Goal: Information Seeking & Learning: Learn about a topic

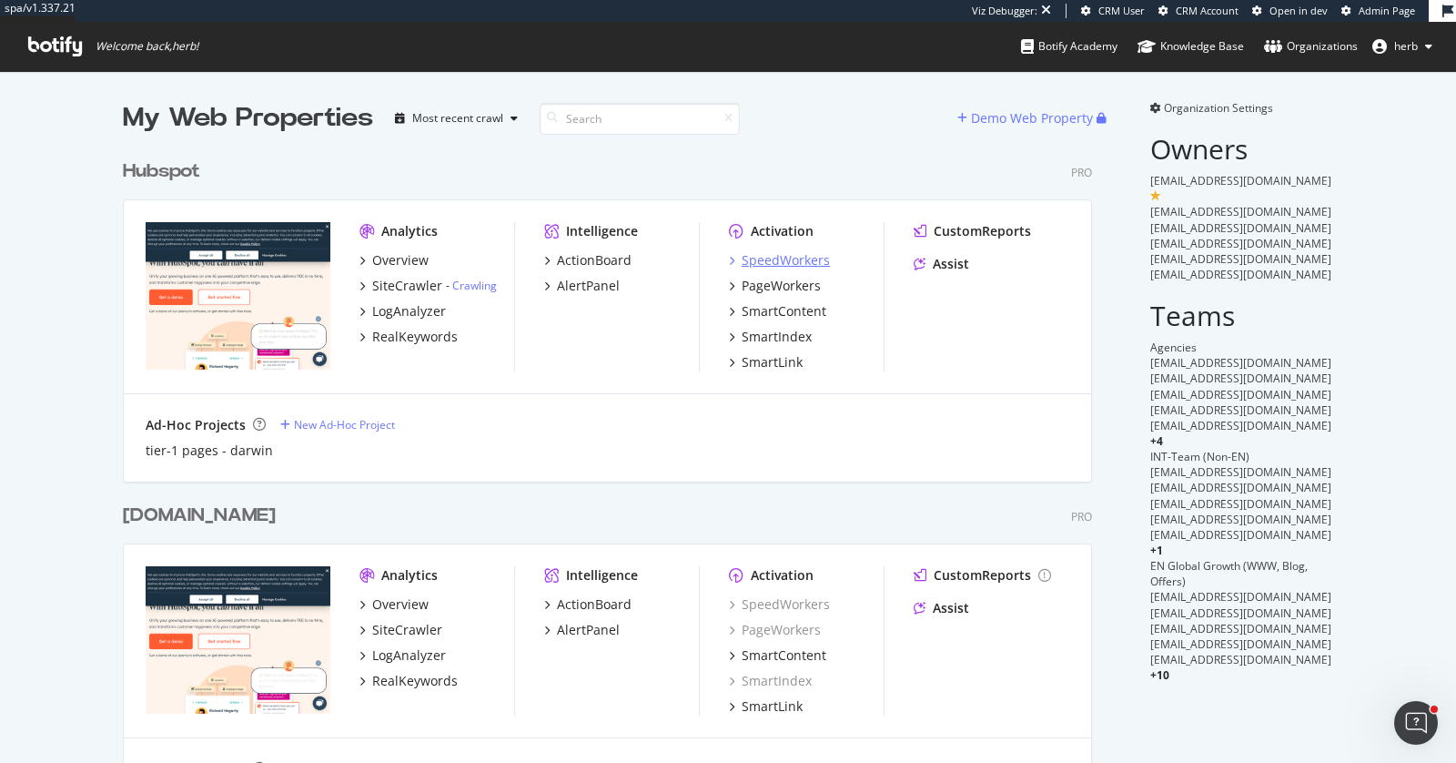
click at [754, 261] on div "SpeedWorkers" at bounding box center [786, 260] width 88 height 18
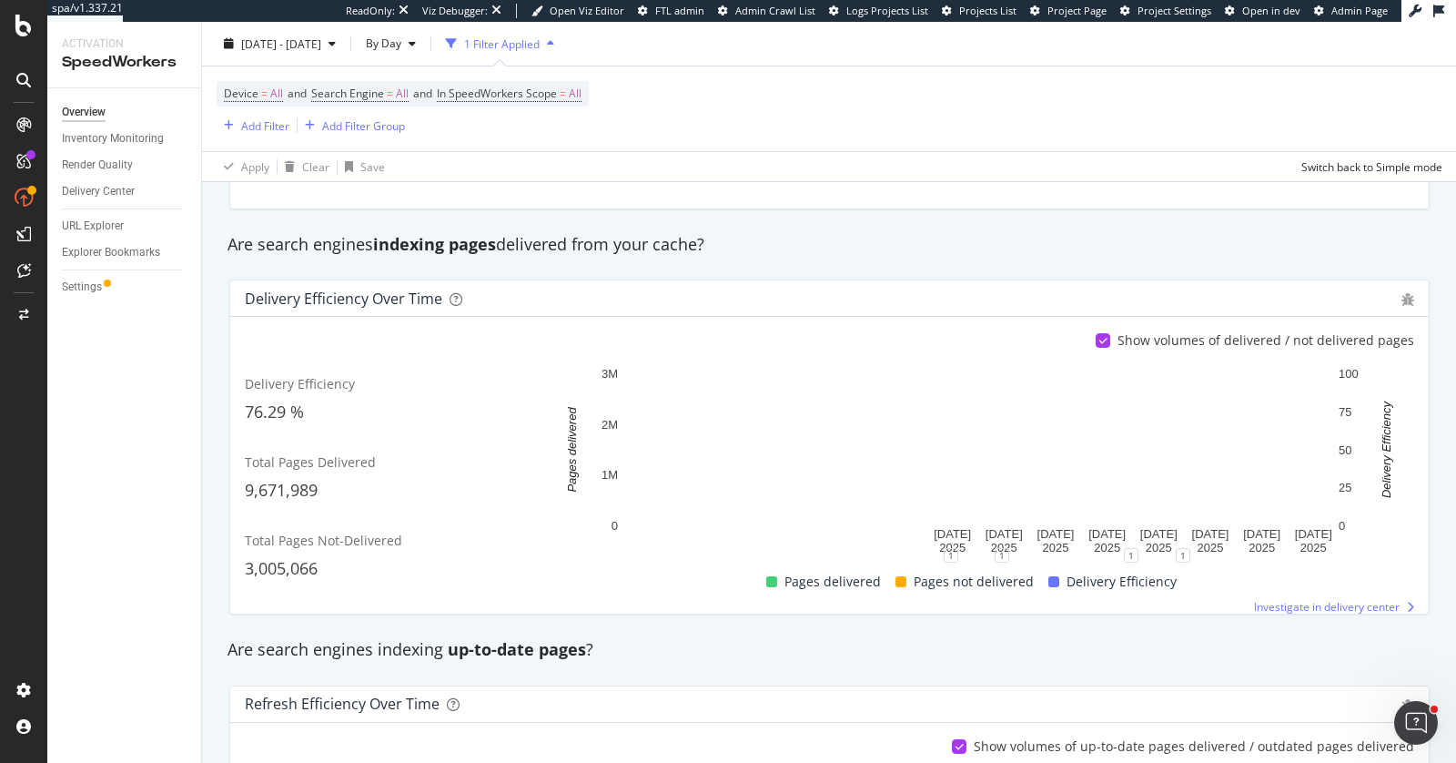
scroll to position [129, 0]
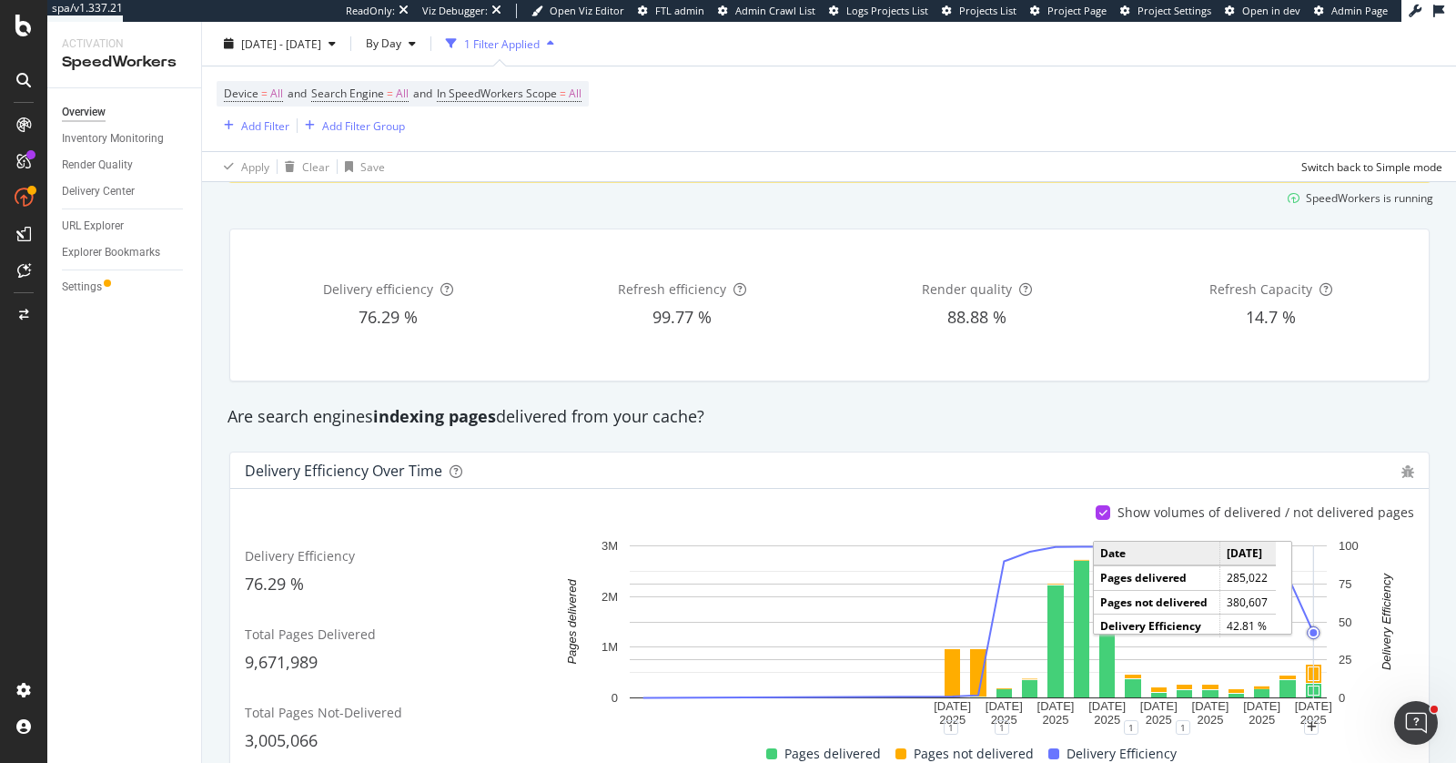
click at [1313, 668] on icon "A chart." at bounding box center [1313, 621] width 0 height 153
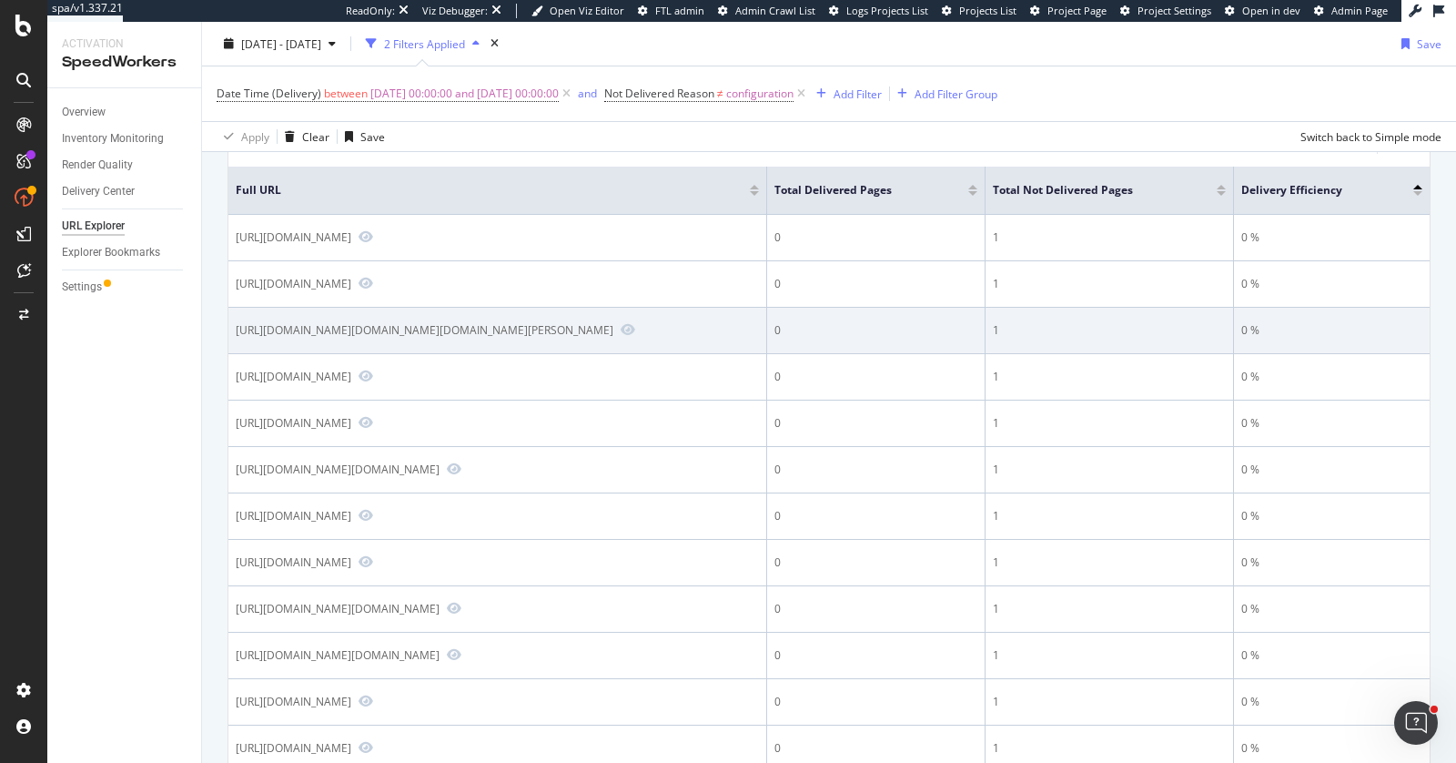
scroll to position [235, 0]
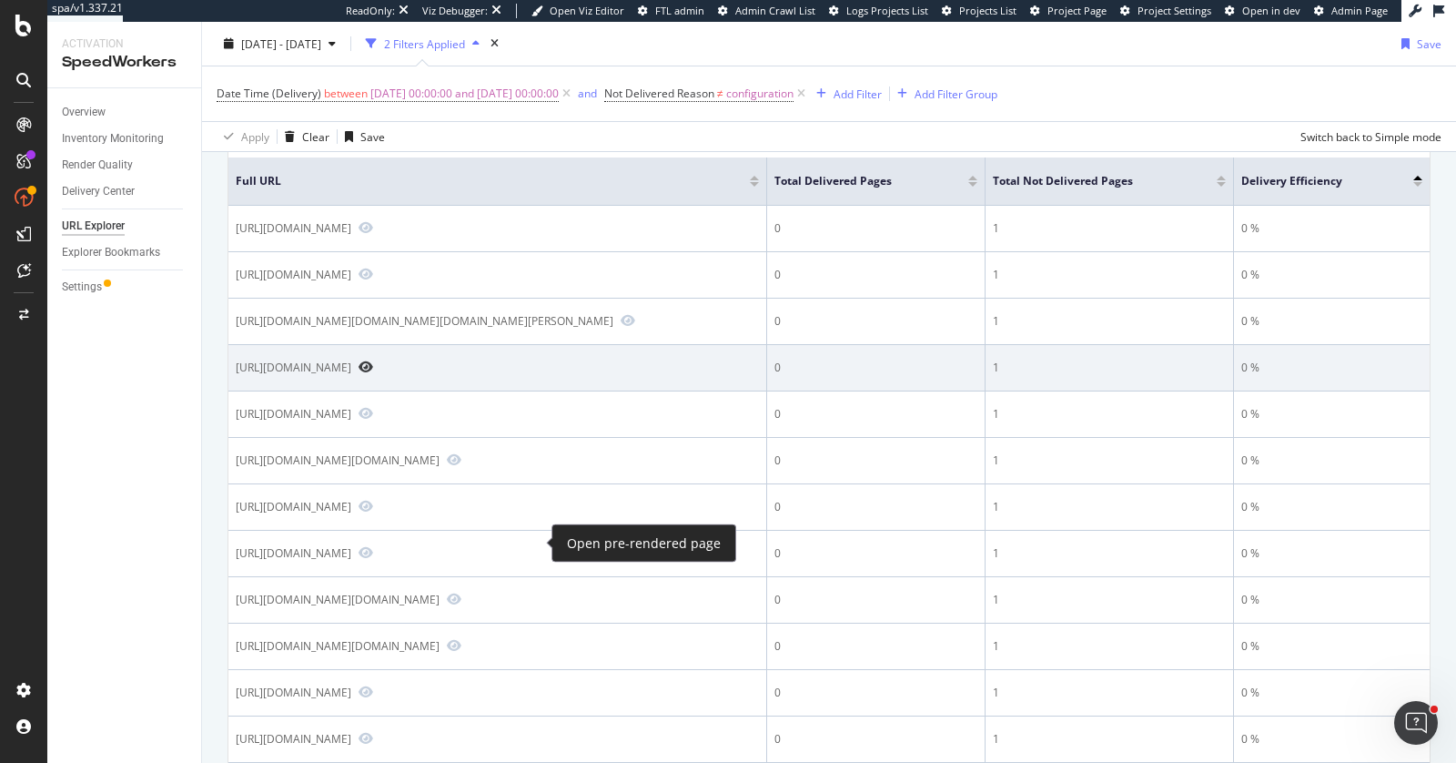
click at [373, 373] on icon "Preview https://blog.hubspot.com/marketing/content-framework" at bounding box center [366, 366] width 15 height 13
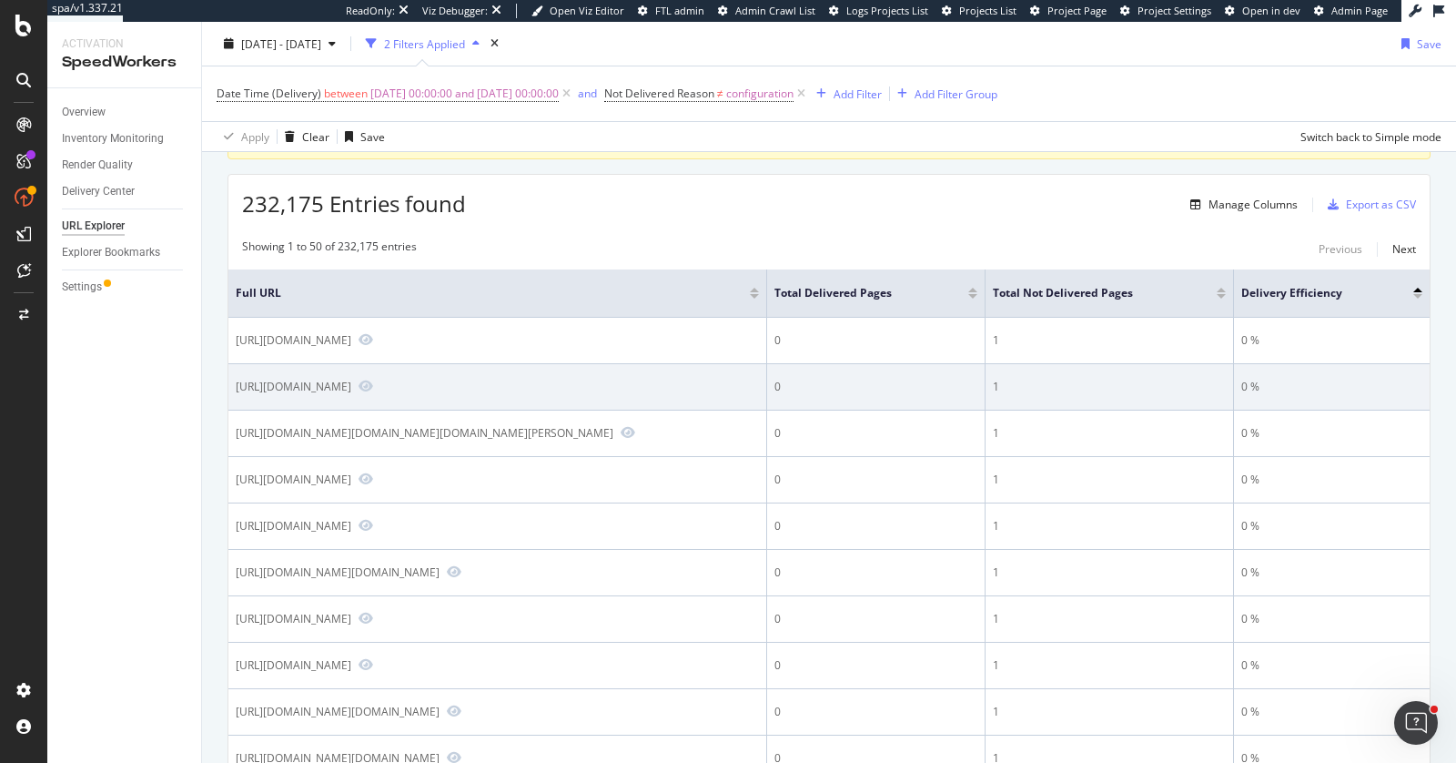
scroll to position [0, 0]
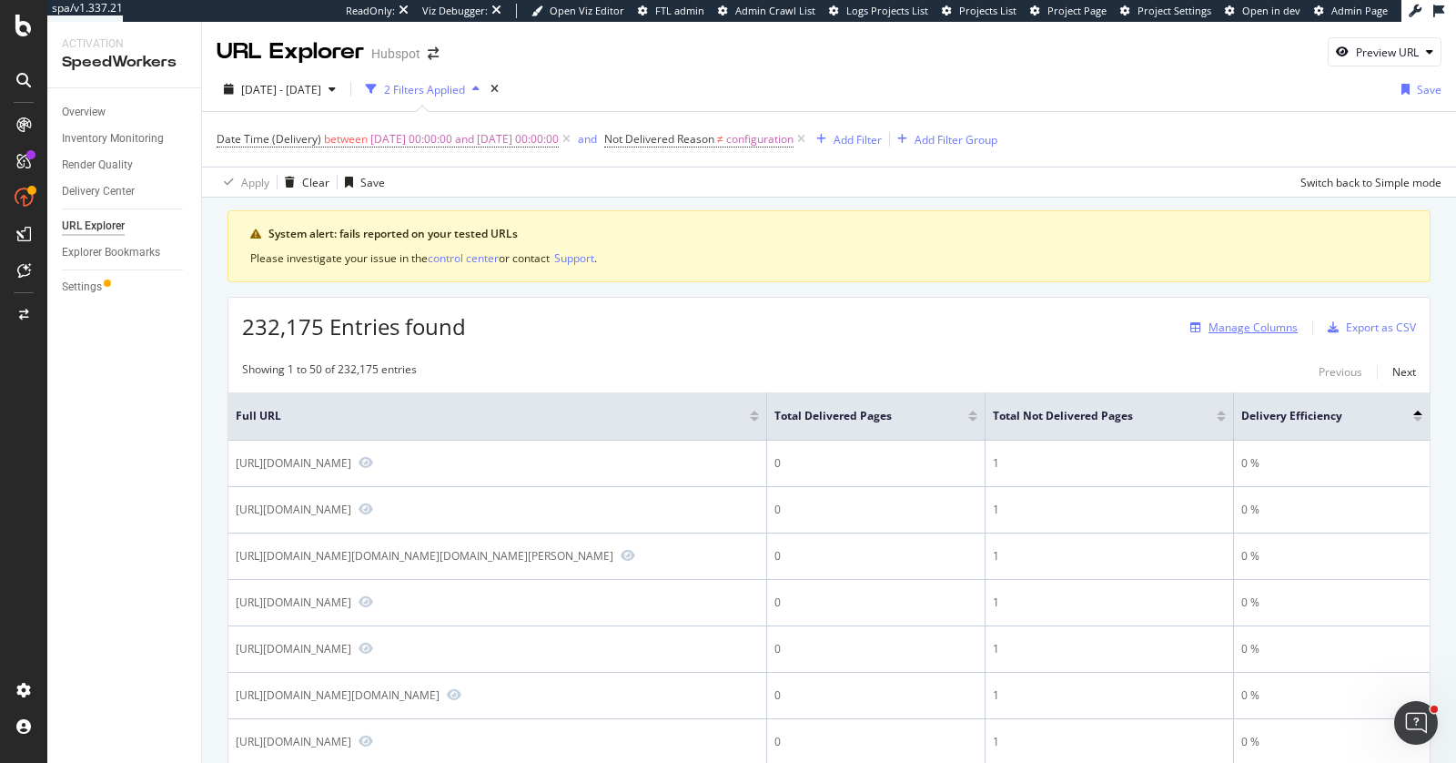
click at [1240, 325] on div "Manage Columns" at bounding box center [1253, 326] width 89 height 15
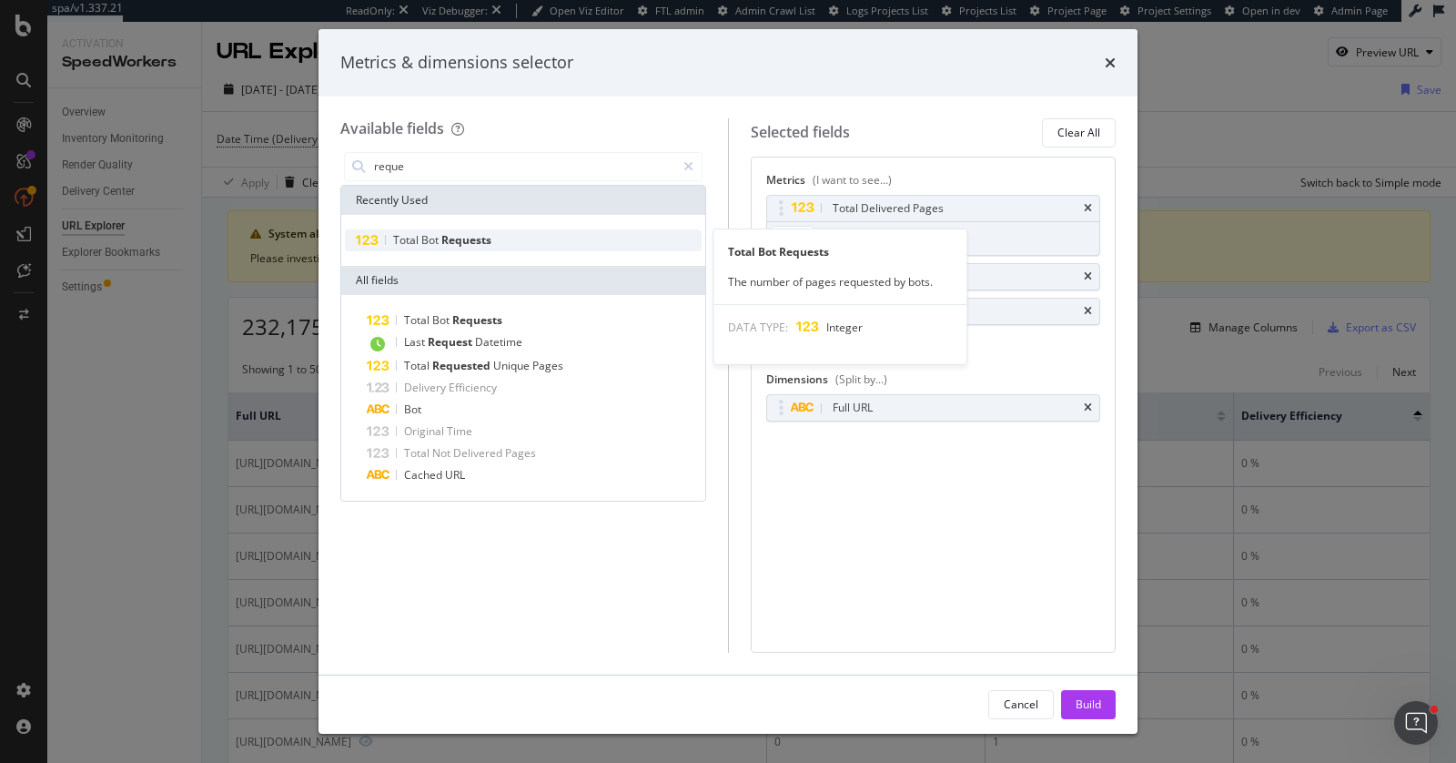
type input "reque"
click at [423, 241] on span "Bot" at bounding box center [431, 239] width 20 height 15
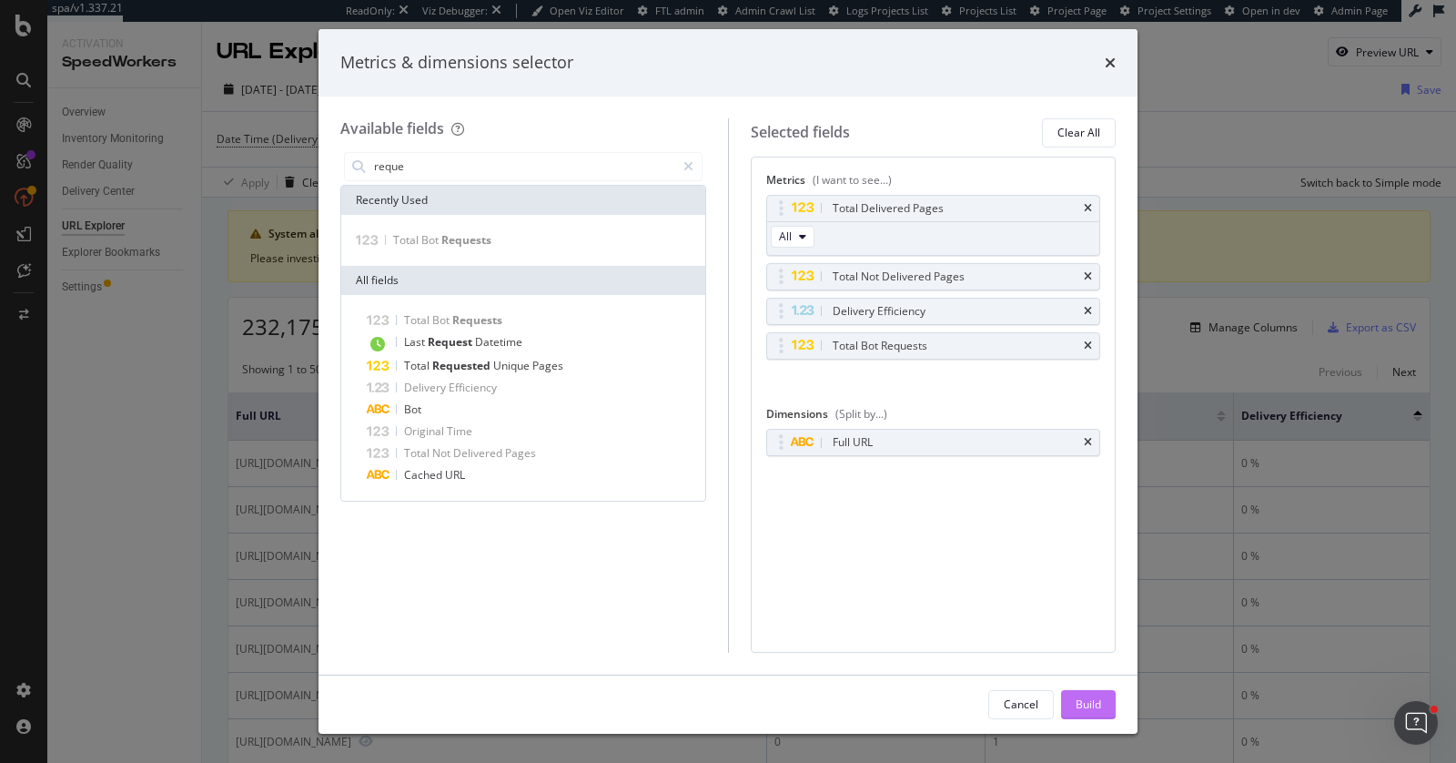
click at [1076, 707] on div "Build" at bounding box center [1088, 703] width 25 height 15
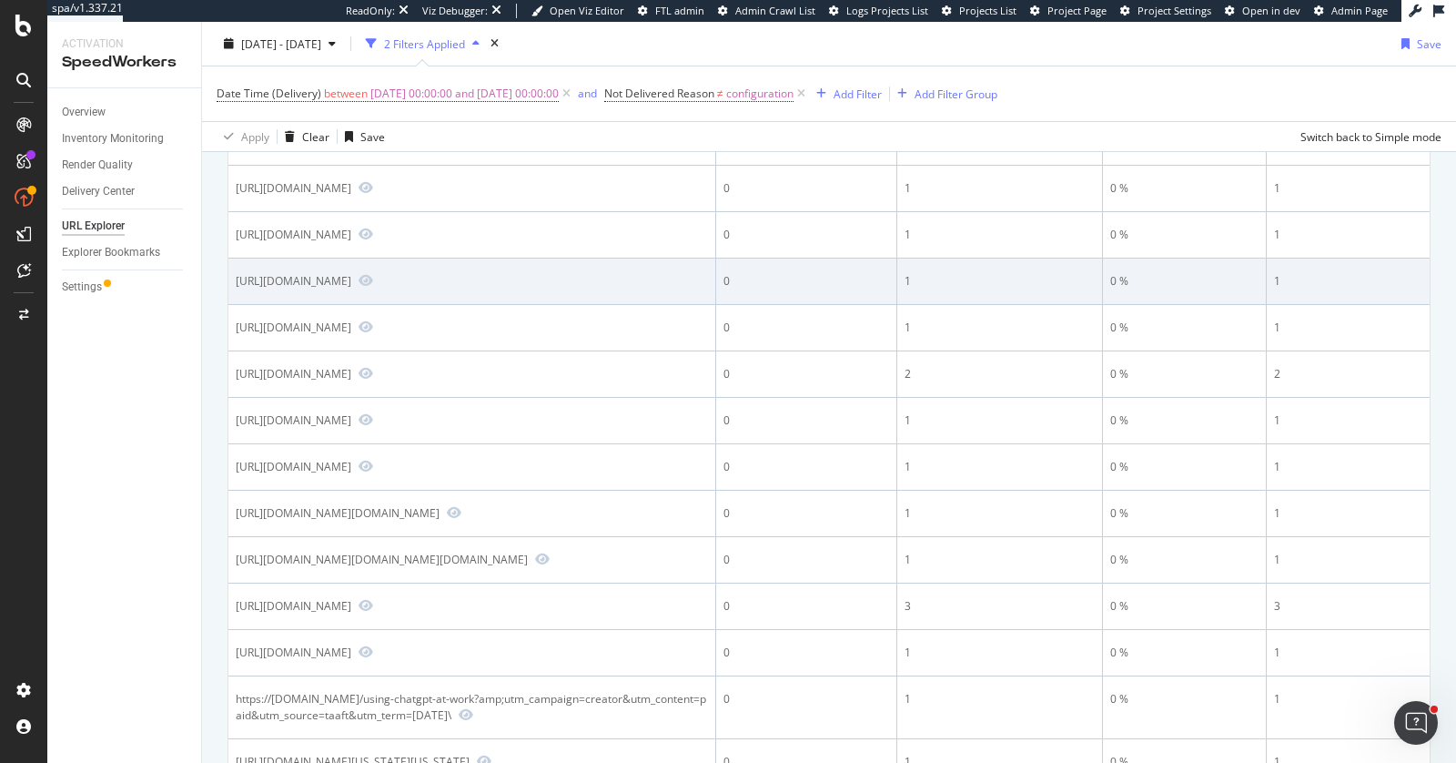
scroll to position [317, 0]
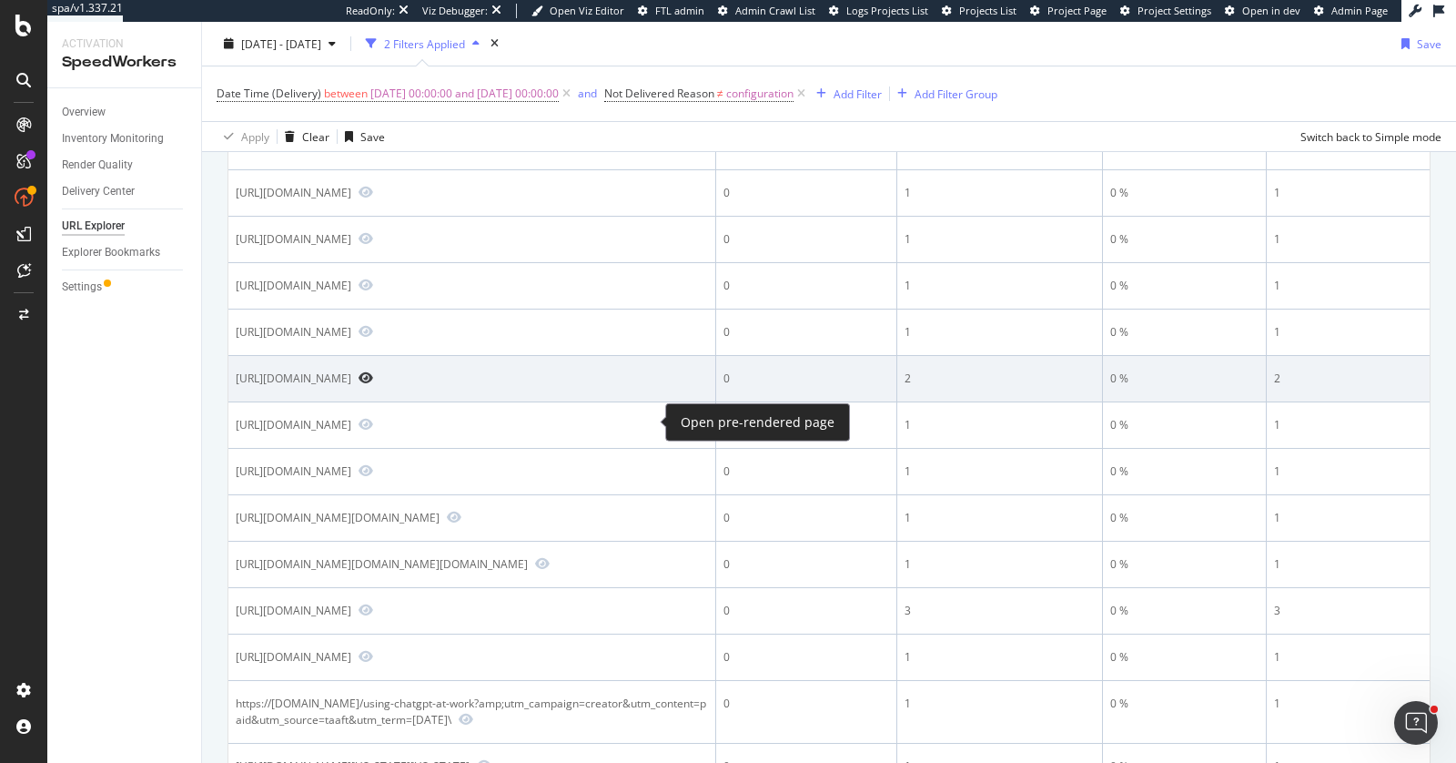
click at [373, 384] on icon "Preview https://blog.hubspot.com/sales/how-to-make-your-linkedin-message-stand-…" at bounding box center [366, 377] width 15 height 13
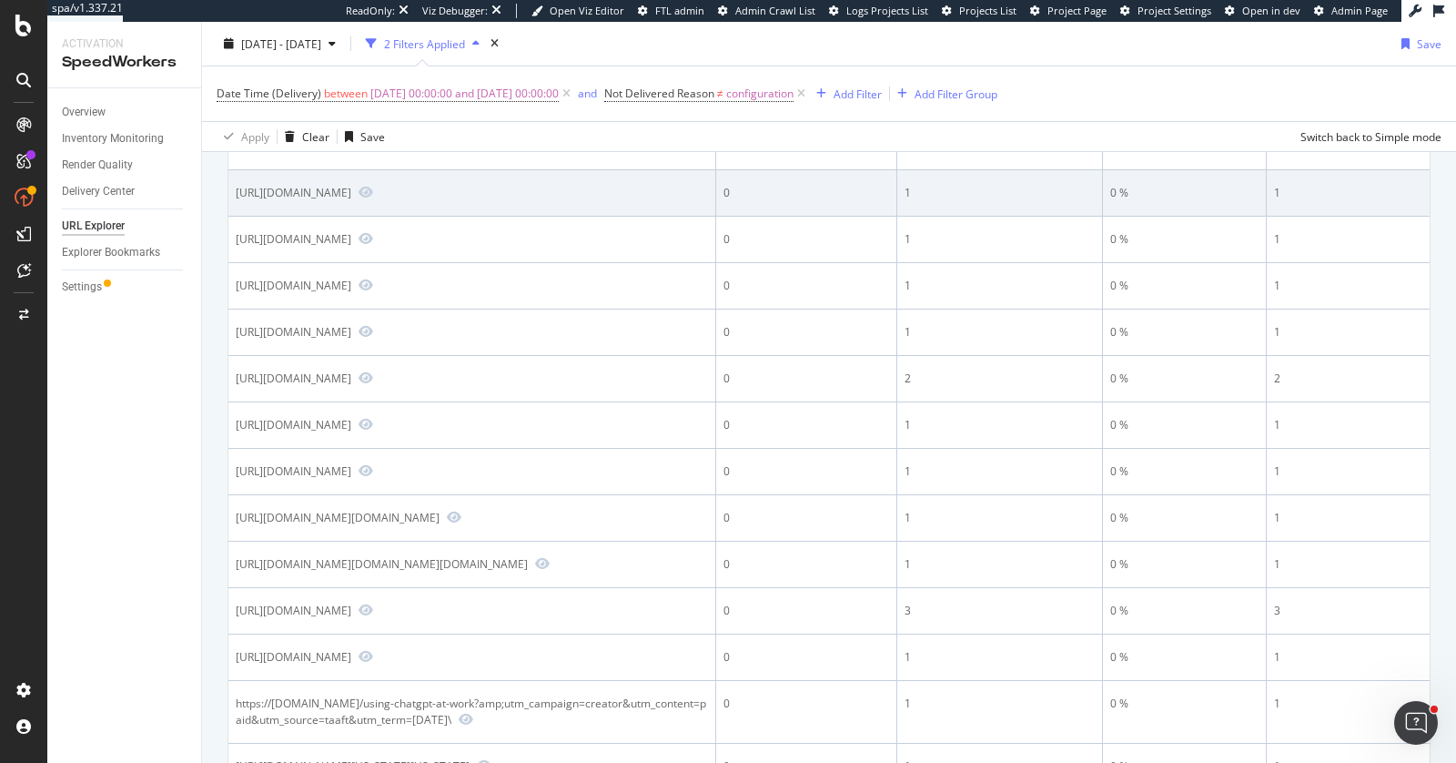
scroll to position [0, 0]
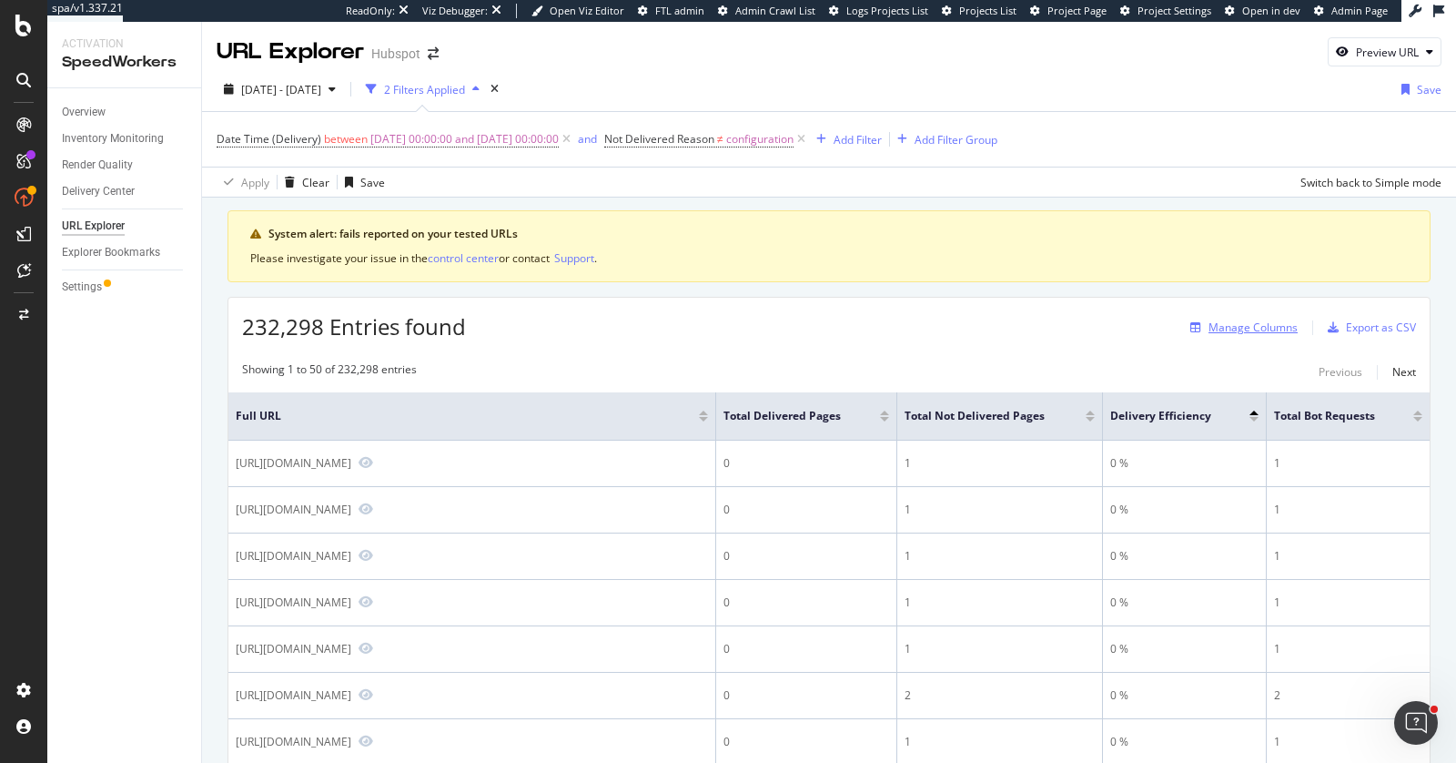
click at [1251, 330] on div "Manage Columns" at bounding box center [1253, 326] width 89 height 15
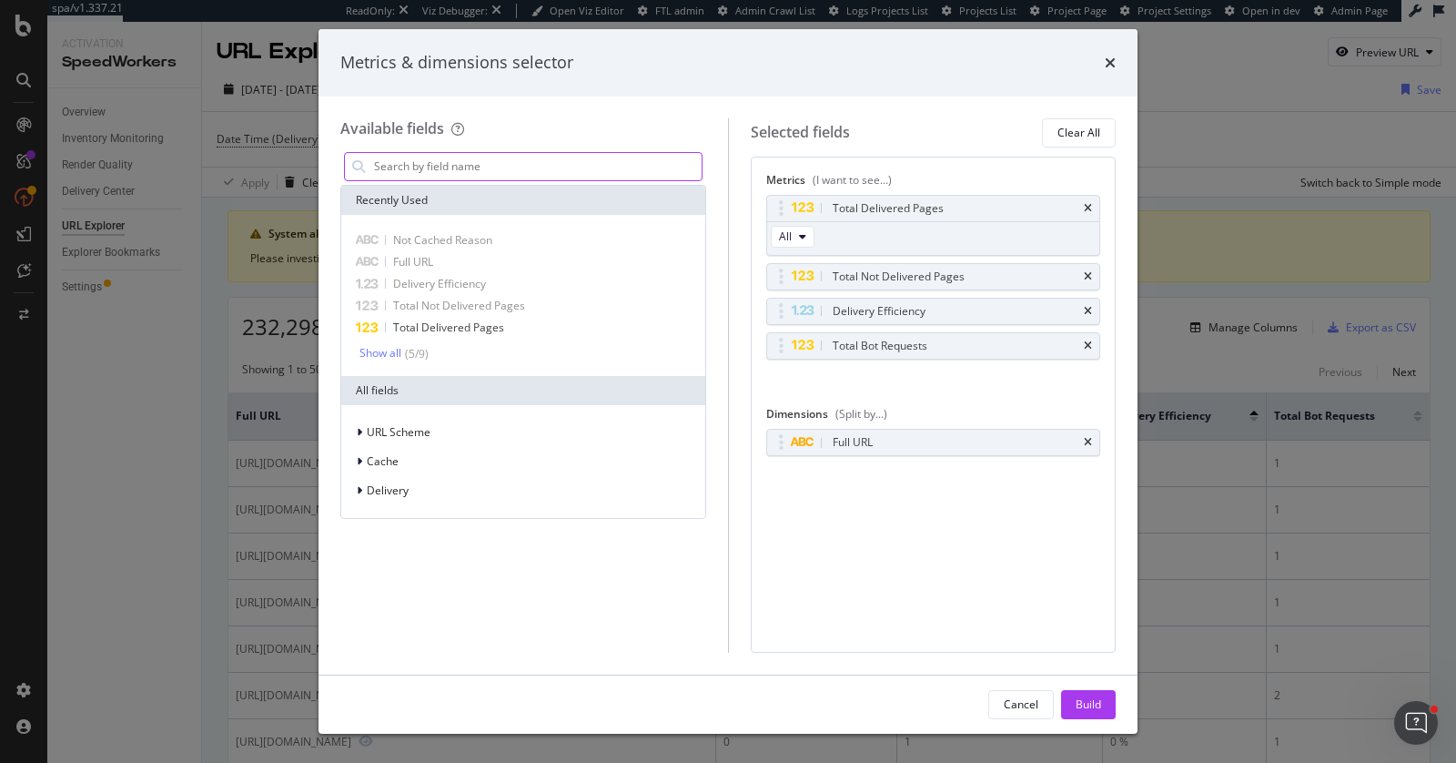
click at [497, 167] on input "modal" at bounding box center [536, 166] width 329 height 27
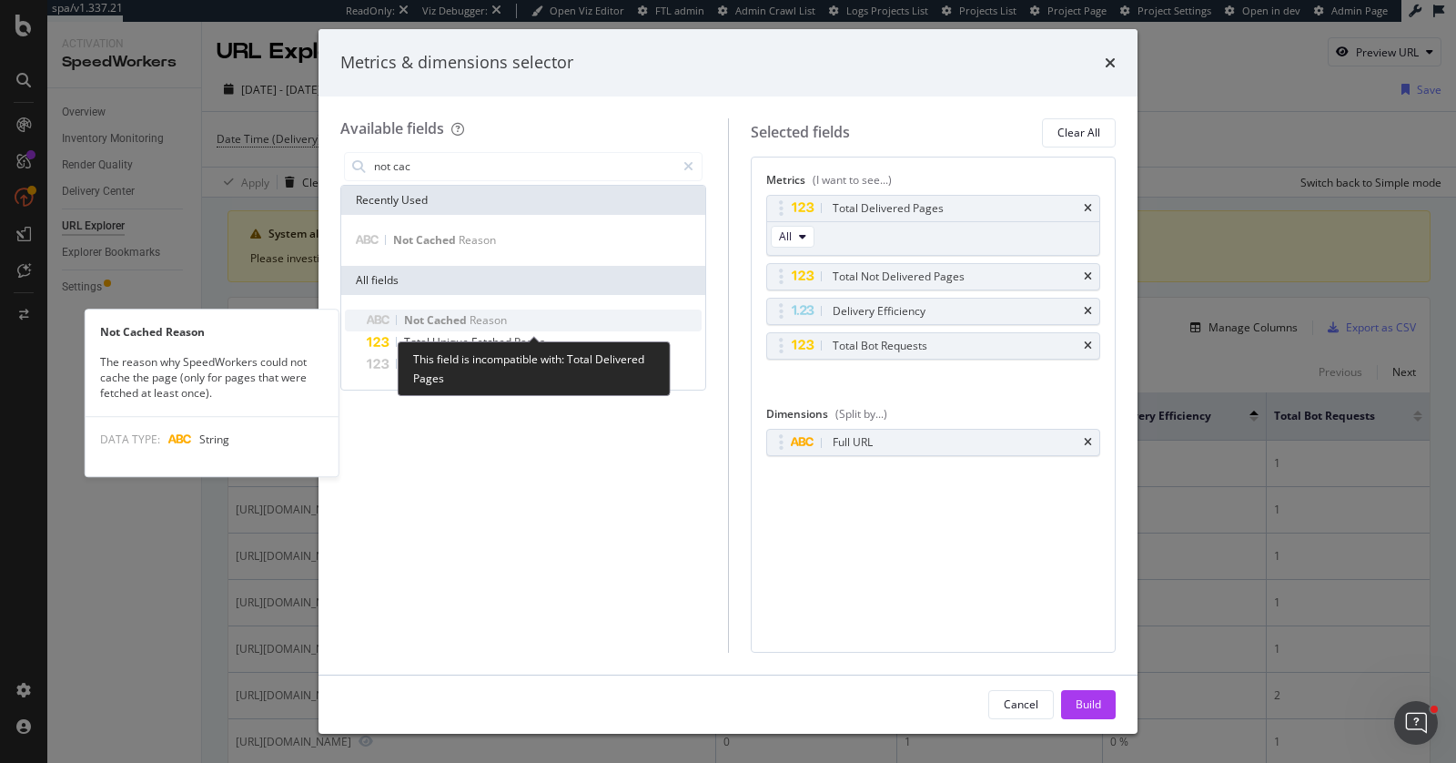
type input "not cac"
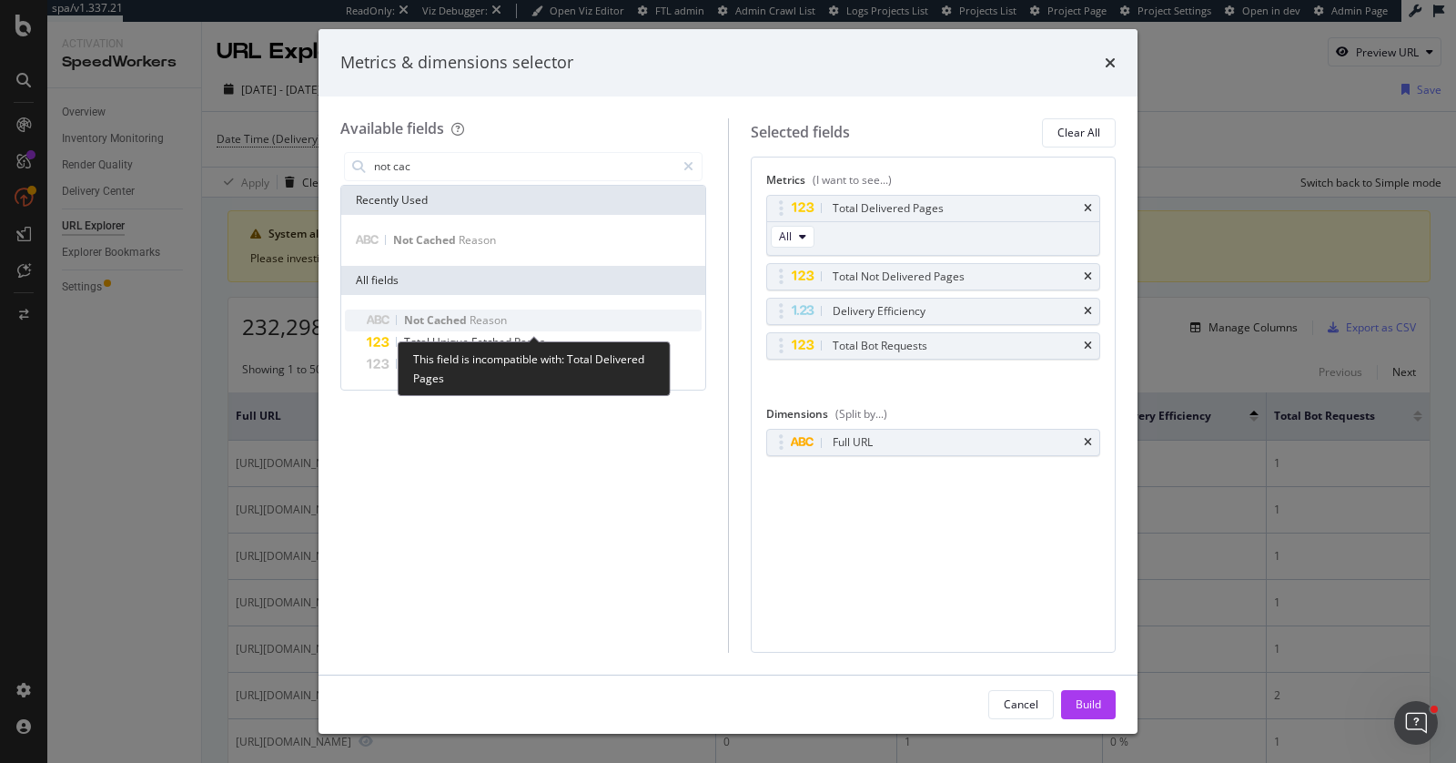
click at [436, 312] on span "Cached" at bounding box center [448, 319] width 43 height 15
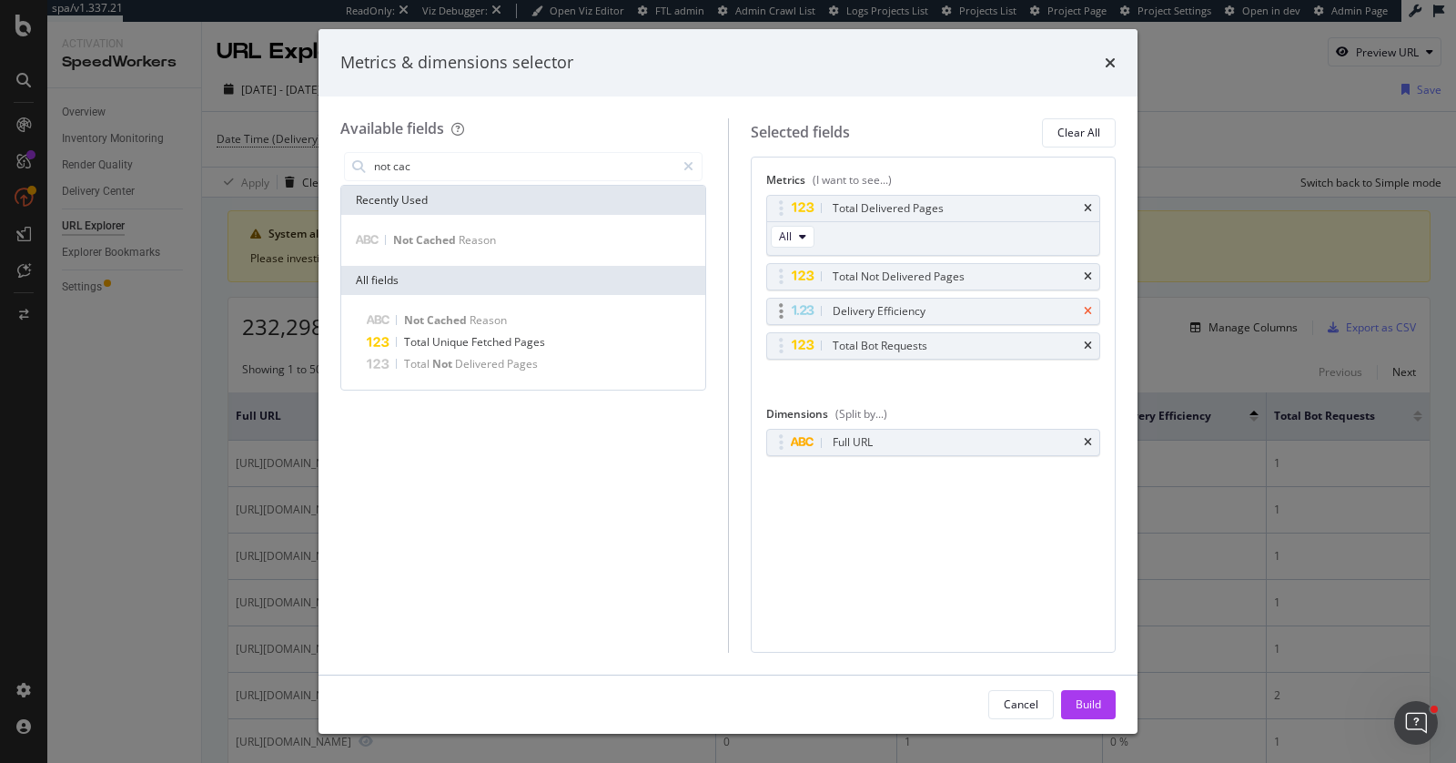
click at [1091, 308] on icon "times" at bounding box center [1088, 311] width 8 height 11
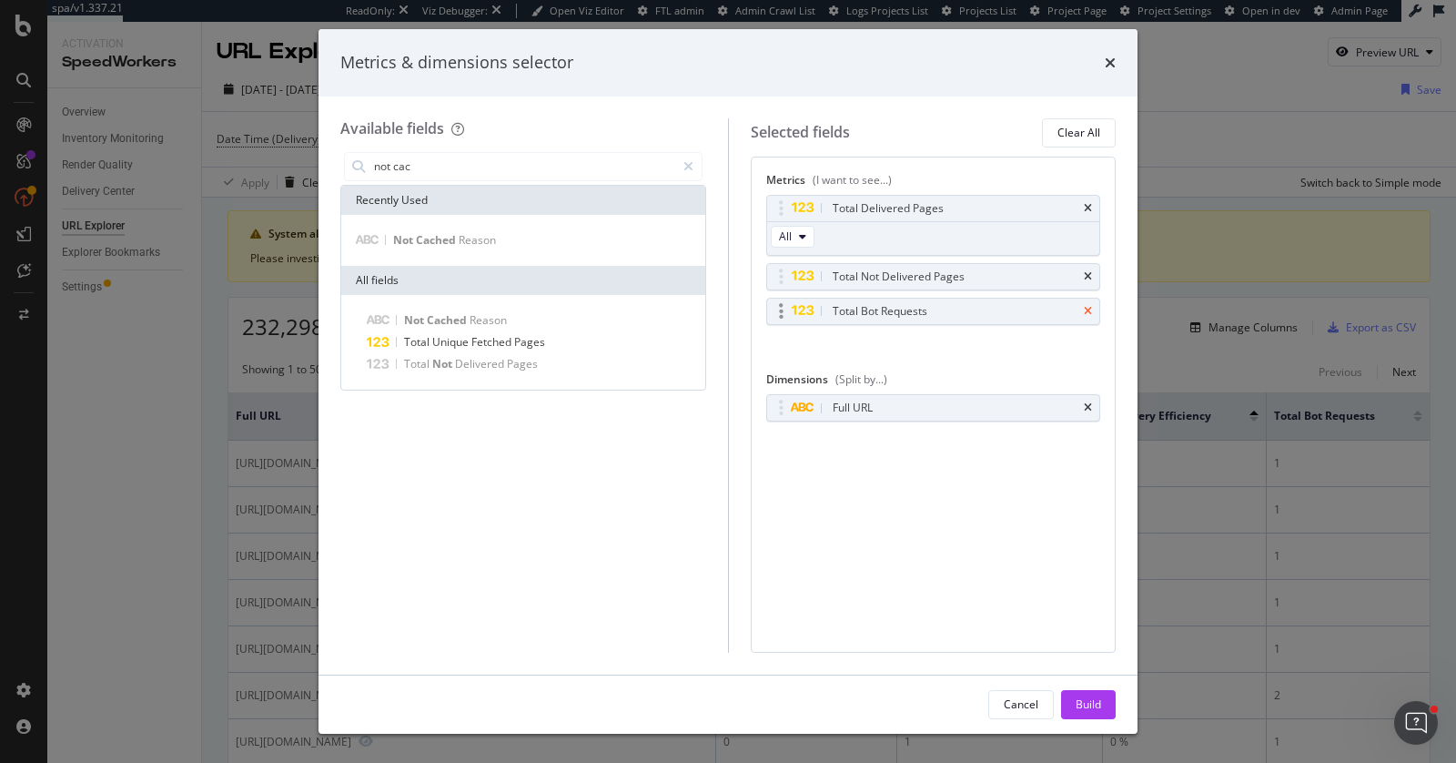
click at [1089, 309] on icon "times" at bounding box center [1088, 311] width 8 height 11
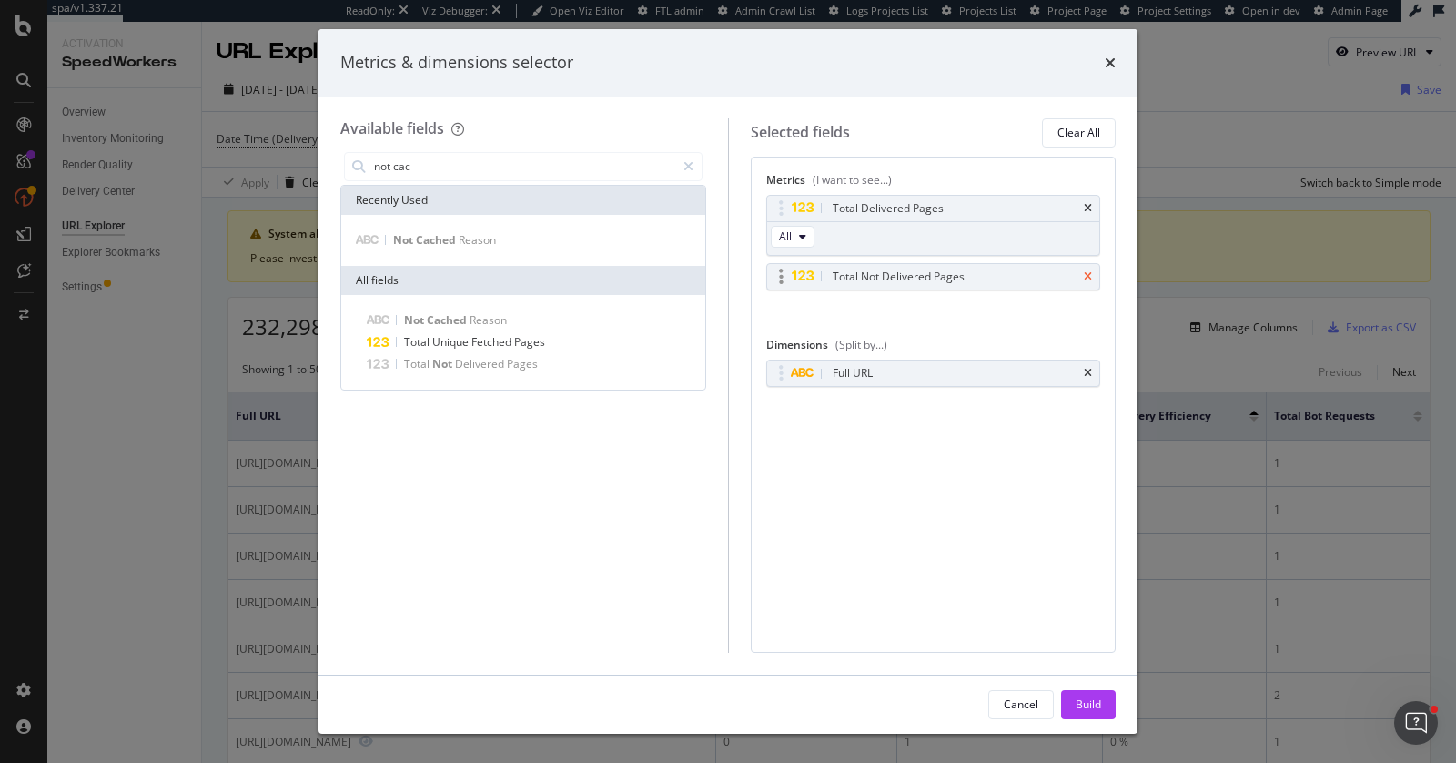
click at [1087, 279] on icon "times" at bounding box center [1088, 276] width 8 height 11
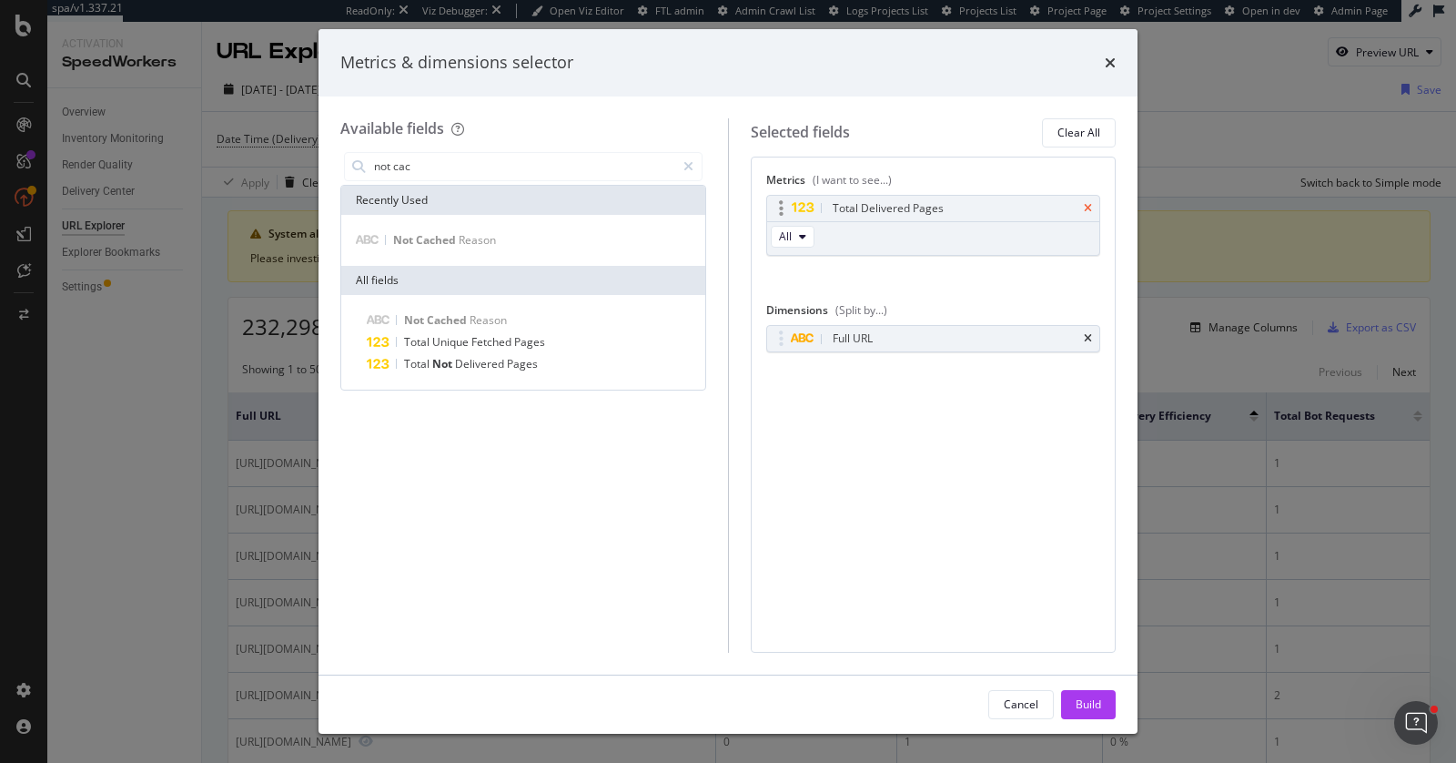
click at [1089, 208] on icon "times" at bounding box center [1088, 208] width 8 height 11
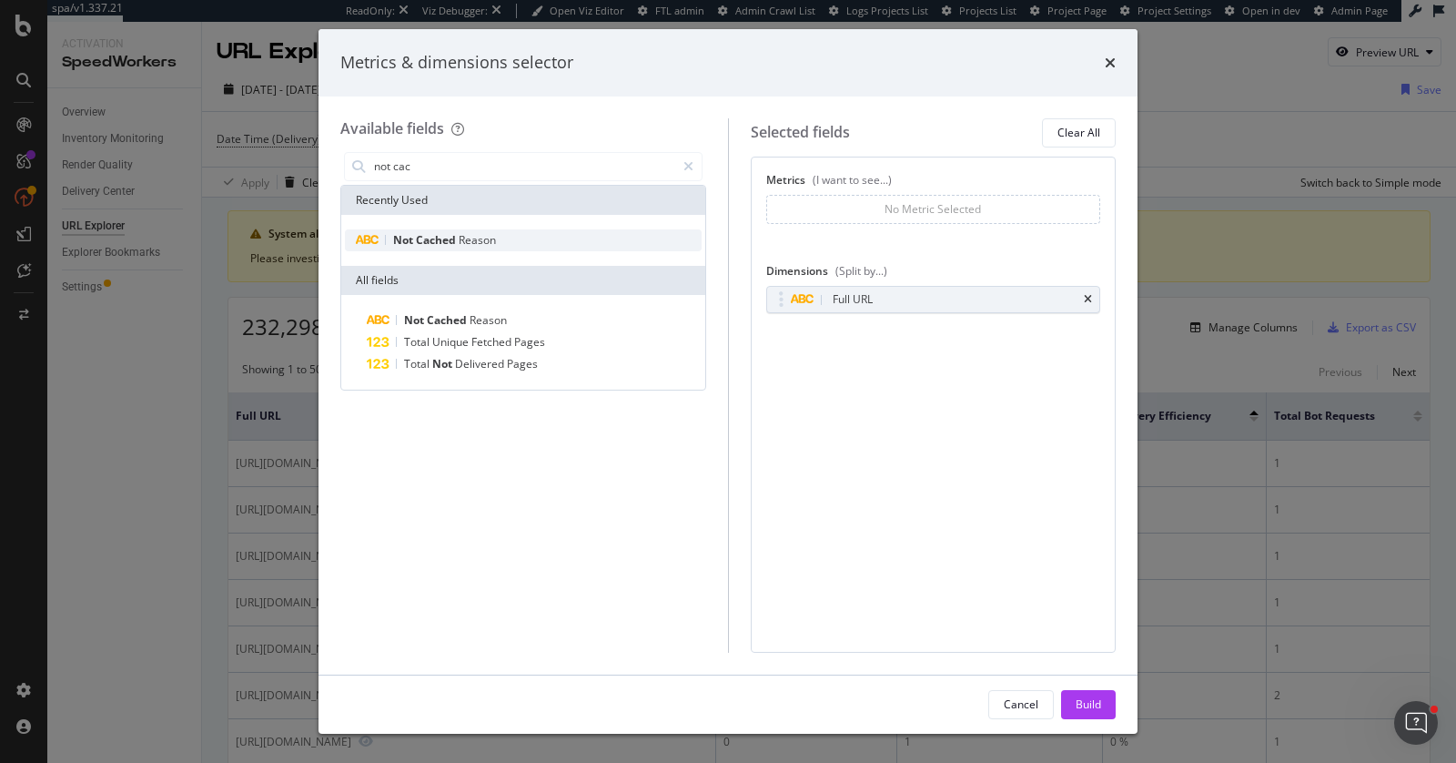
click at [484, 233] on span "Reason" at bounding box center [477, 239] width 37 height 15
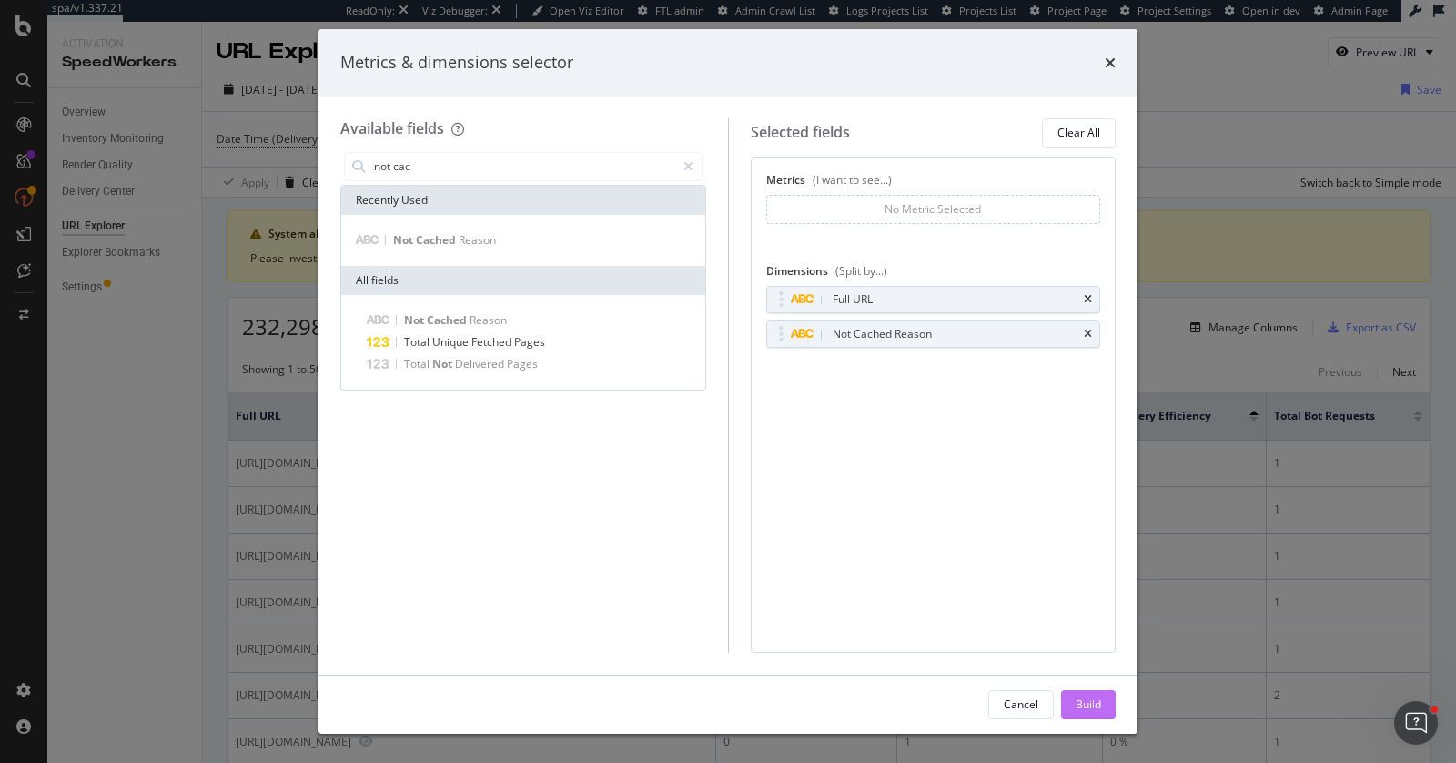
click at [1085, 712] on div "Build" at bounding box center [1088, 703] width 25 height 15
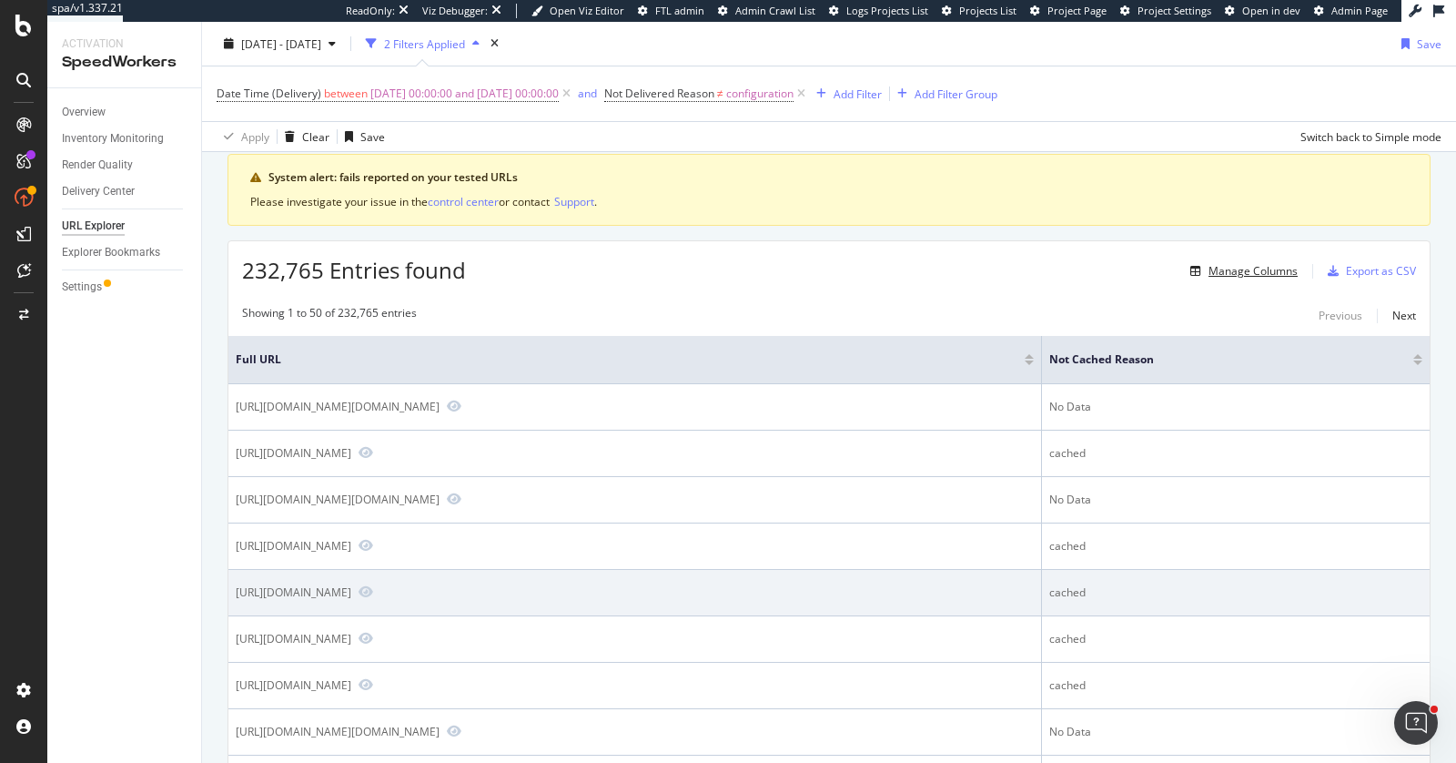
scroll to position [66, 0]
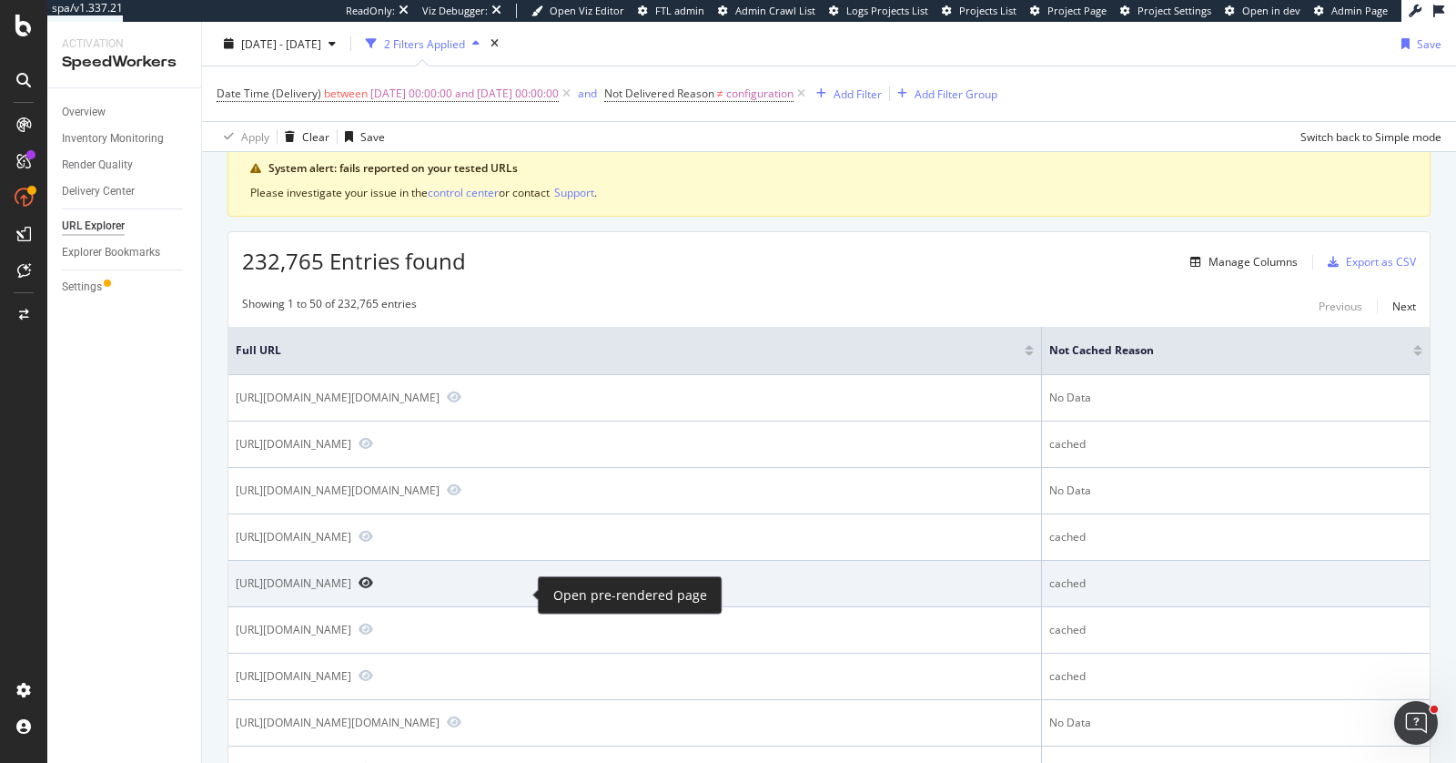
click at [373, 589] on icon "Preview https://blog.hubspot.com/website/software-examples" at bounding box center [366, 582] width 15 height 13
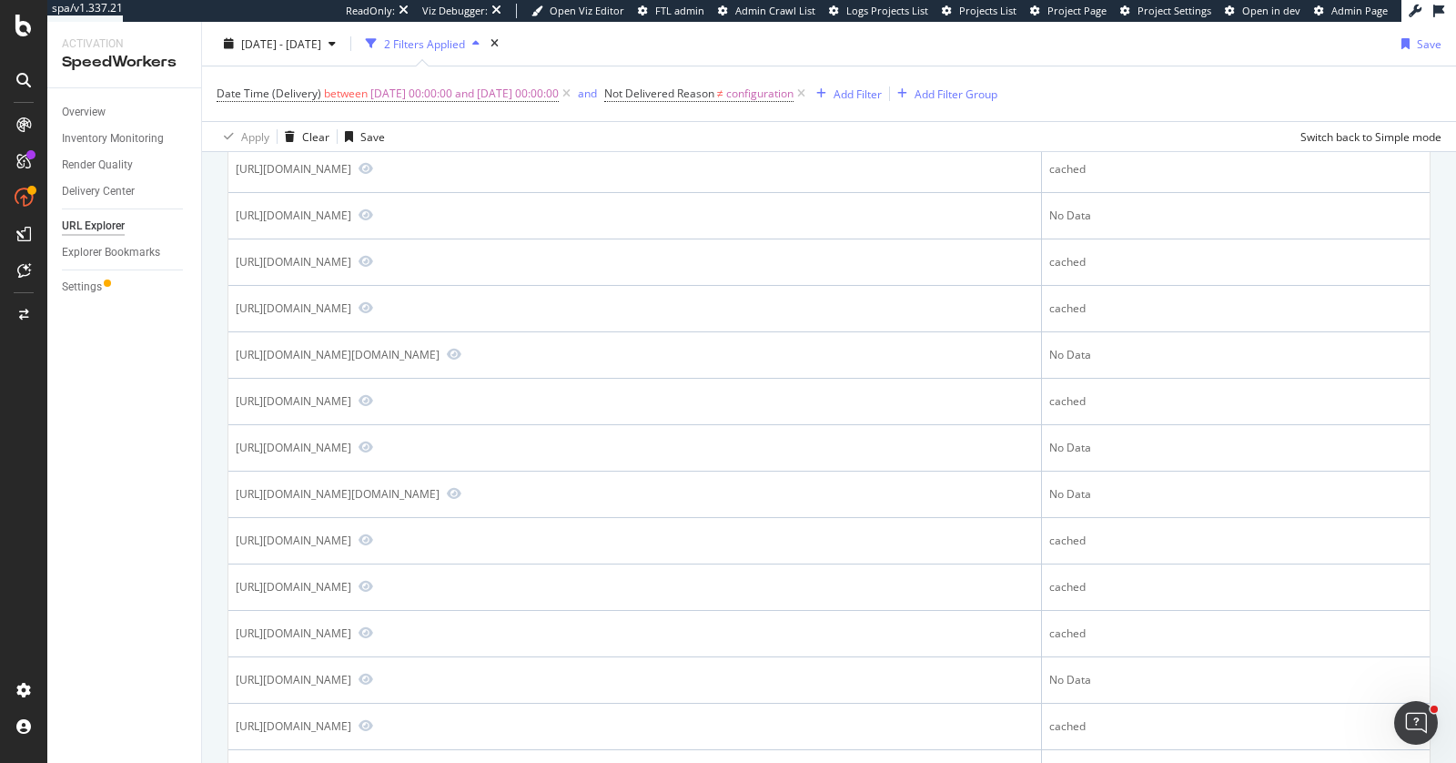
scroll to position [0, 0]
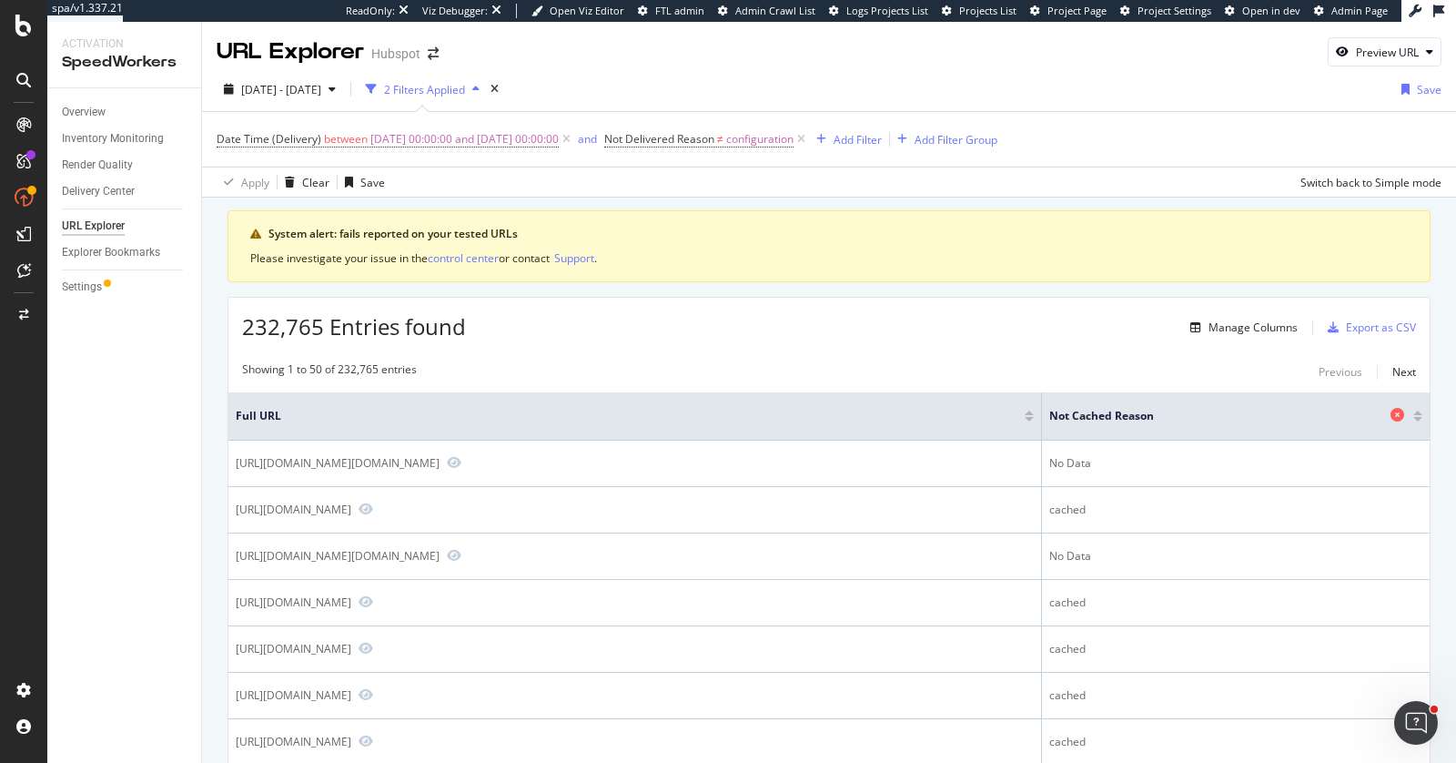
click at [1401, 411] on icon at bounding box center [1398, 415] width 14 height 14
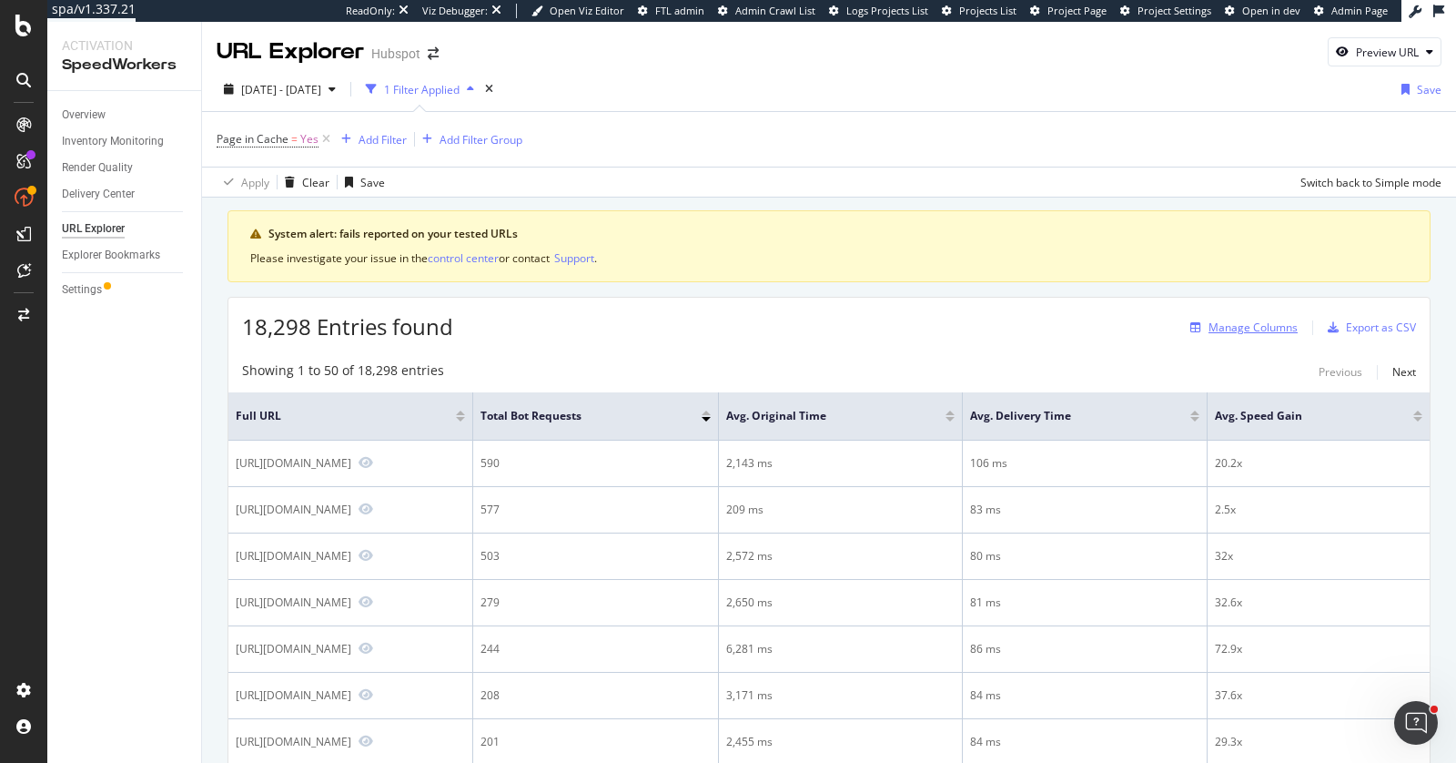
click at [1247, 327] on div "Manage Columns" at bounding box center [1253, 326] width 89 height 15
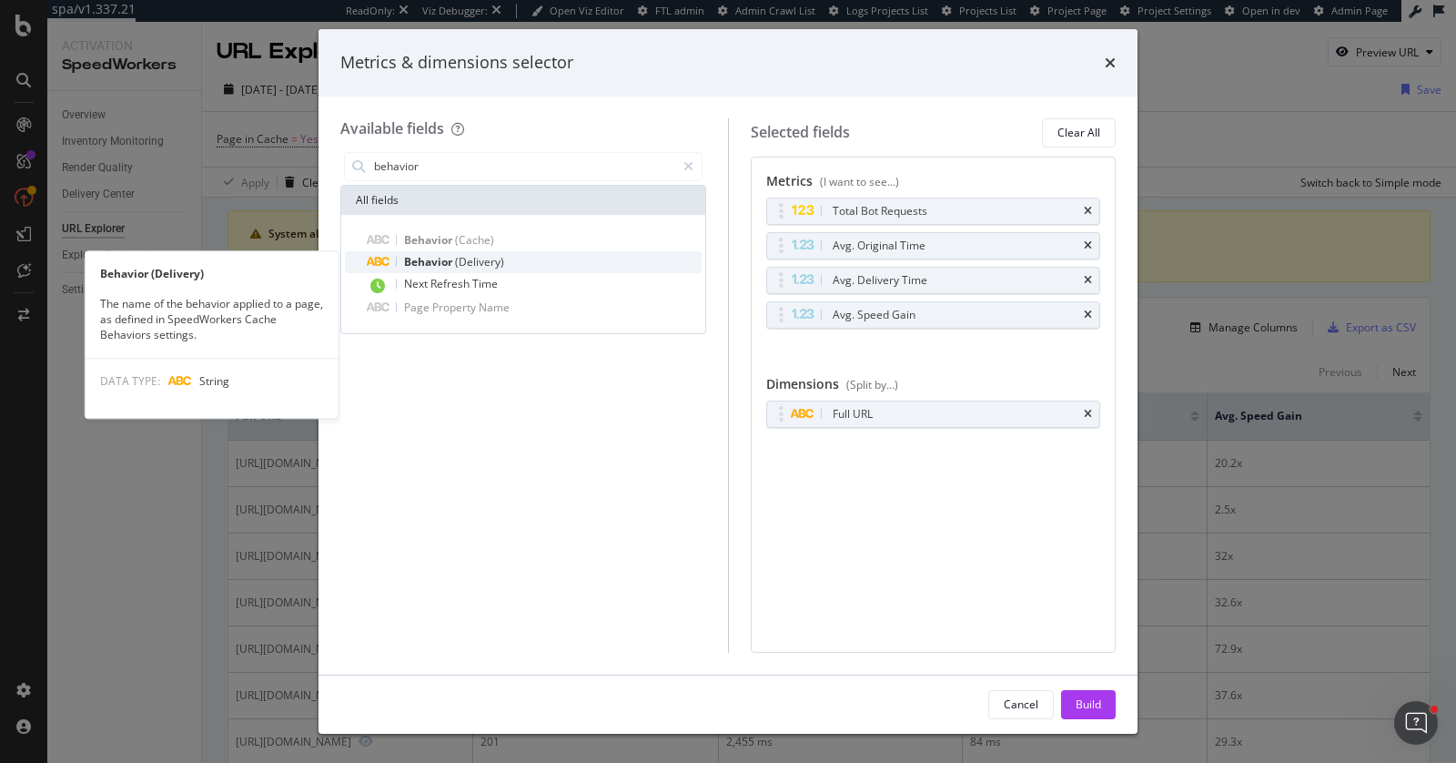
type input "behavior"
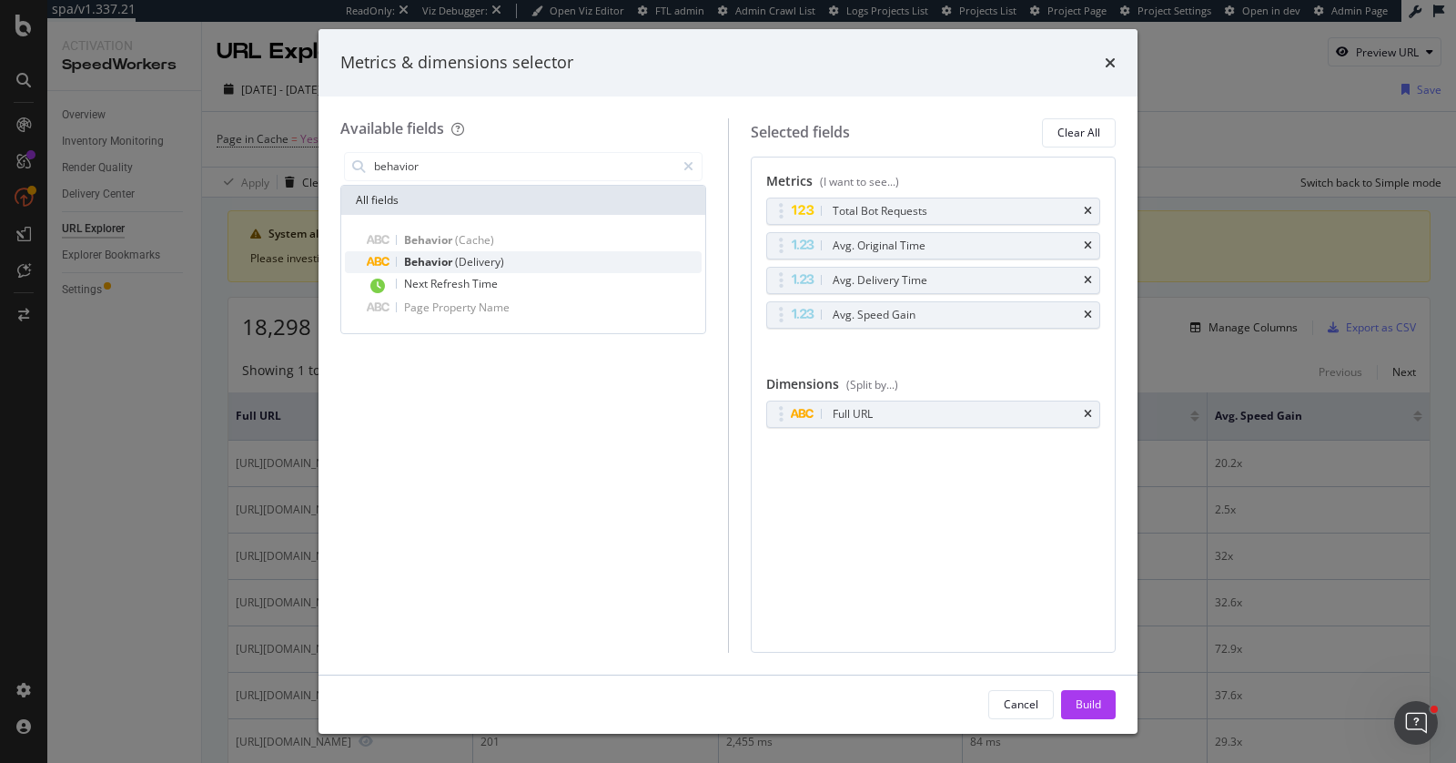
click at [462, 263] on span "(Delivery)" at bounding box center [479, 261] width 49 height 15
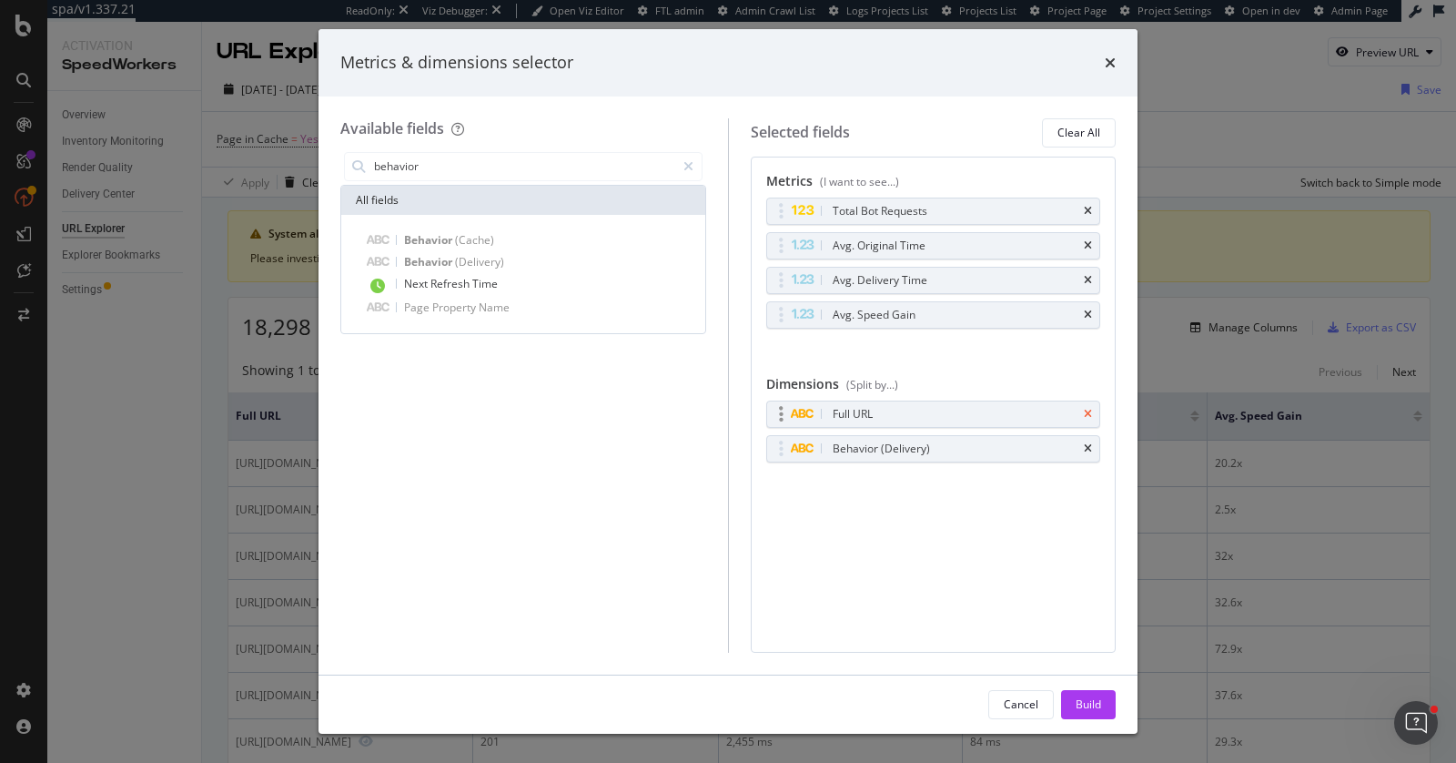
click at [1089, 409] on icon "times" at bounding box center [1088, 414] width 8 height 11
click at [1082, 704] on div "Build" at bounding box center [1088, 703] width 25 height 15
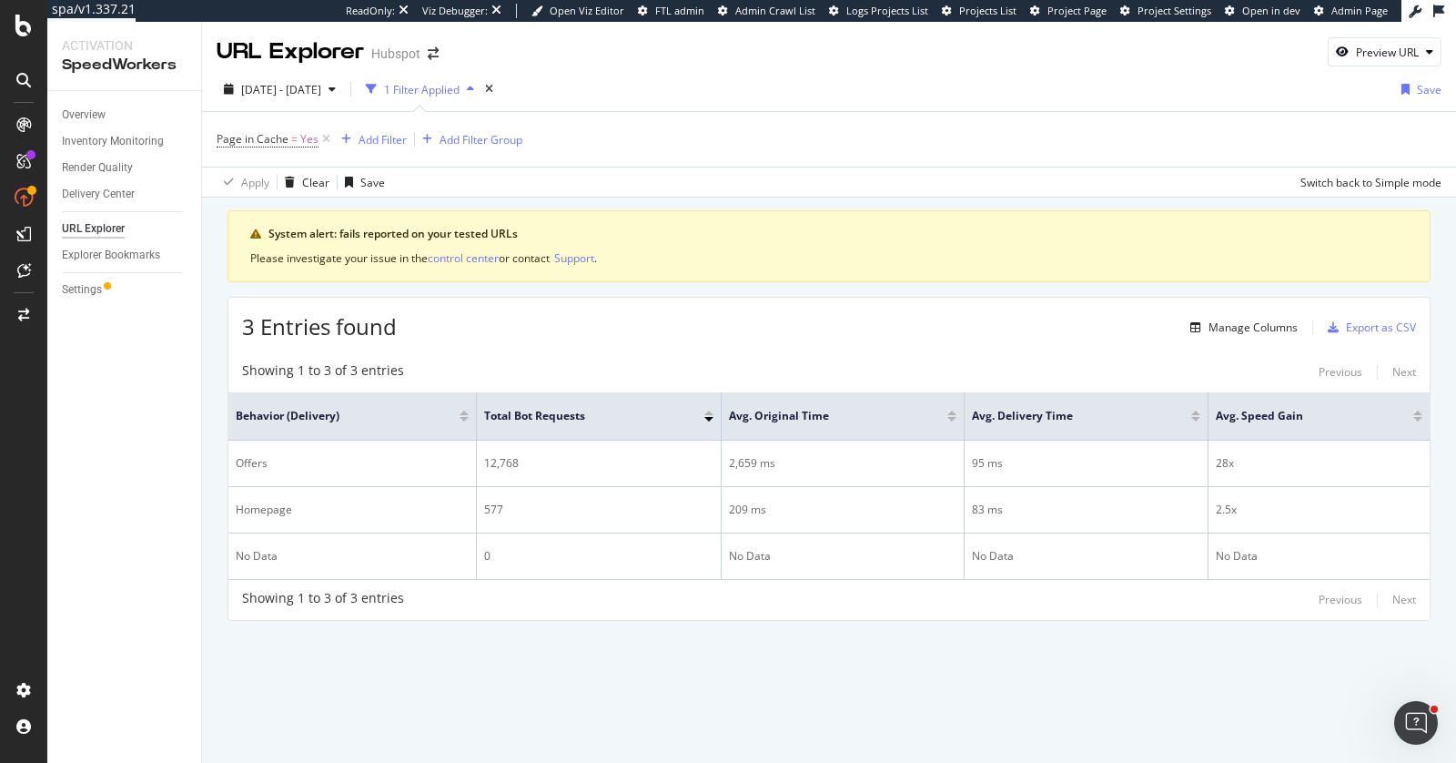
click at [1247, 337] on div "Manage Columns Export as CSV" at bounding box center [1299, 326] width 233 height 31
click at [1243, 323] on div "Manage Columns" at bounding box center [1253, 326] width 89 height 15
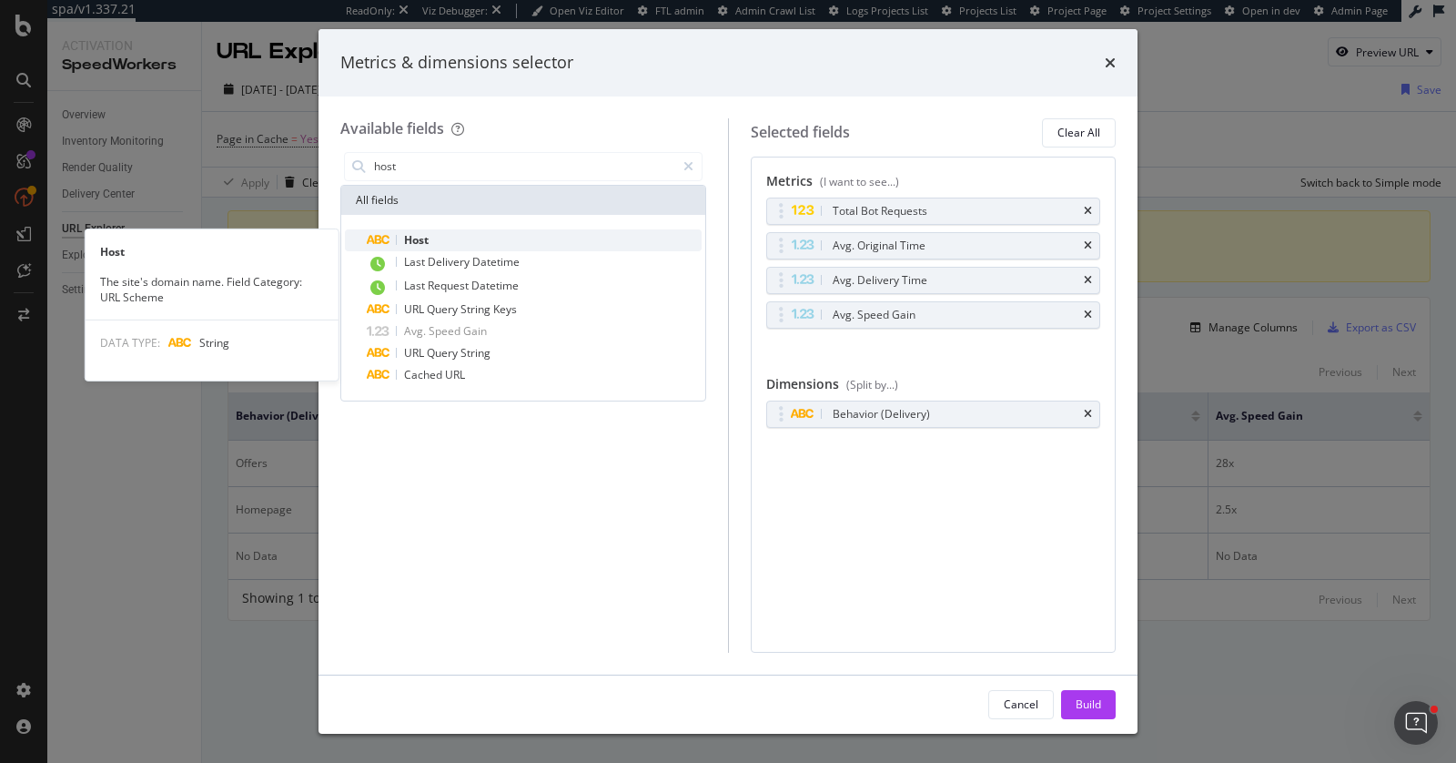
type input "host"
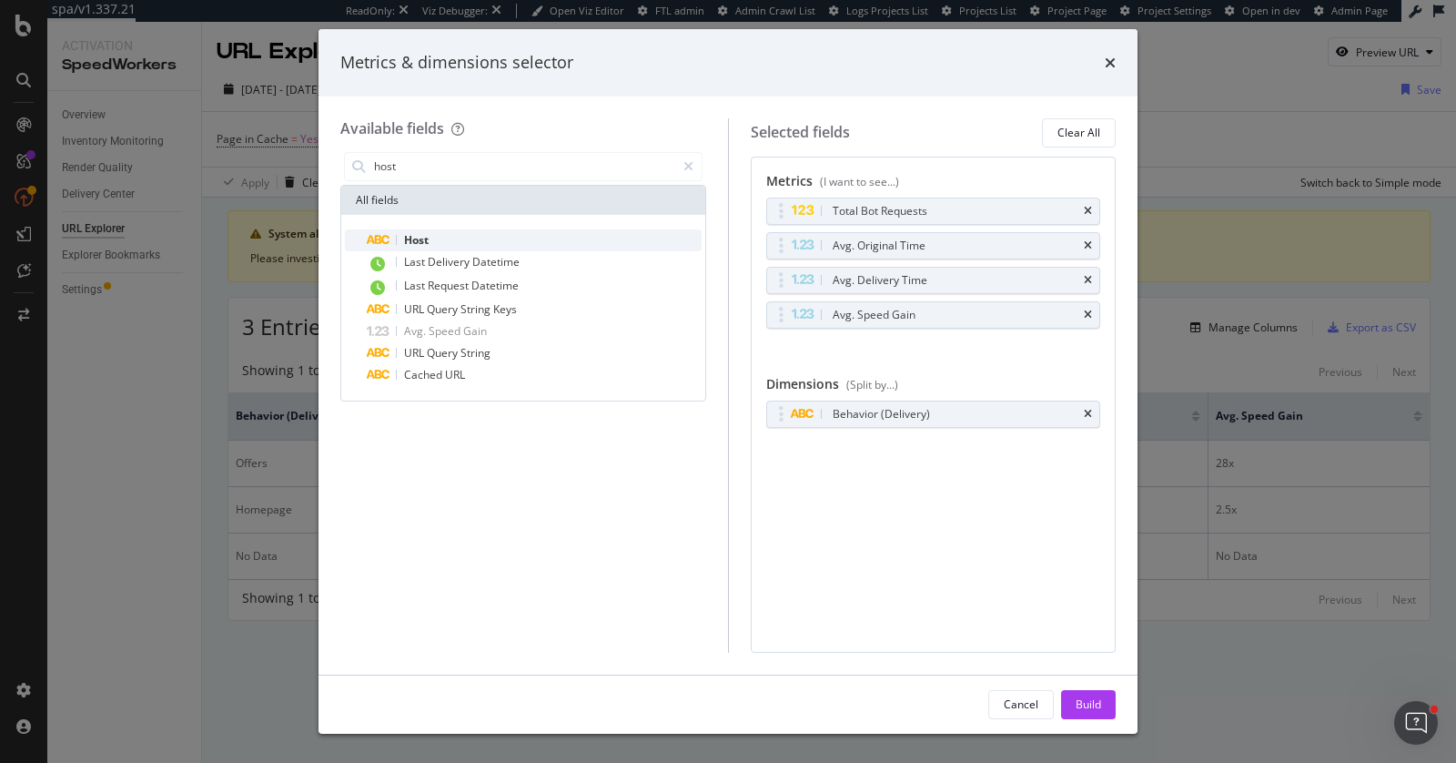
click at [476, 236] on div "Host" at bounding box center [534, 240] width 335 height 22
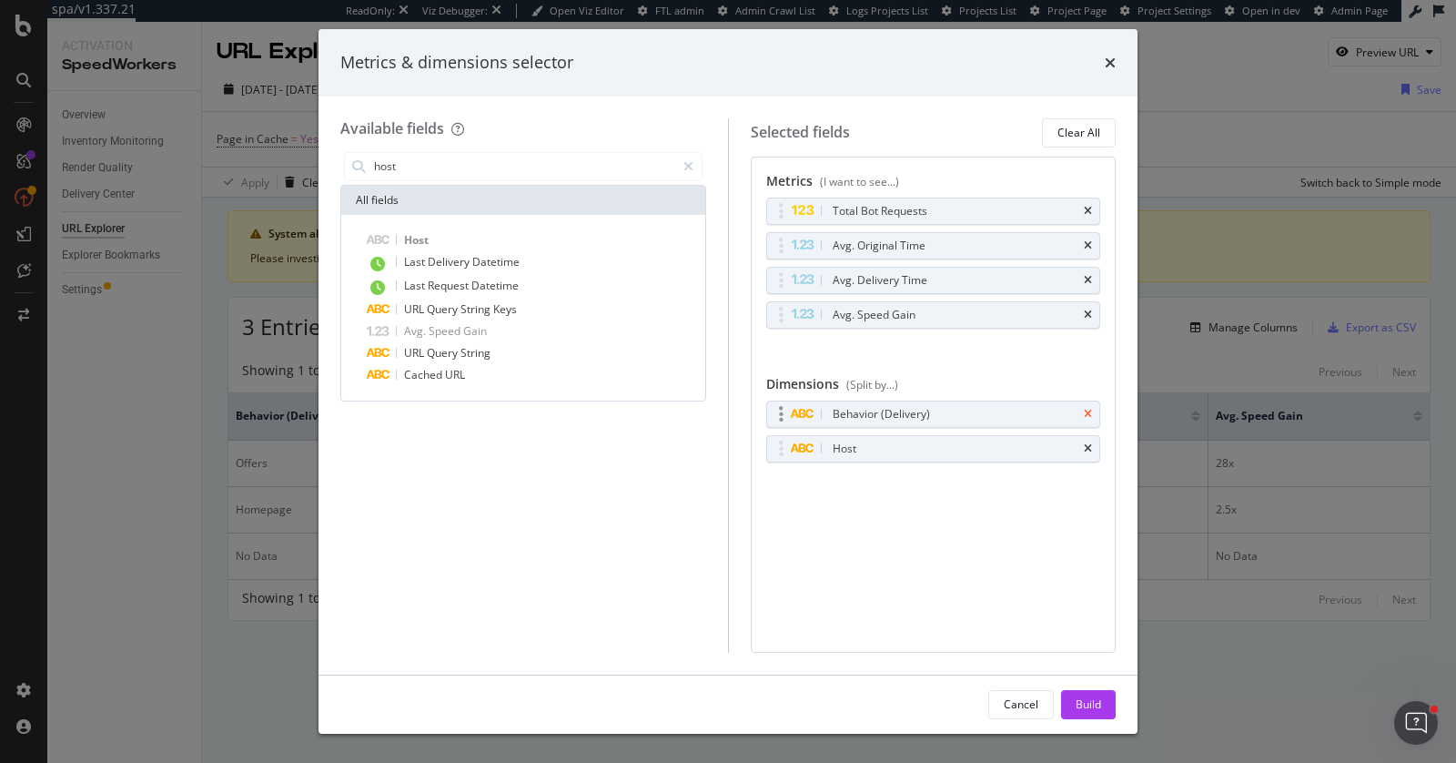
click at [1091, 409] on icon "times" at bounding box center [1088, 414] width 8 height 11
click at [1079, 697] on div "Build" at bounding box center [1088, 703] width 25 height 15
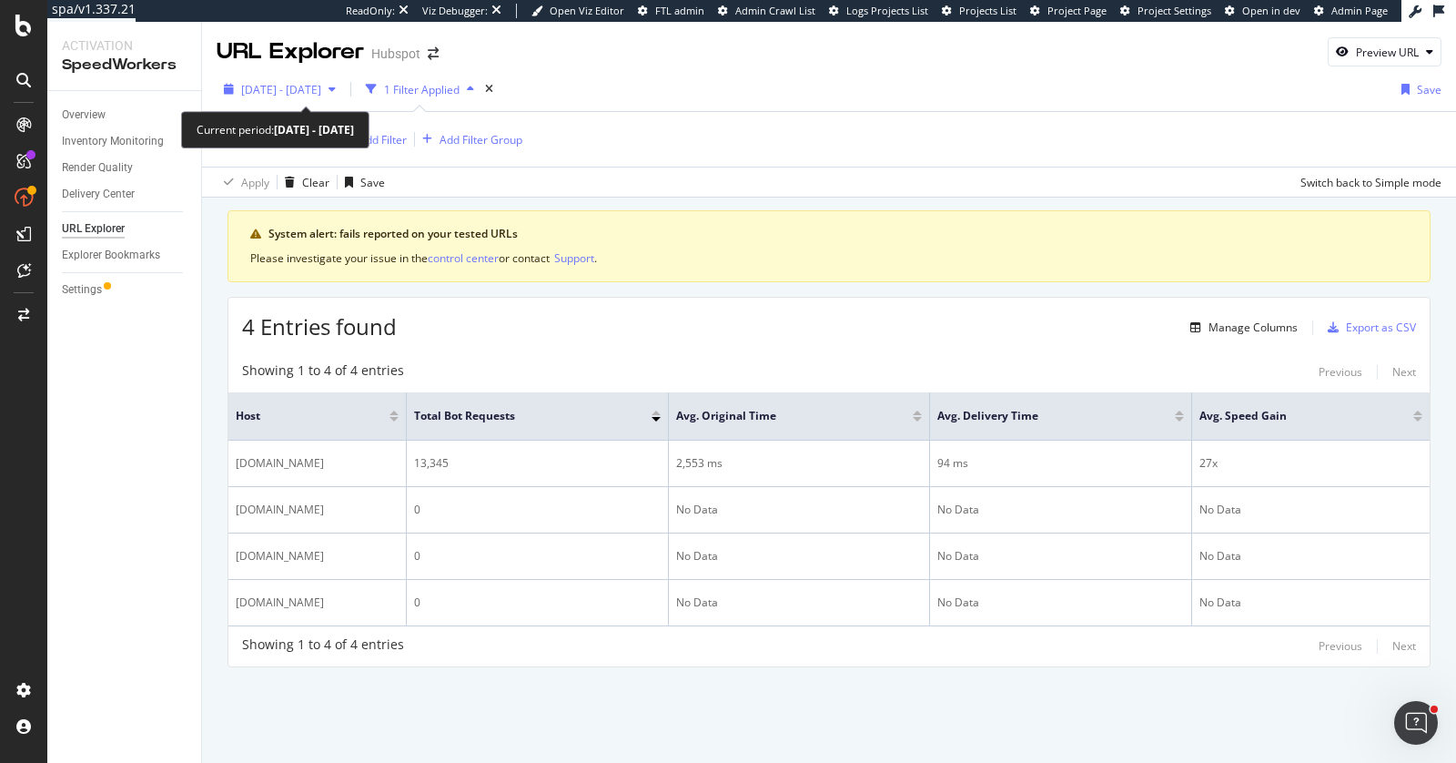
click at [321, 84] on span "2025 Aug. 13th - Aug. 28th" at bounding box center [281, 89] width 80 height 15
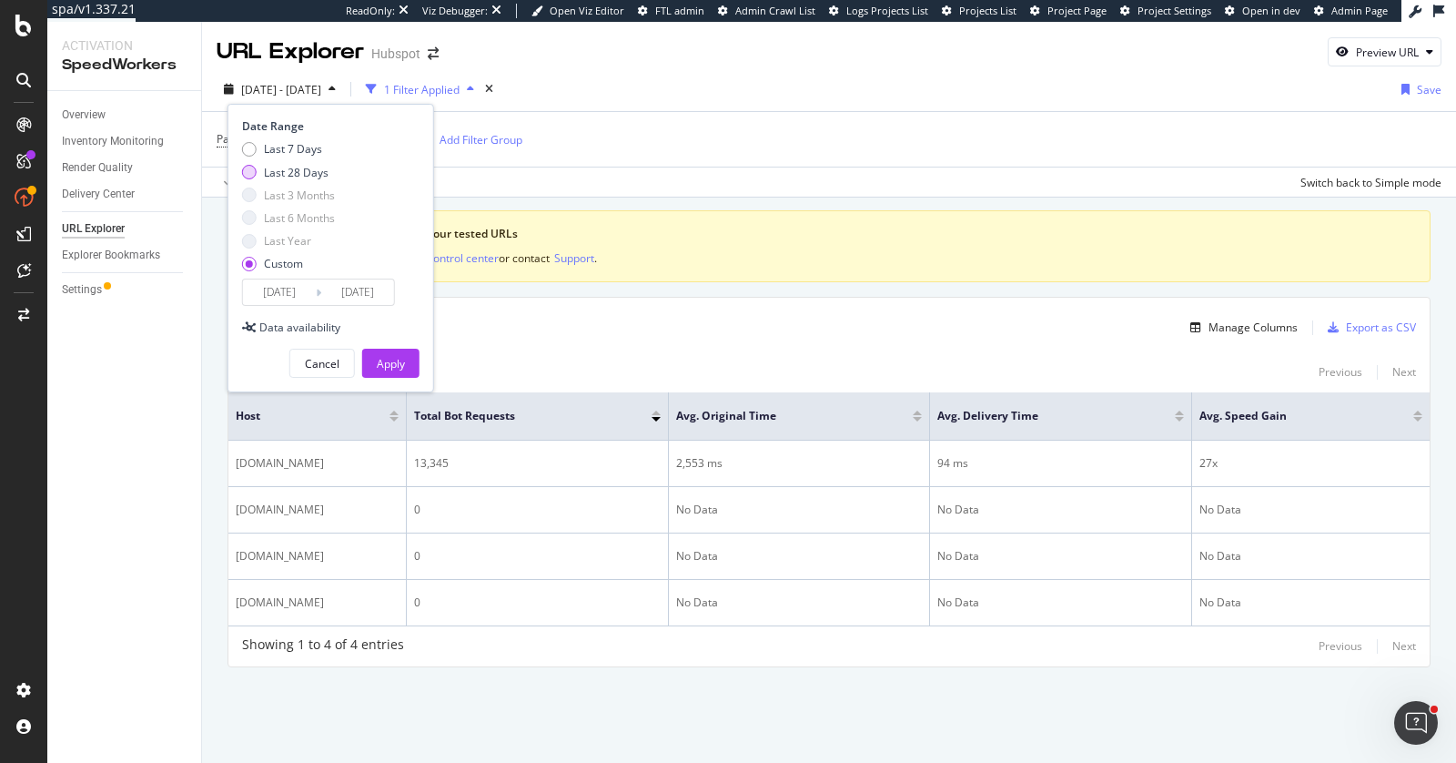
click at [300, 167] on div "Last 28 Days" at bounding box center [296, 172] width 65 height 15
type input "2025/08/14"
type input "2025/09/10"
click at [384, 364] on div "Apply" at bounding box center [391, 363] width 28 height 15
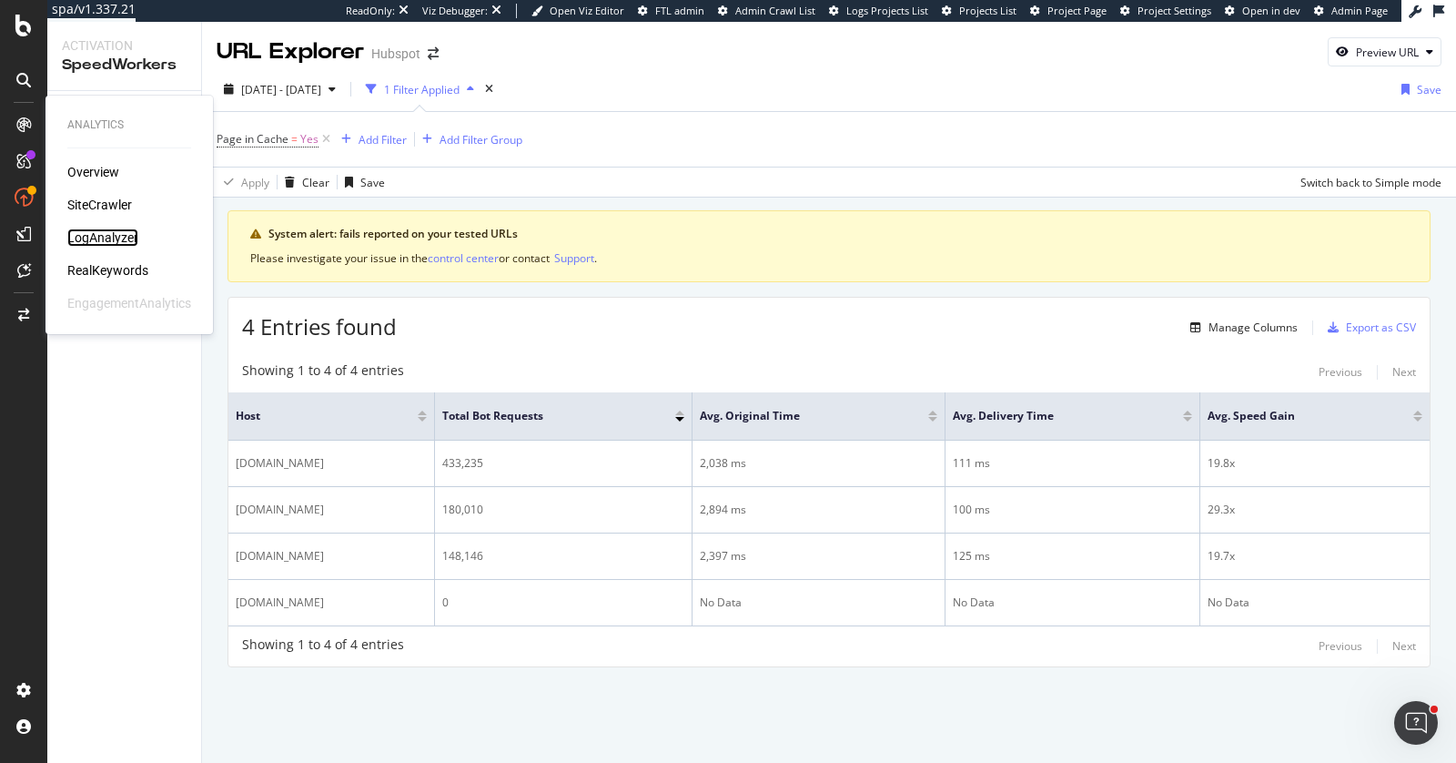
click at [74, 234] on div "LogAnalyzer" at bounding box center [102, 237] width 71 height 18
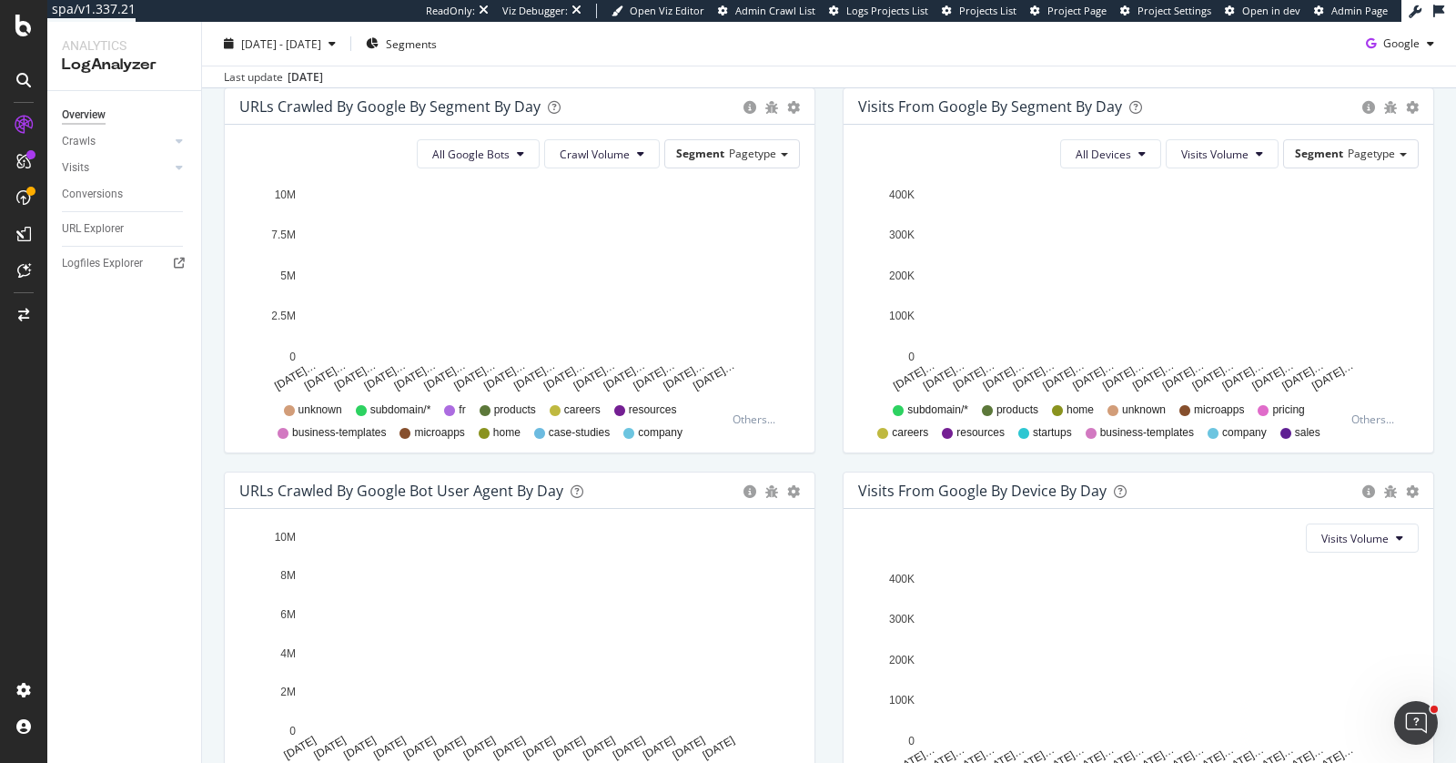
scroll to position [598, 0]
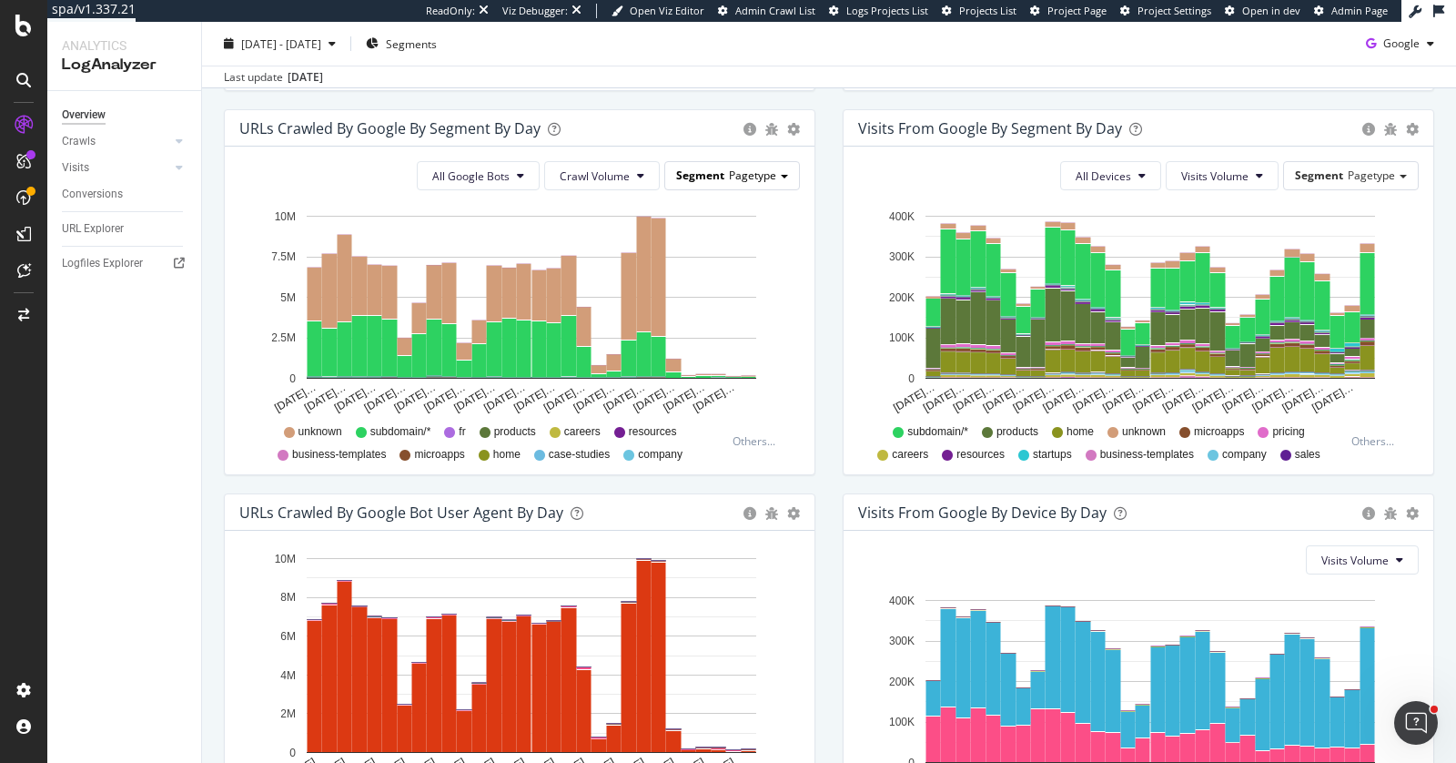
click at [743, 181] on div "Segment Pagetype" at bounding box center [732, 175] width 134 height 26
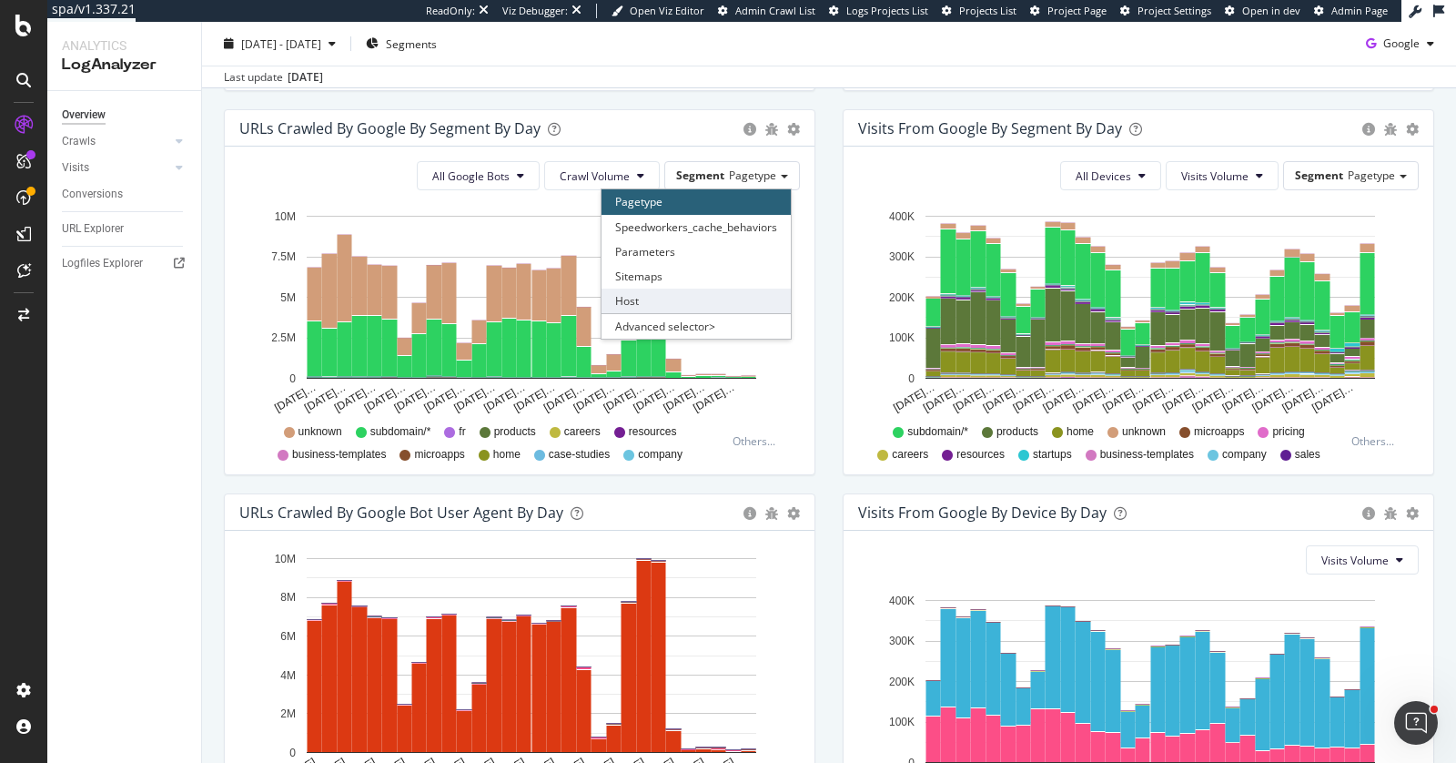
click at [689, 296] on div "Host" at bounding box center [696, 301] width 189 height 25
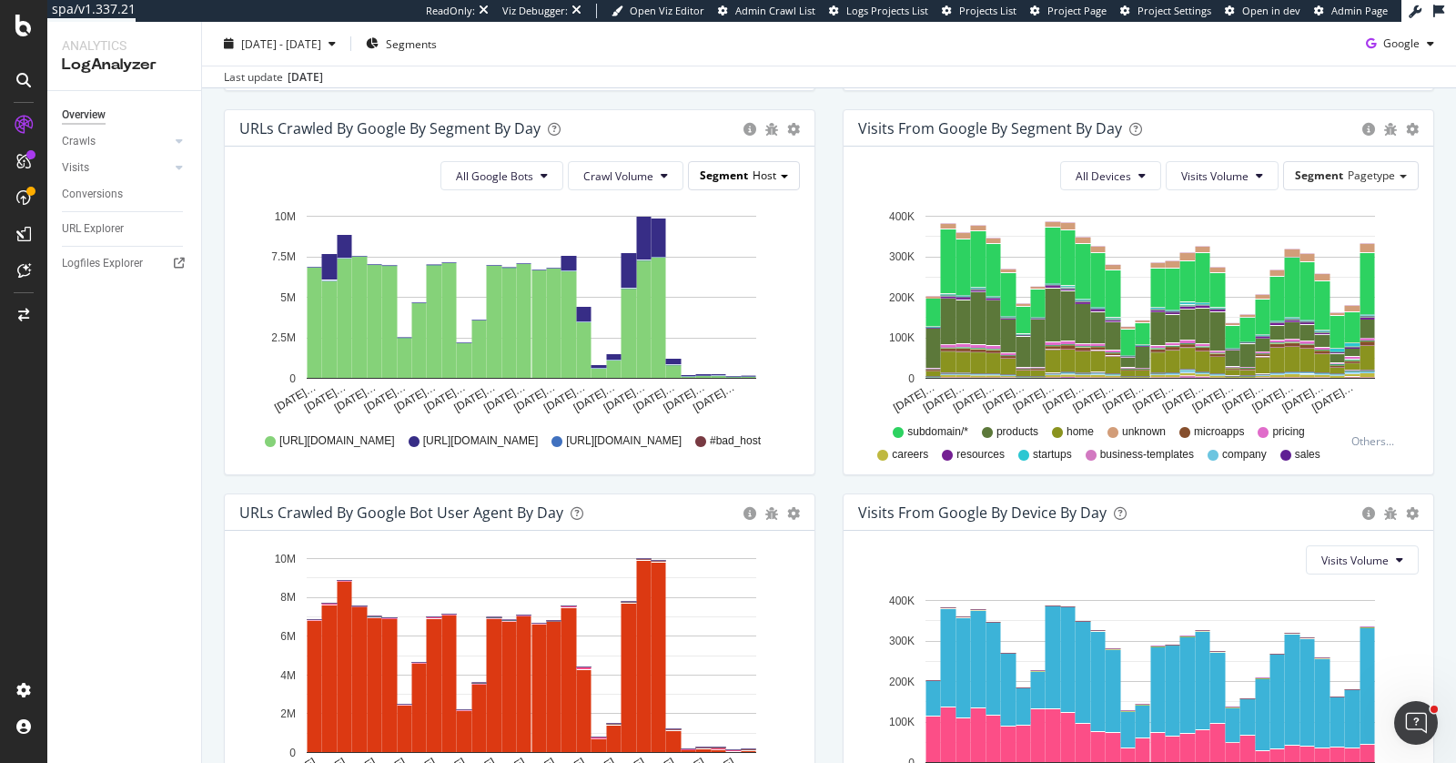
click at [755, 162] on div "Segment Host" at bounding box center [744, 175] width 110 height 26
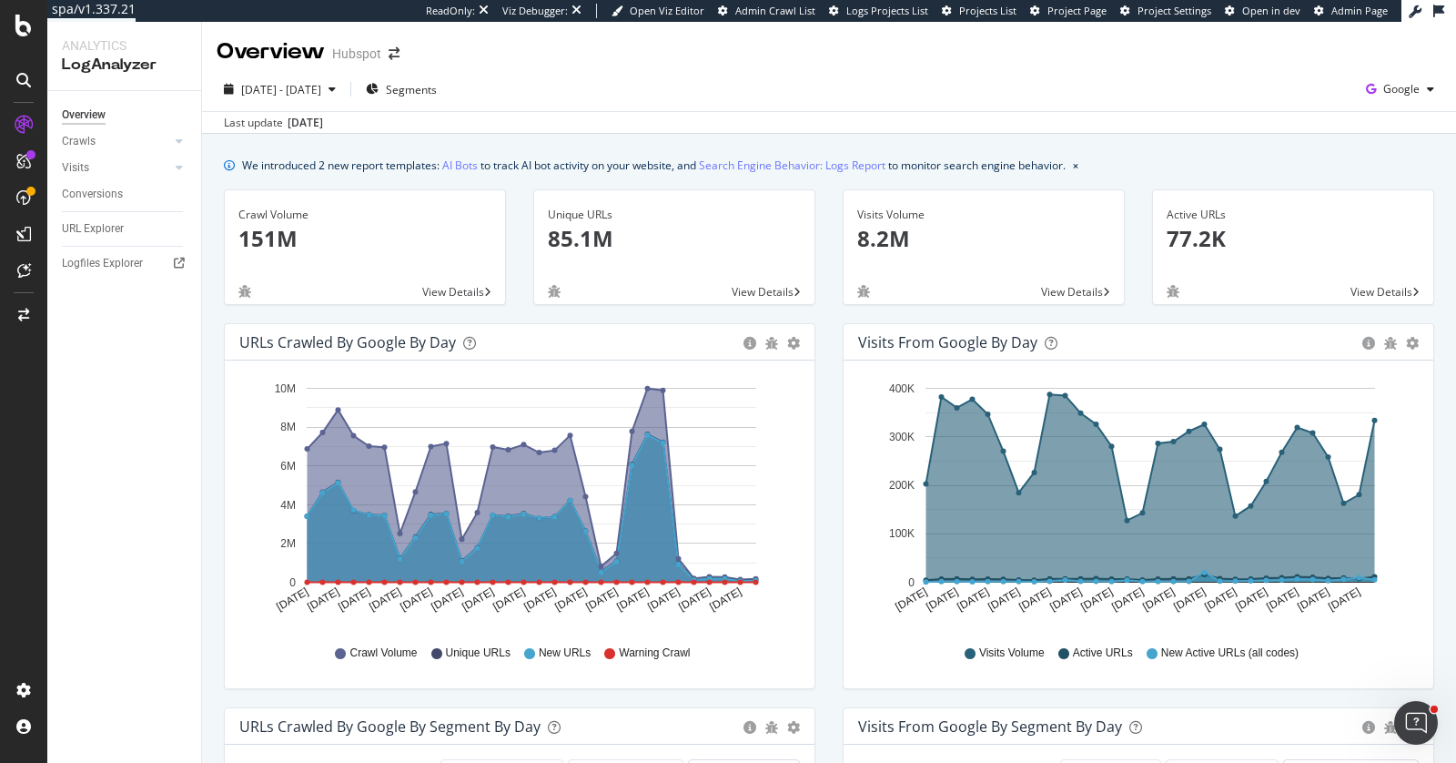
scroll to position [3, 0]
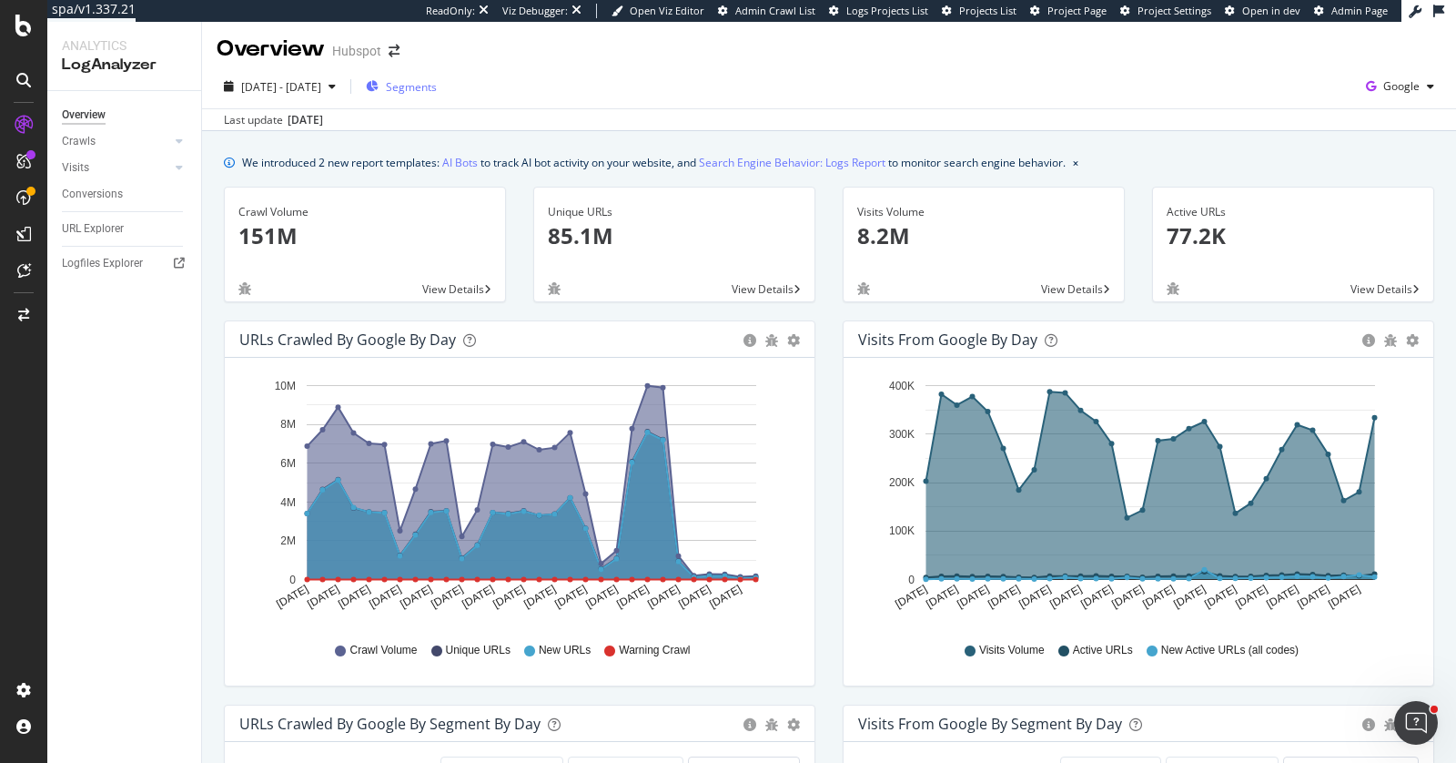
click at [437, 89] on span "Segments" at bounding box center [411, 86] width 51 height 15
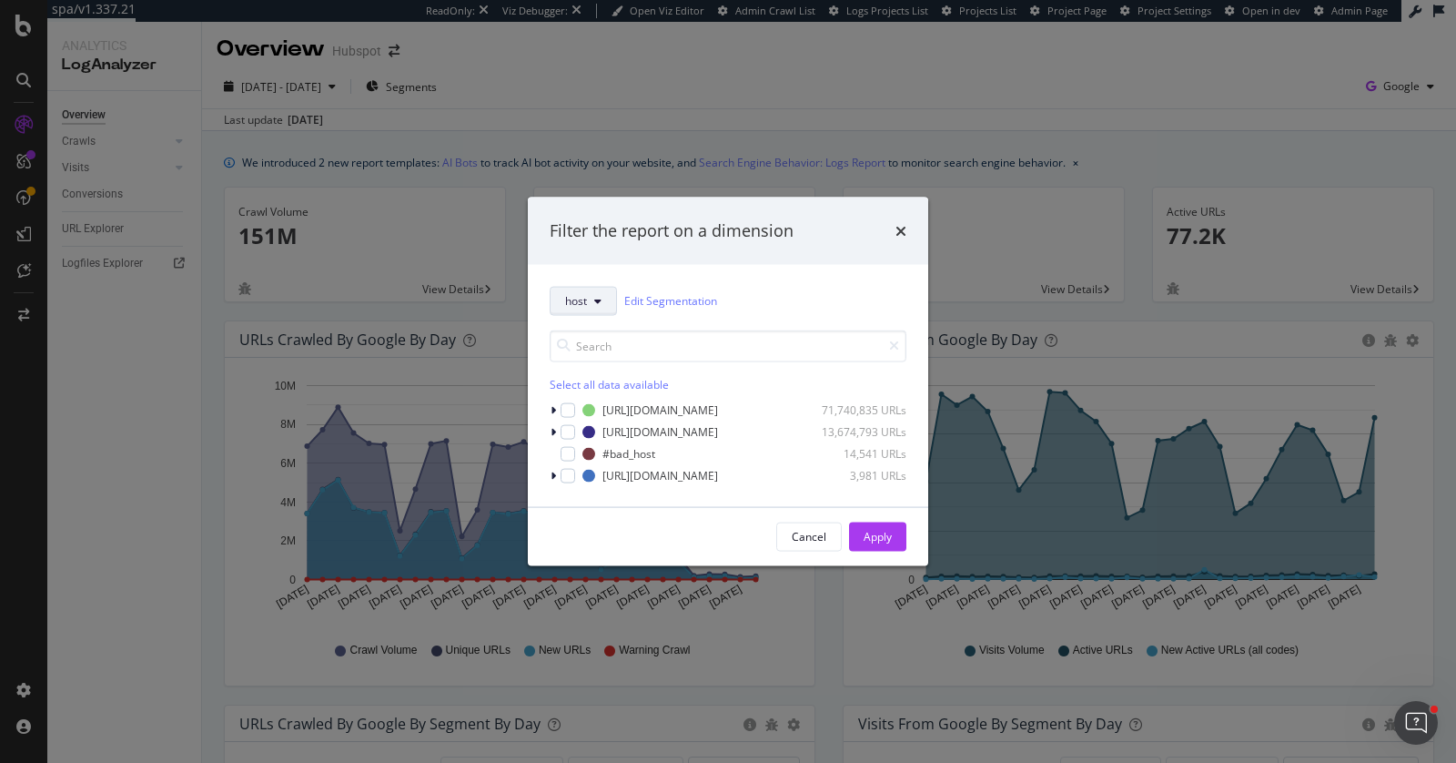
click at [607, 302] on button "host" at bounding box center [583, 300] width 67 height 29
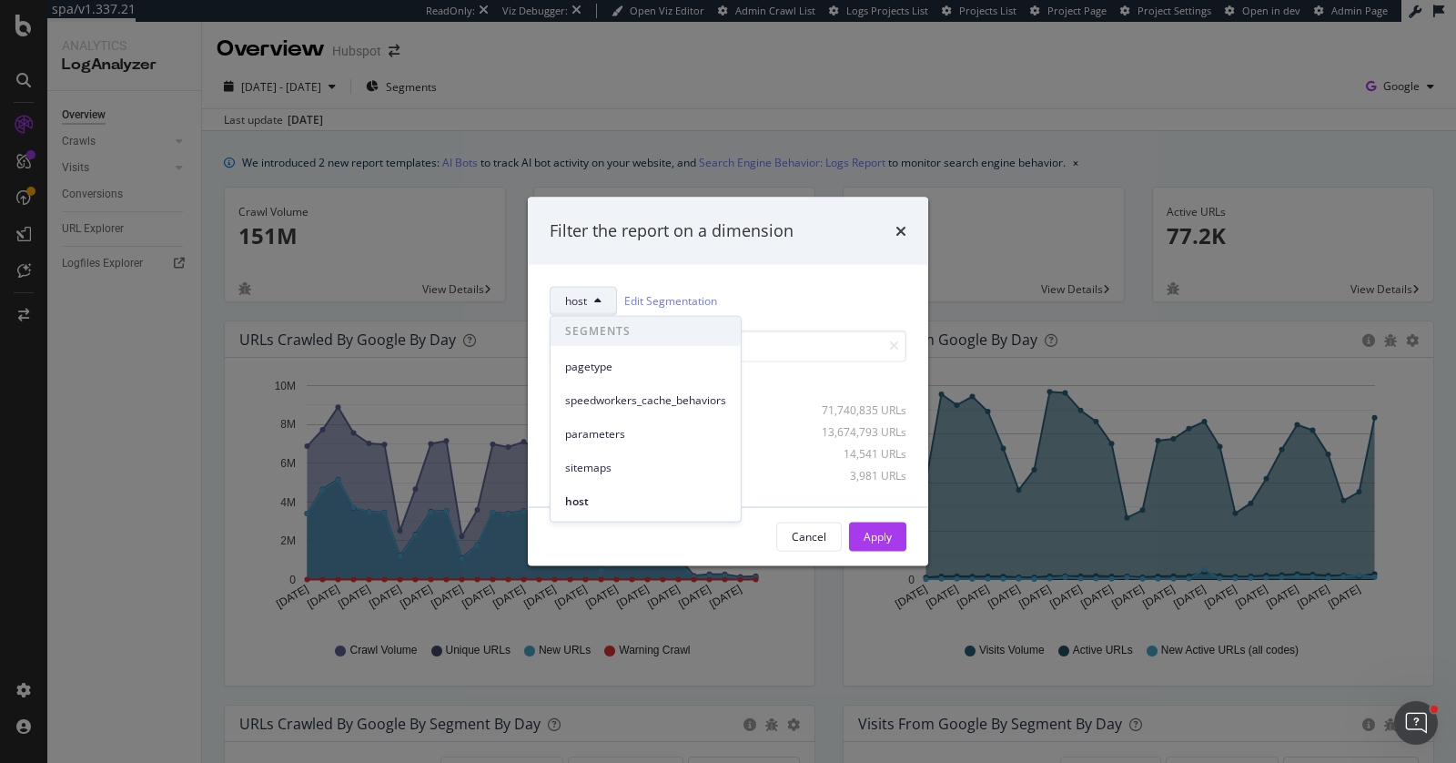
click at [616, 363] on span "pagetype" at bounding box center [645, 366] width 161 height 16
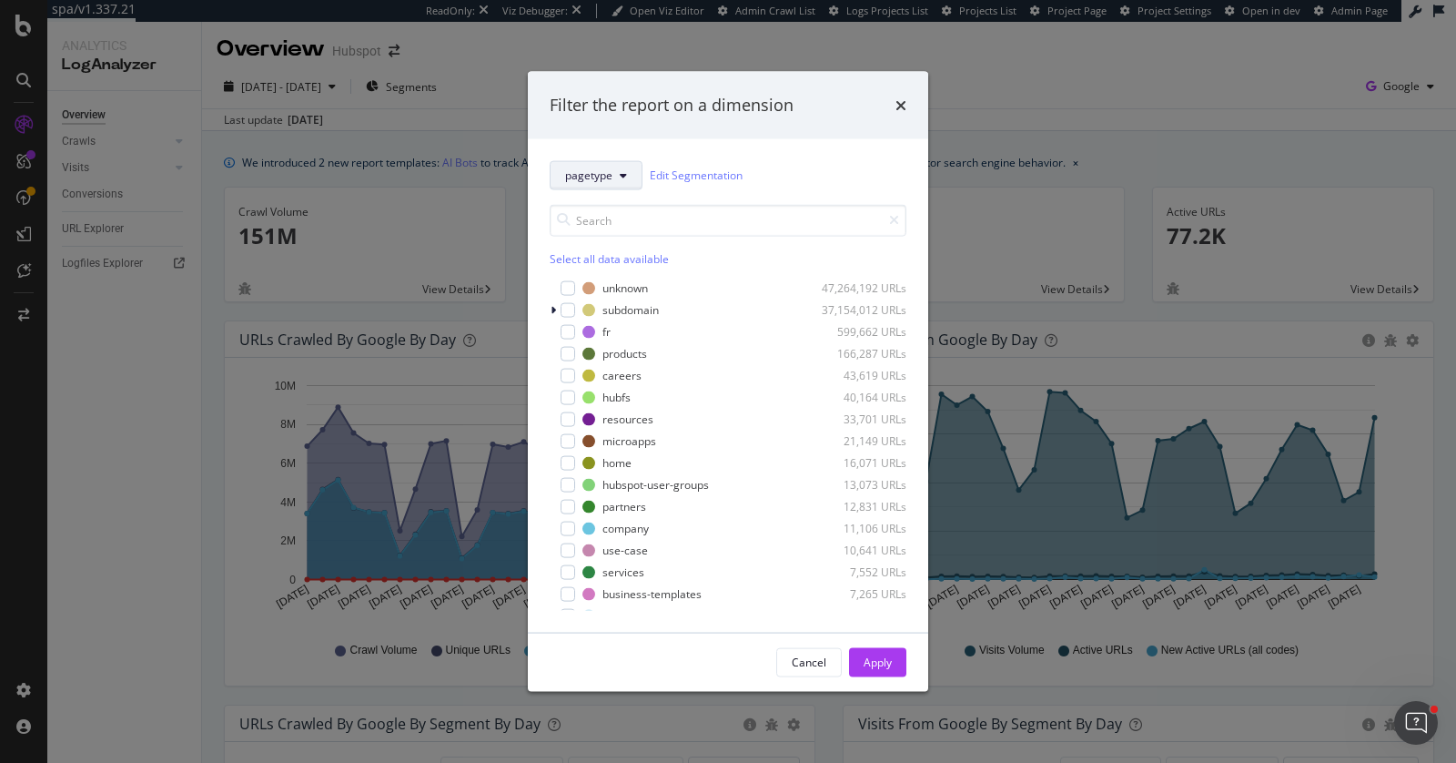
click at [593, 185] on button "pagetype" at bounding box center [596, 174] width 93 height 29
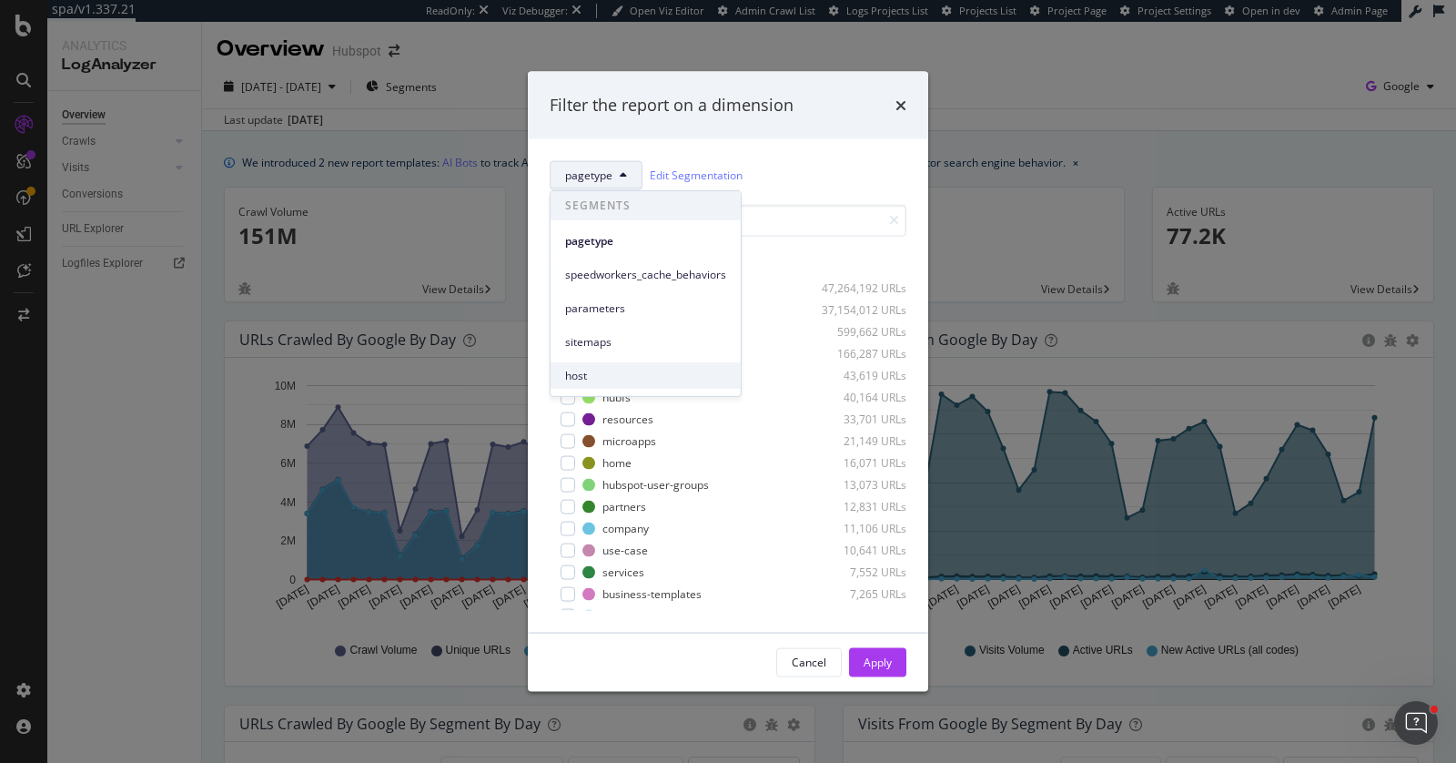
click at [584, 377] on span "host" at bounding box center [645, 375] width 161 height 16
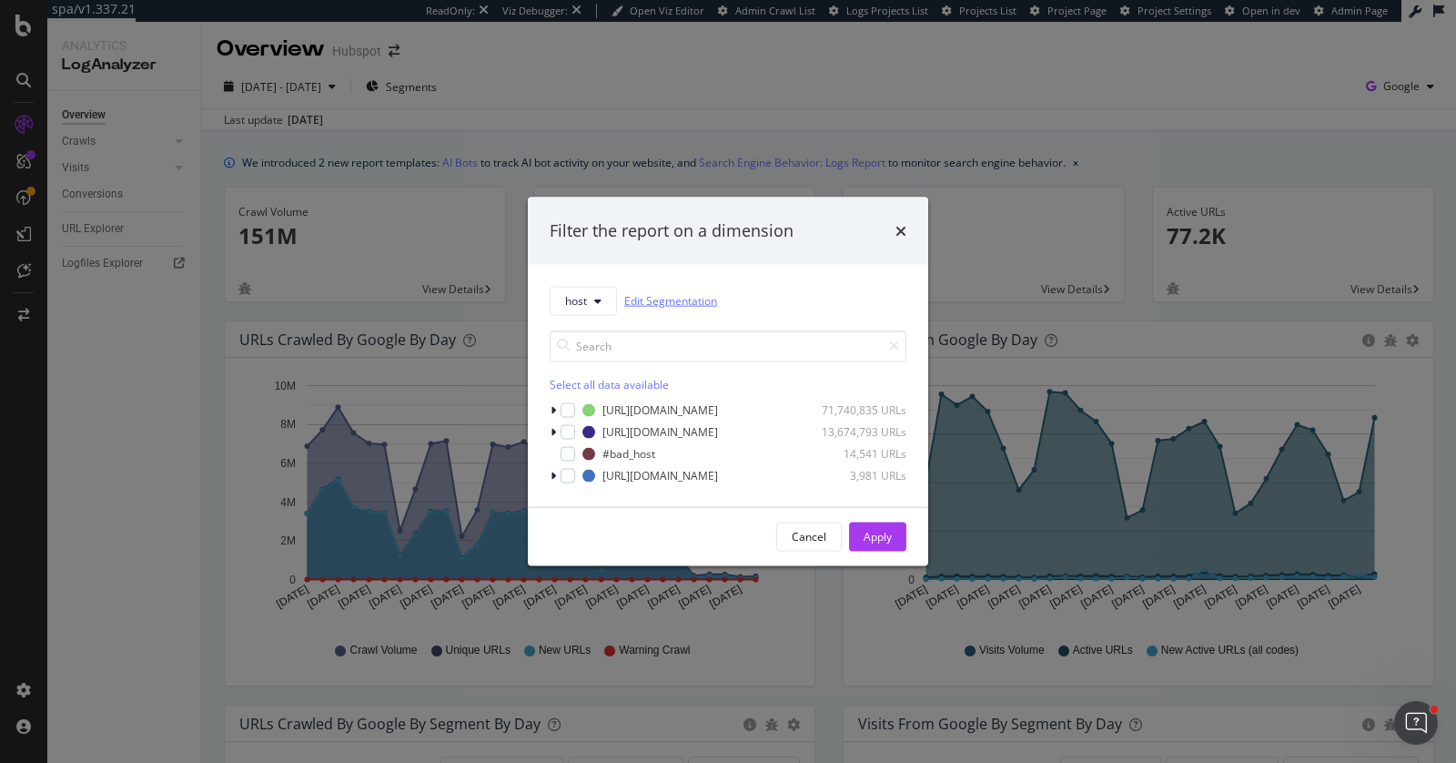
click at [687, 302] on link "Edit Segmentation" at bounding box center [670, 300] width 93 height 19
click at [903, 228] on icon "times" at bounding box center [901, 230] width 11 height 15
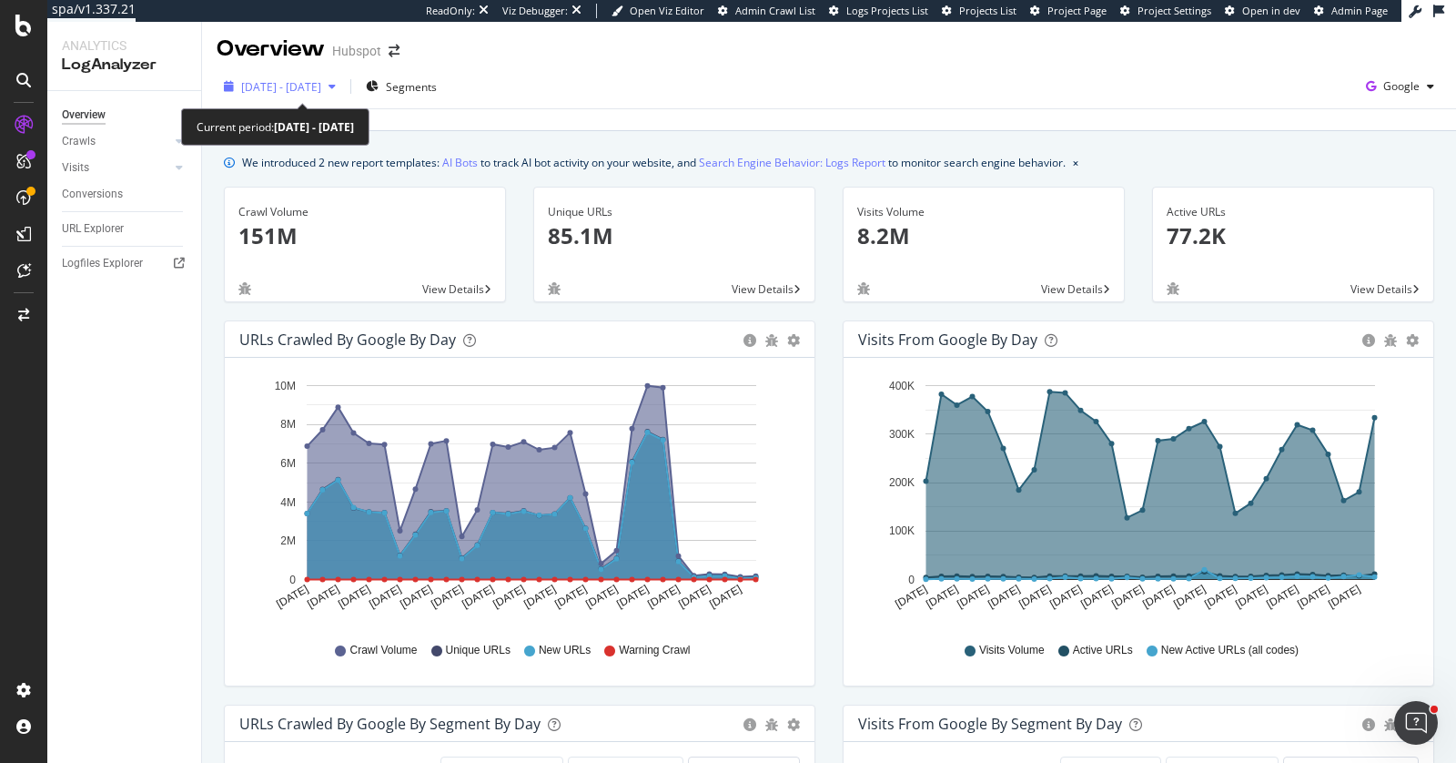
click at [321, 92] on span "2025 Aug. 10th - Sep. 8th" at bounding box center [281, 86] width 80 height 15
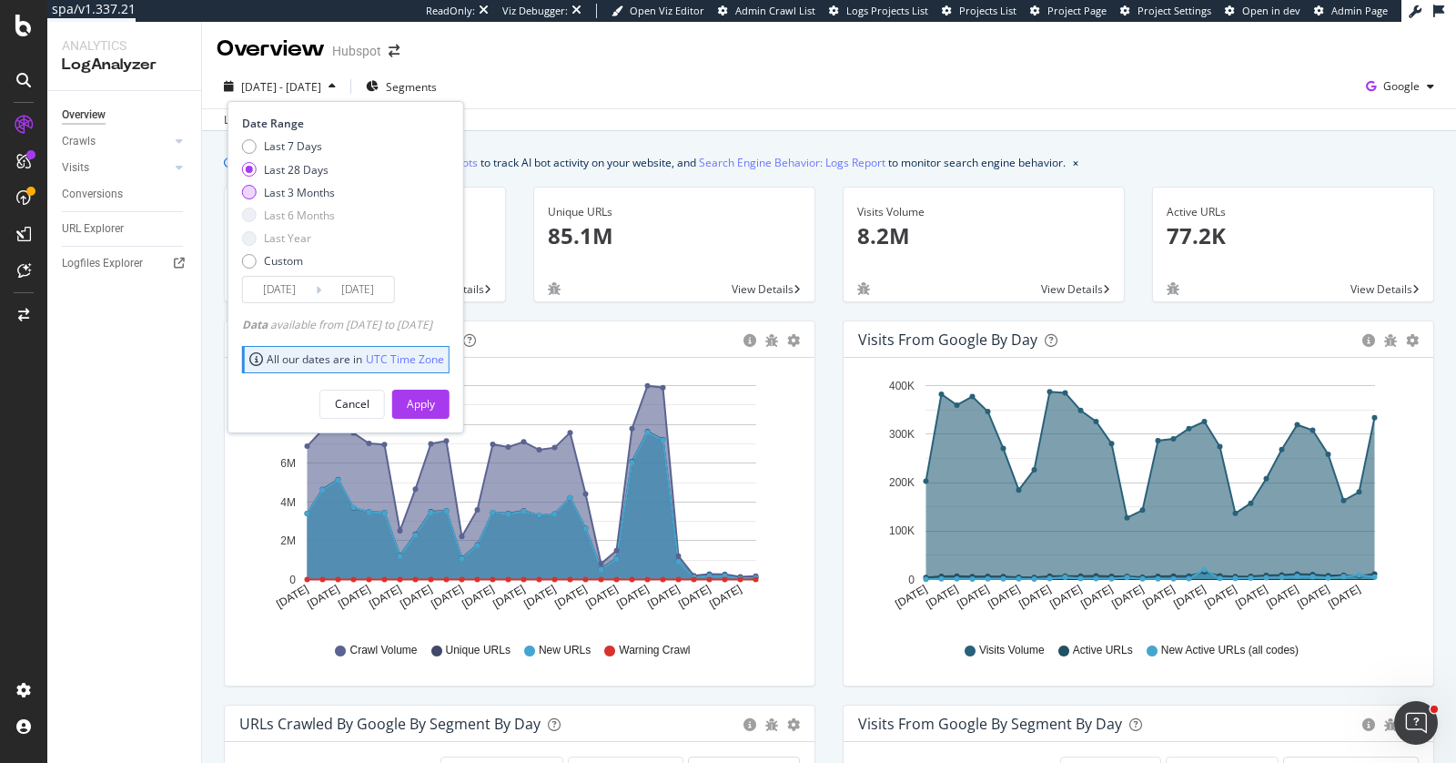
click at [330, 193] on div "Last 3 Months" at bounding box center [299, 192] width 71 height 15
type input "2025/06/09"
click at [435, 397] on div "Apply" at bounding box center [421, 403] width 28 height 15
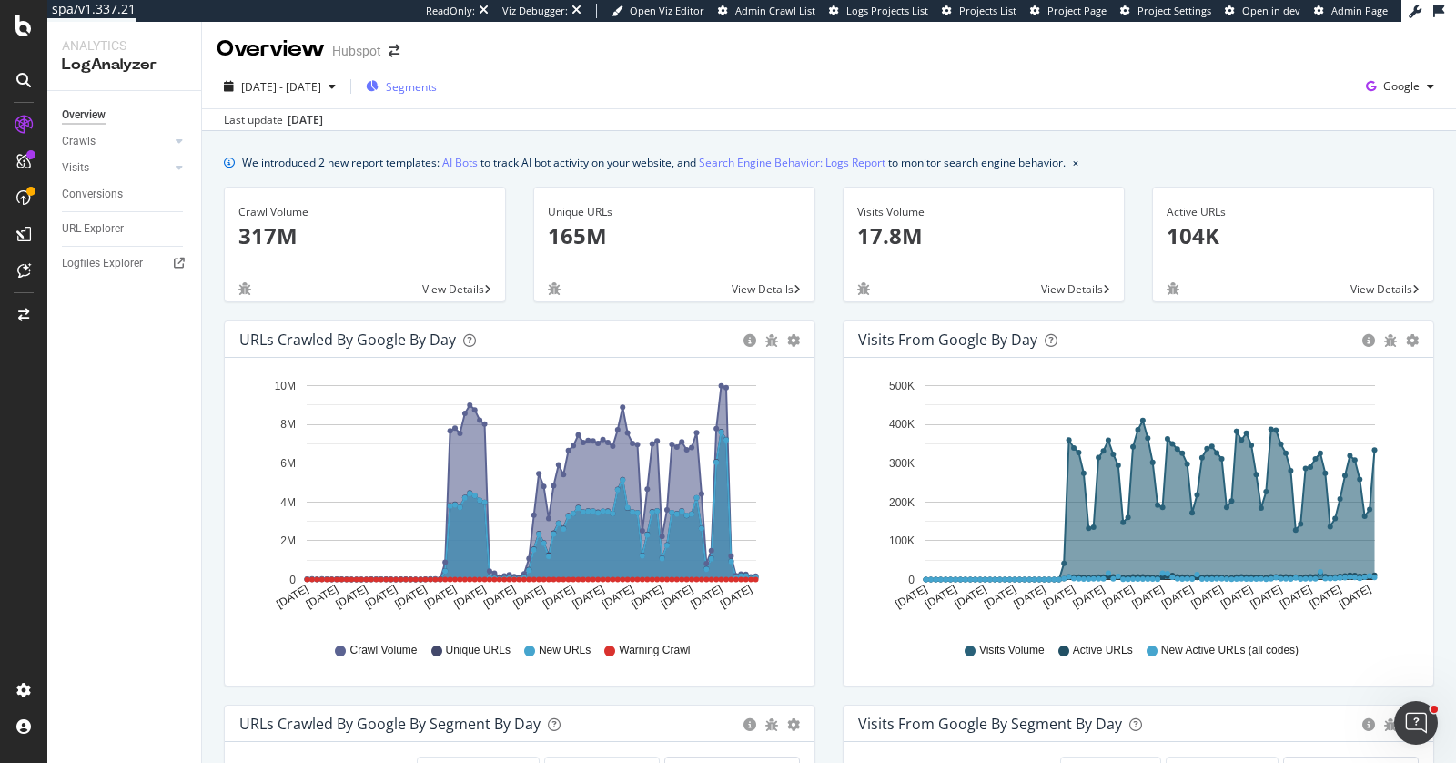
click at [379, 90] on icon "button" at bounding box center [372, 86] width 13 height 11
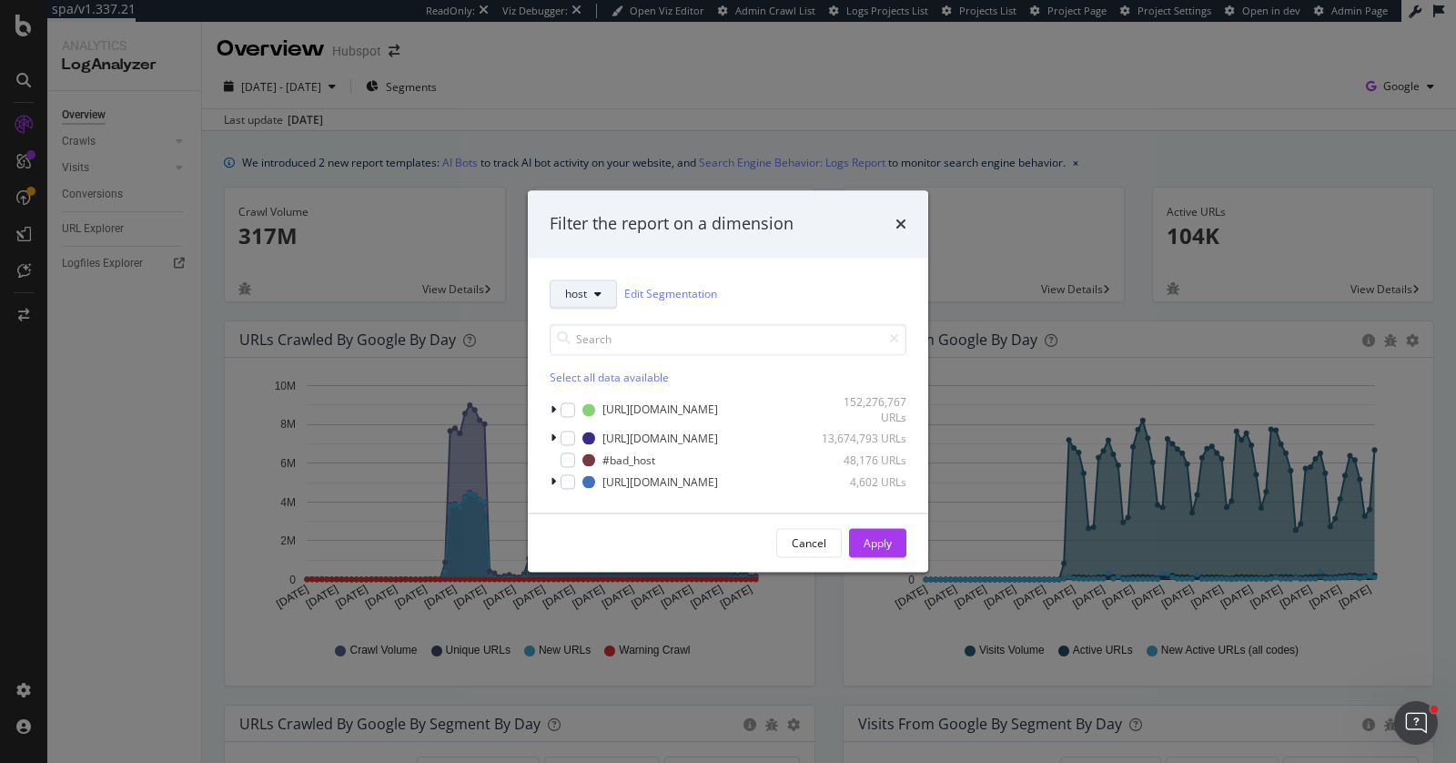
click at [599, 299] on button "host" at bounding box center [583, 293] width 67 height 29
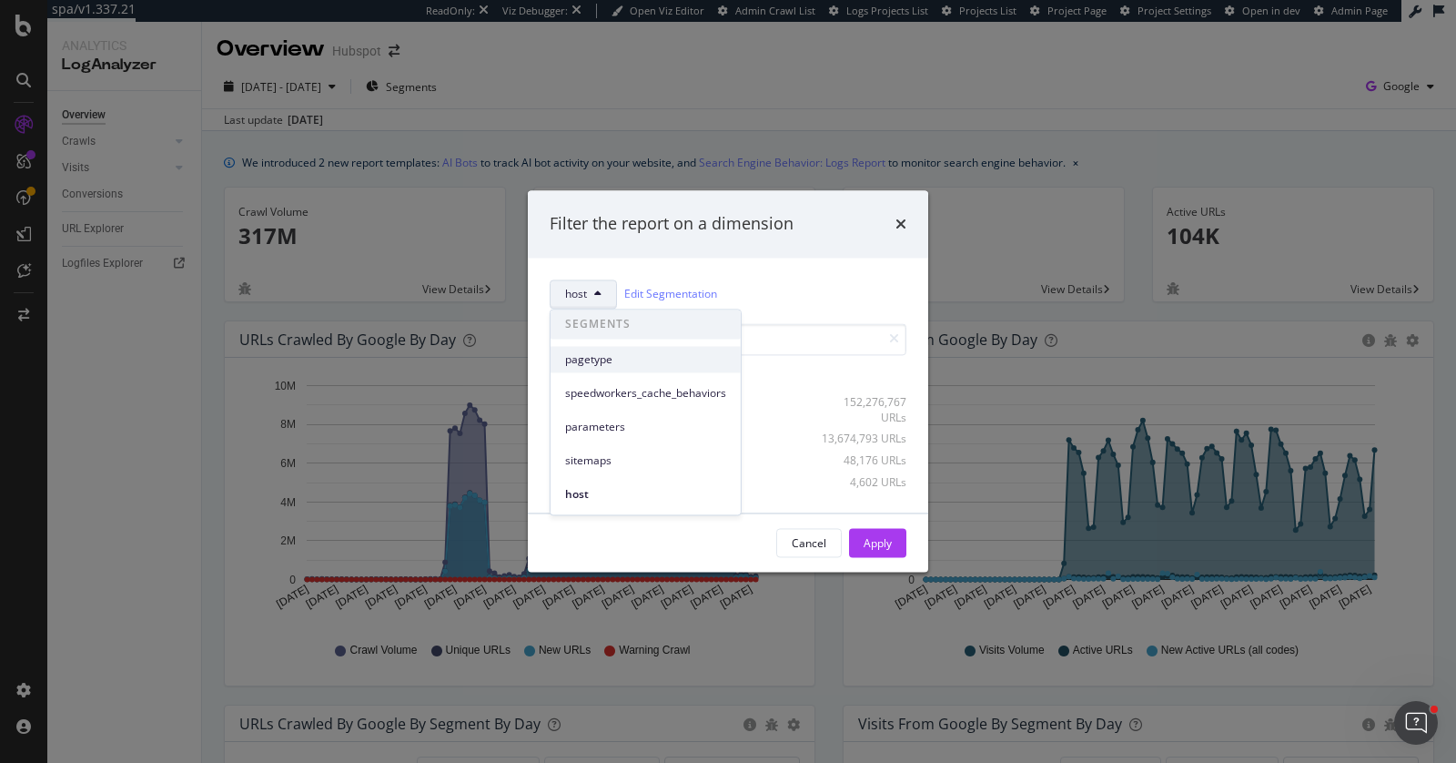
click at [599, 353] on span "pagetype" at bounding box center [645, 359] width 161 height 16
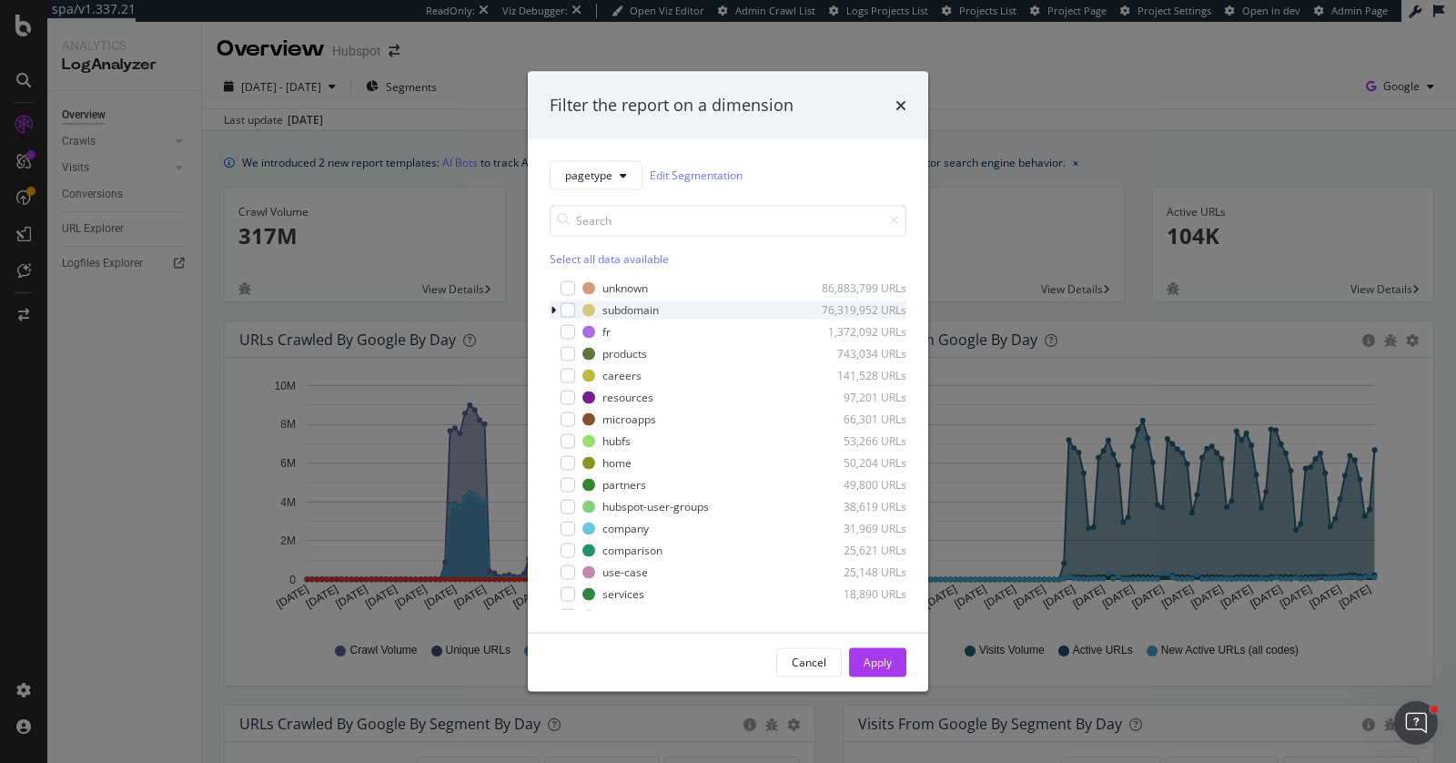
click at [554, 306] on icon "modal" at bounding box center [553, 309] width 5 height 11
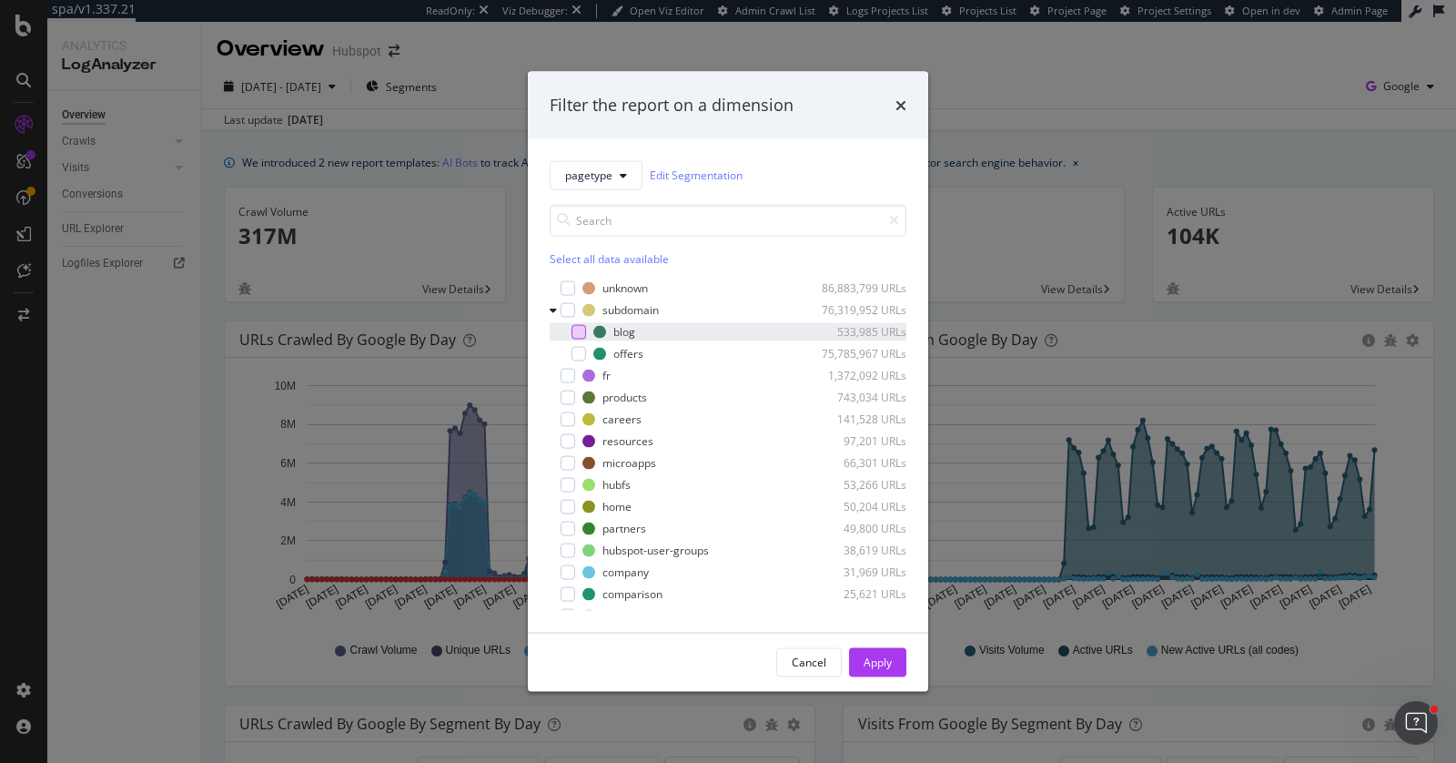
click at [579, 325] on div "modal" at bounding box center [579, 331] width 15 height 15
click at [883, 661] on div "Apply" at bounding box center [878, 661] width 28 height 15
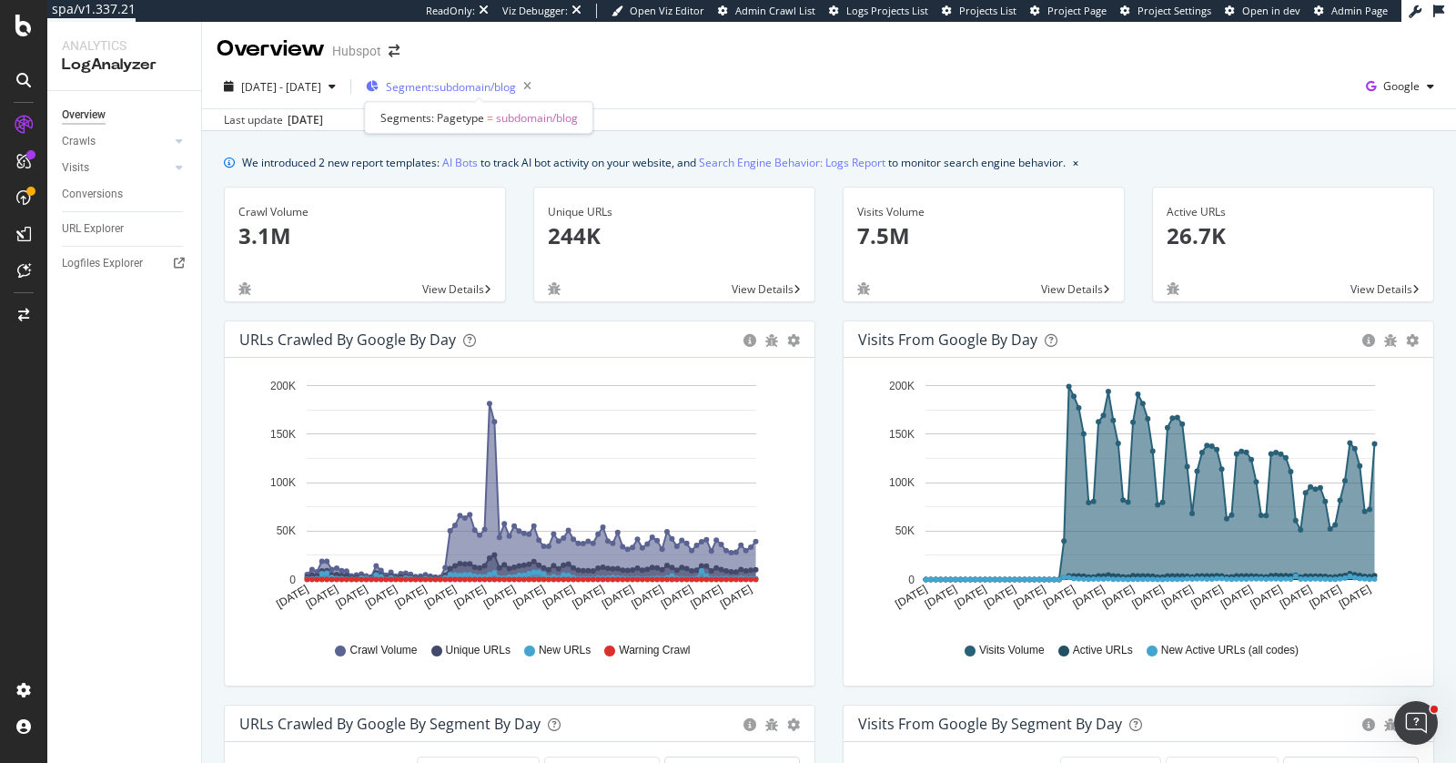
click at [505, 87] on span "Segment: subdomain/blog" at bounding box center [451, 86] width 130 height 15
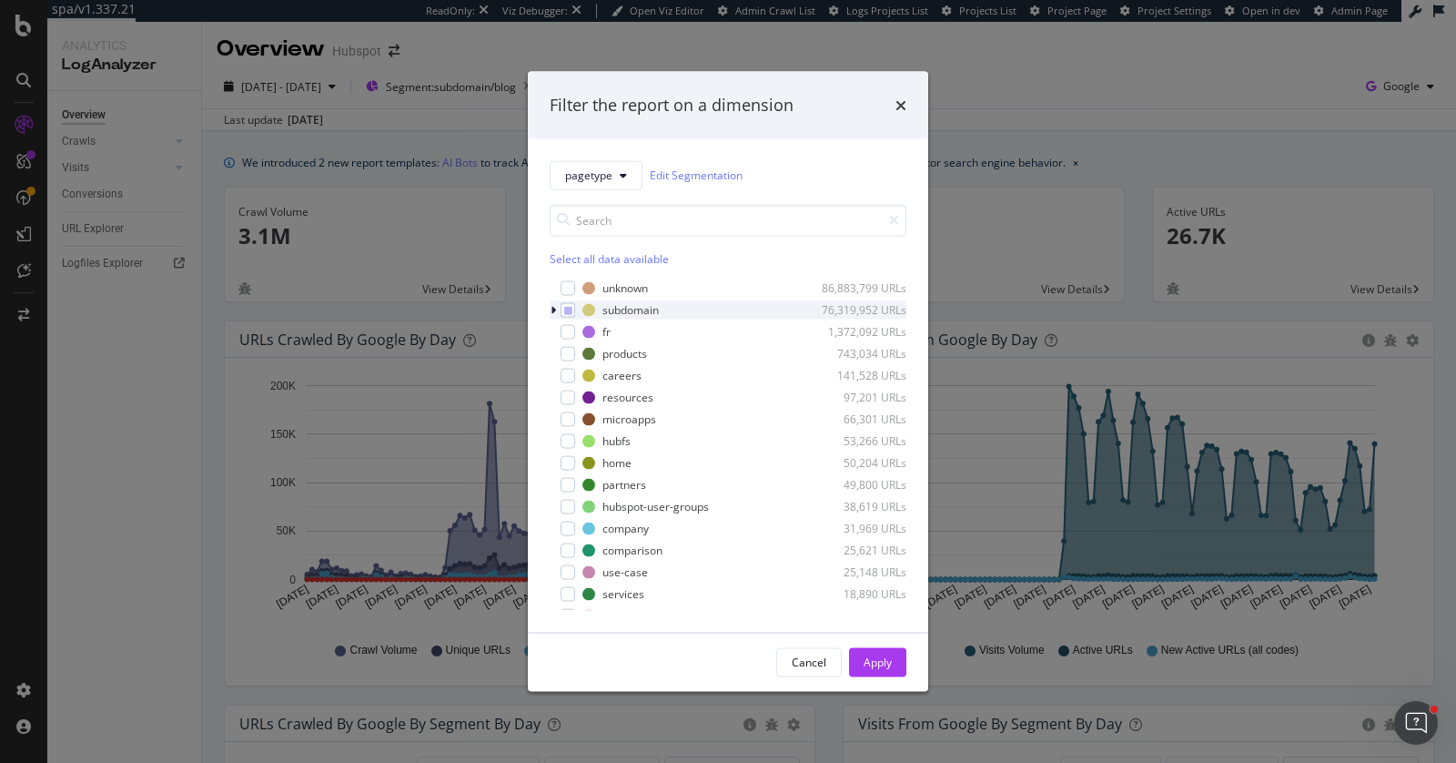
click at [552, 306] on icon "modal" at bounding box center [553, 309] width 5 height 11
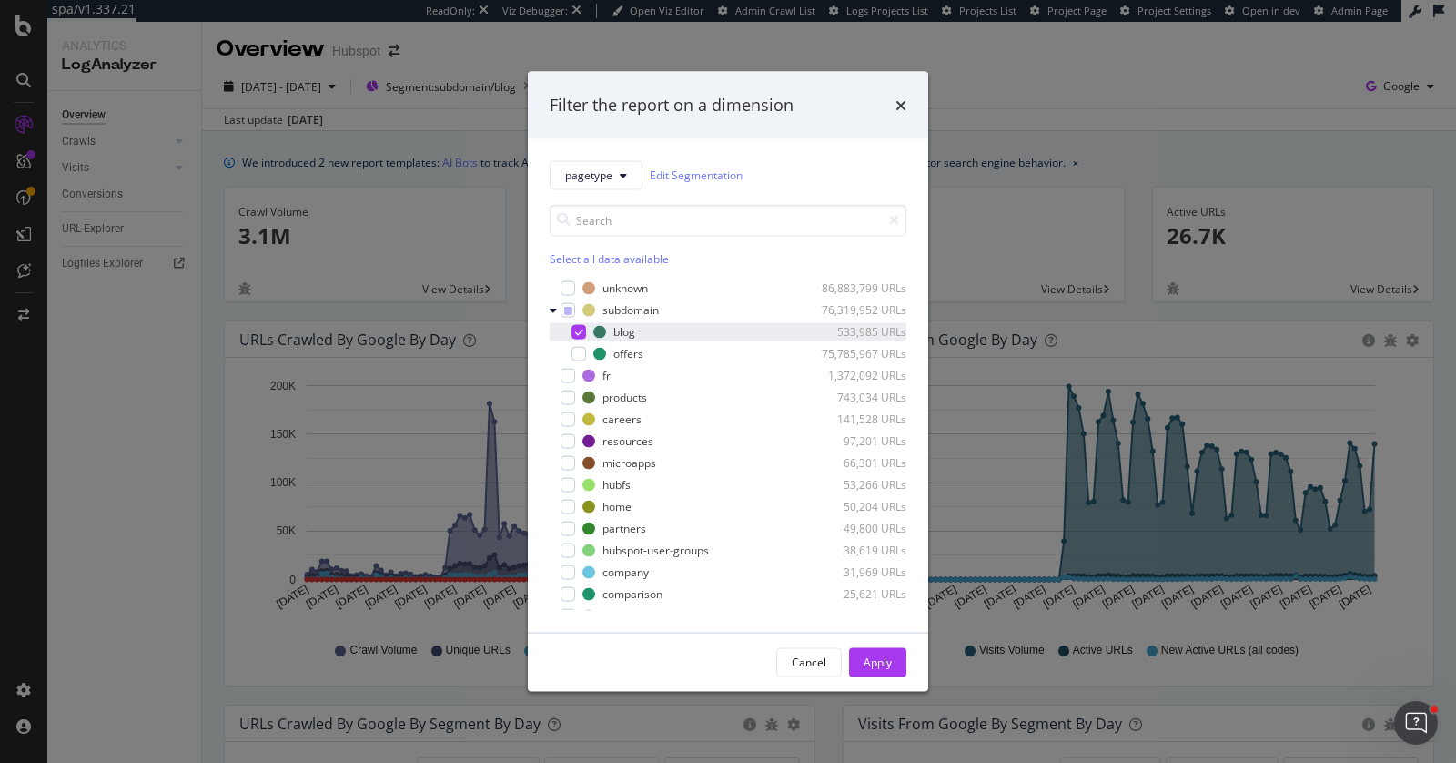
click at [575, 327] on icon "modal" at bounding box center [579, 331] width 8 height 9
click at [582, 358] on div "modal" at bounding box center [579, 353] width 15 height 15
click at [868, 658] on div "Apply" at bounding box center [878, 661] width 28 height 15
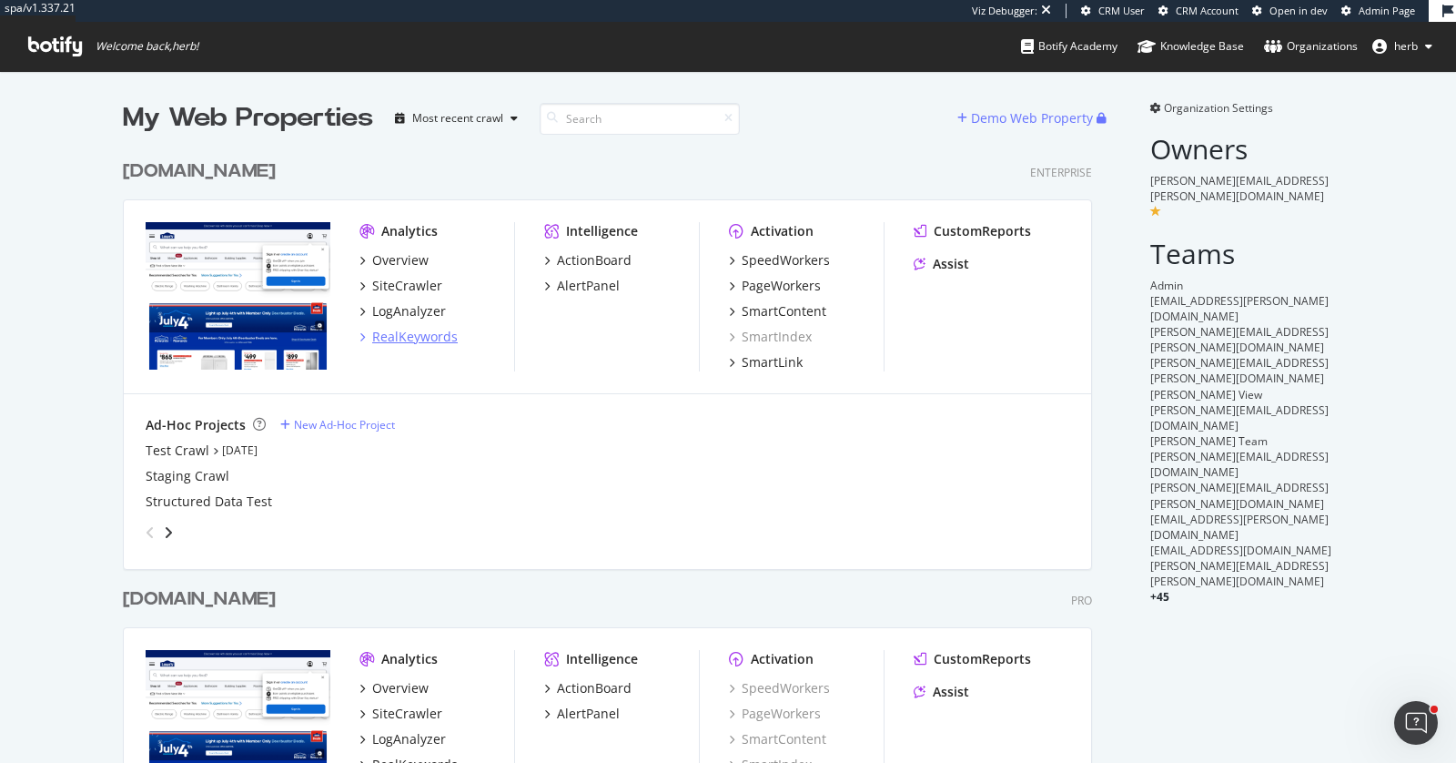
click at [422, 333] on div "RealKeywords" at bounding box center [415, 337] width 86 height 18
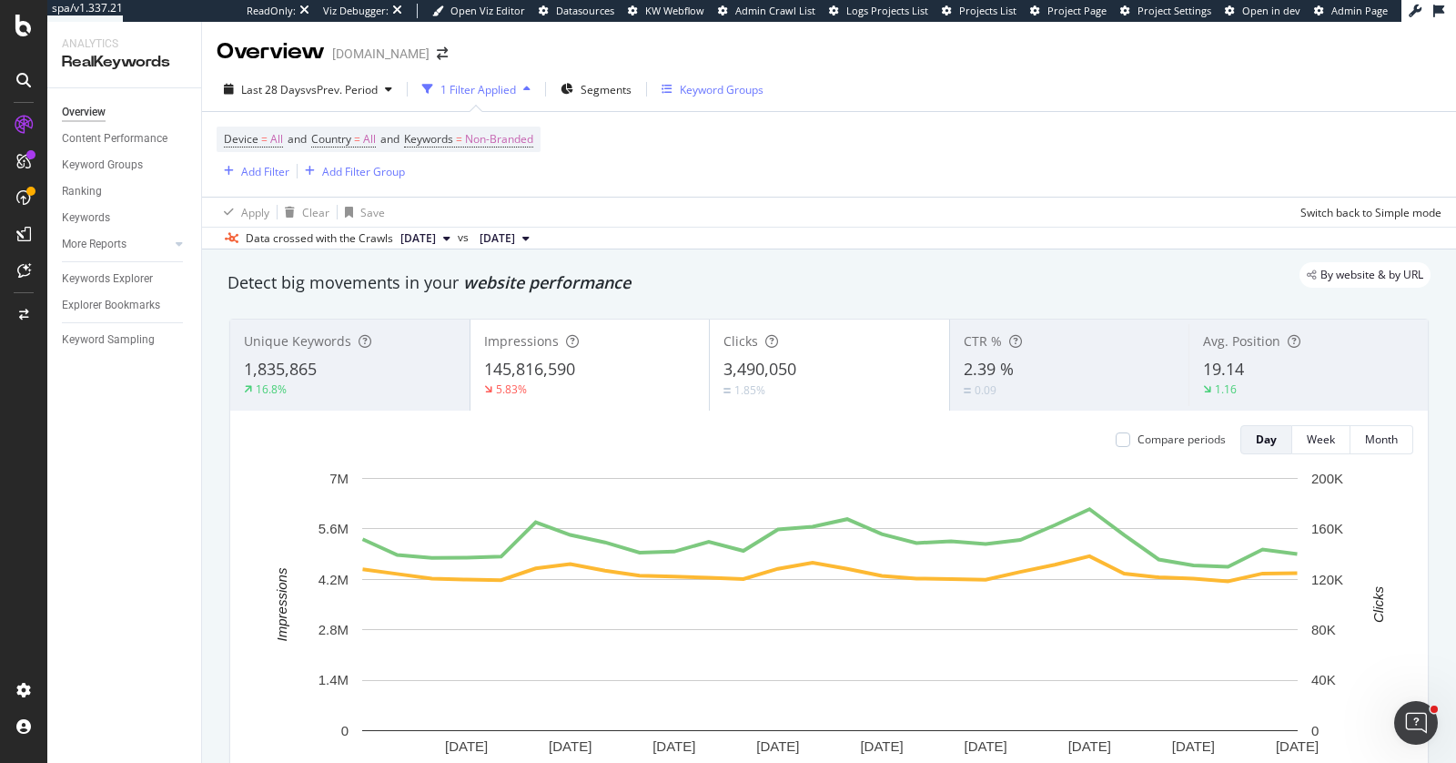
click at [693, 90] on div "Keyword Groups" at bounding box center [722, 89] width 84 height 15
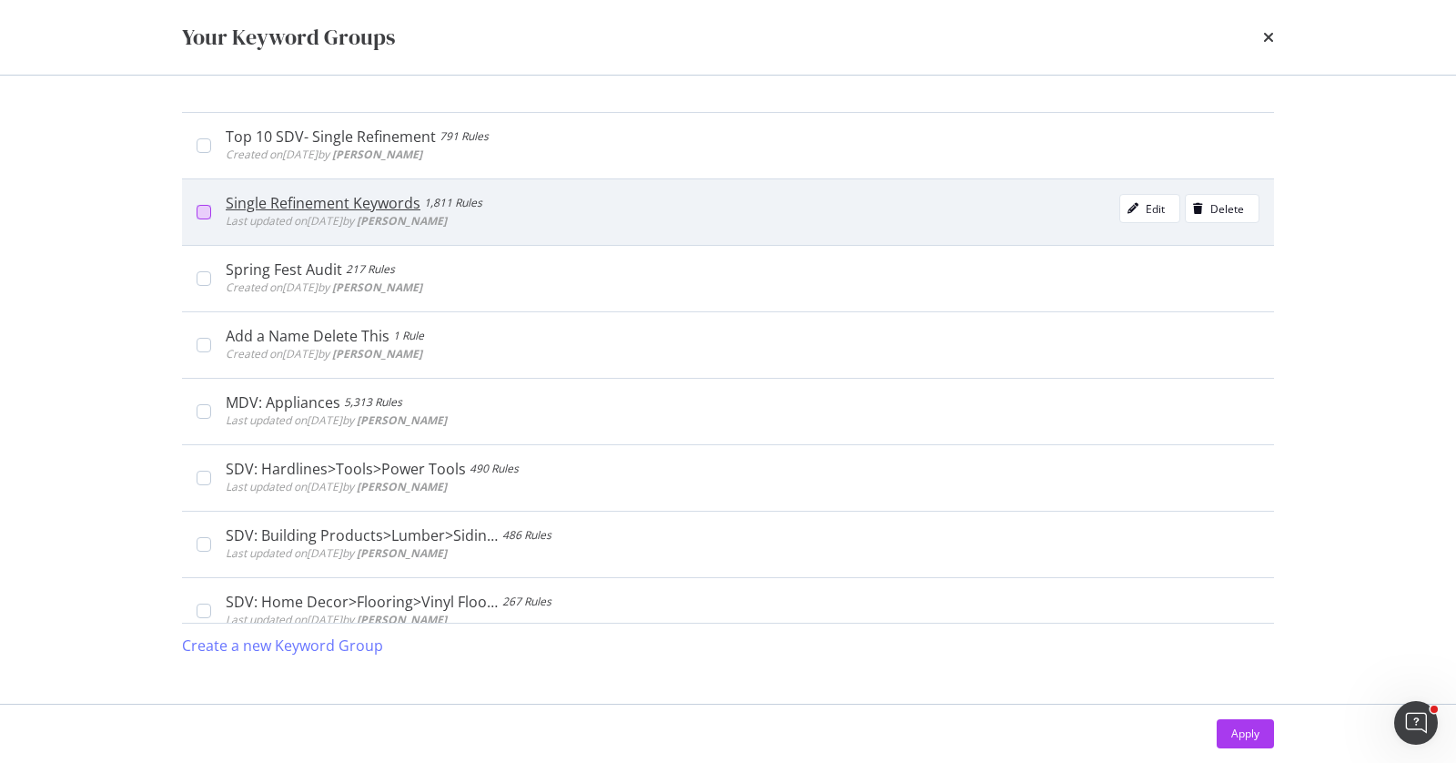
click at [206, 208] on div "modal" at bounding box center [204, 212] width 15 height 15
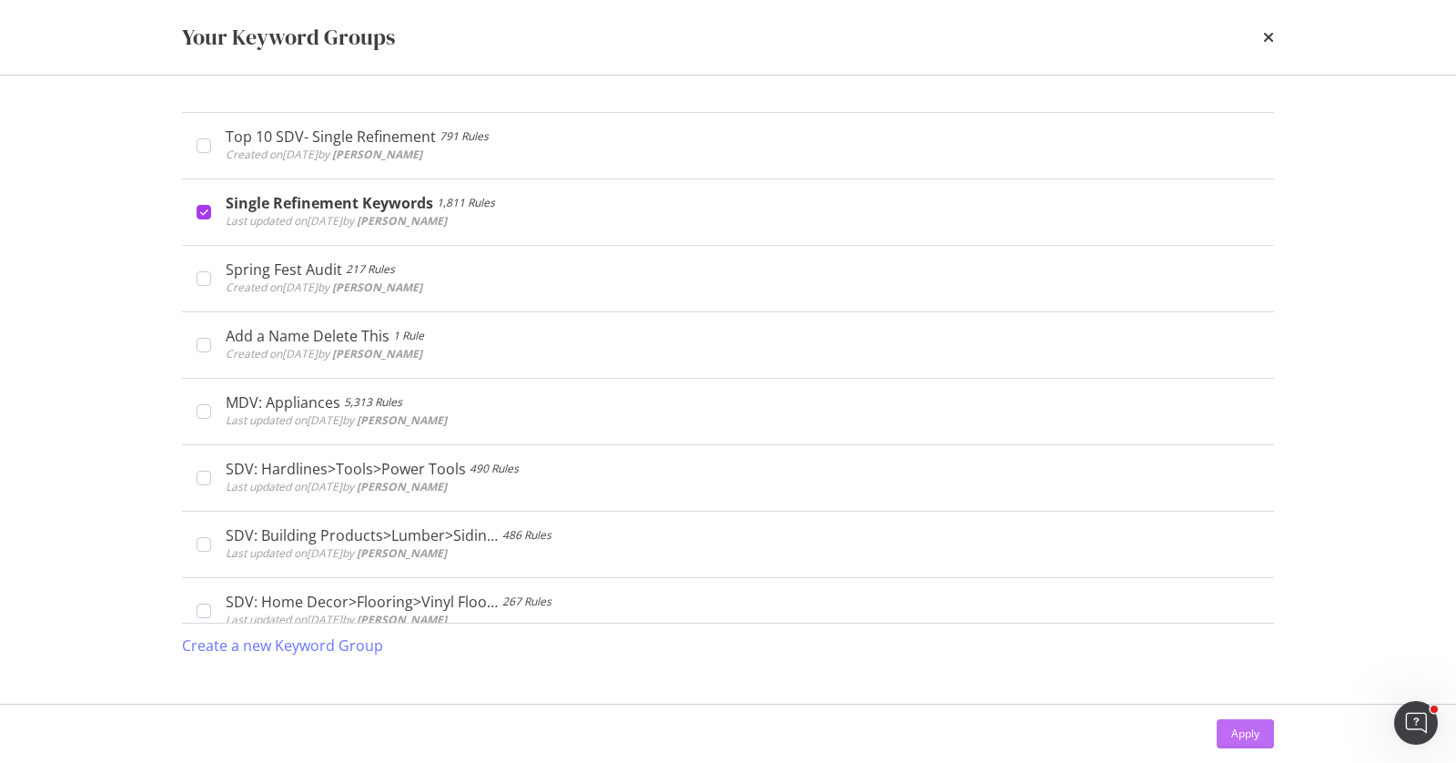
click at [1243, 736] on div "Apply" at bounding box center [1245, 732] width 28 height 15
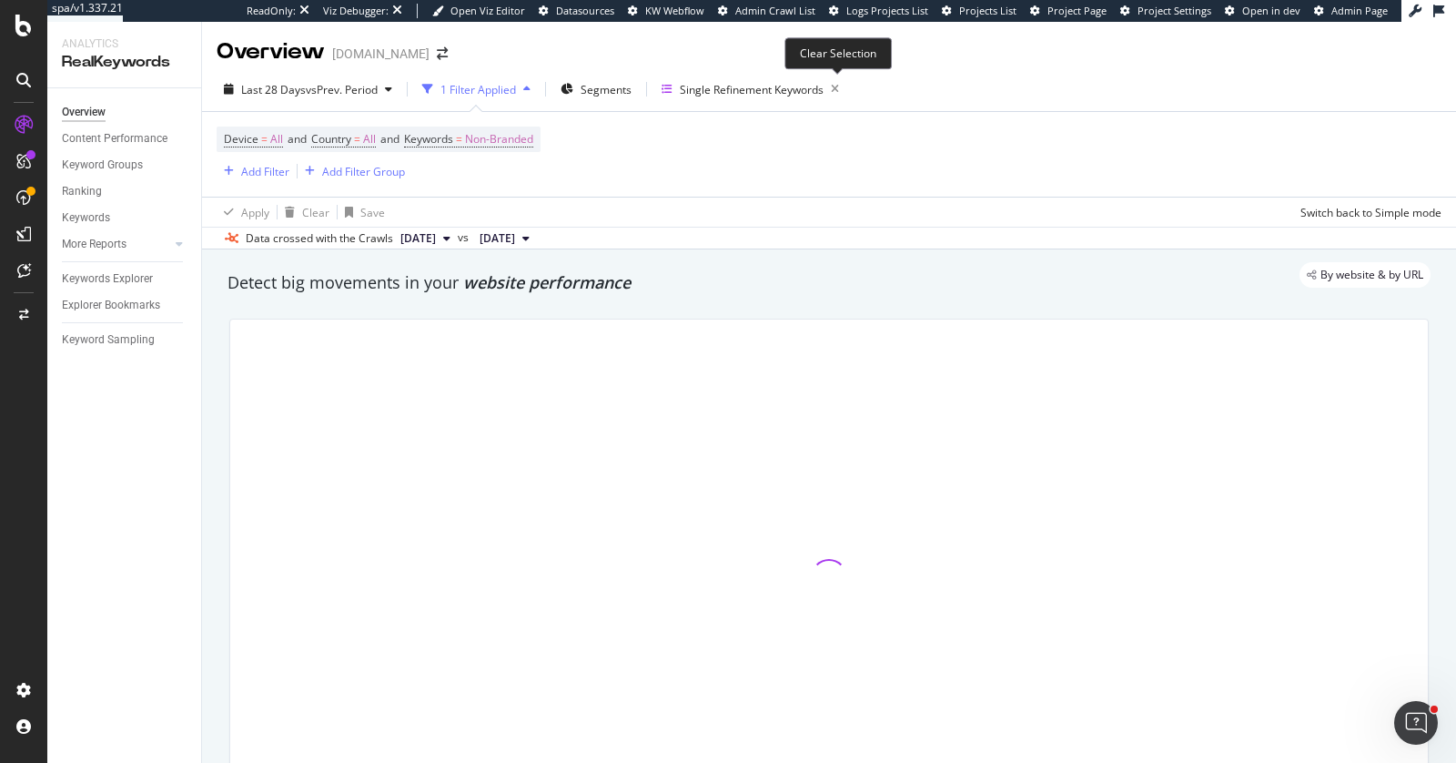
drag, startPoint x: 835, startPoint y: 93, endPoint x: 327, endPoint y: 230, distance: 526.1
click at [835, 93] on icon "button" at bounding box center [835, 88] width 23 height 25
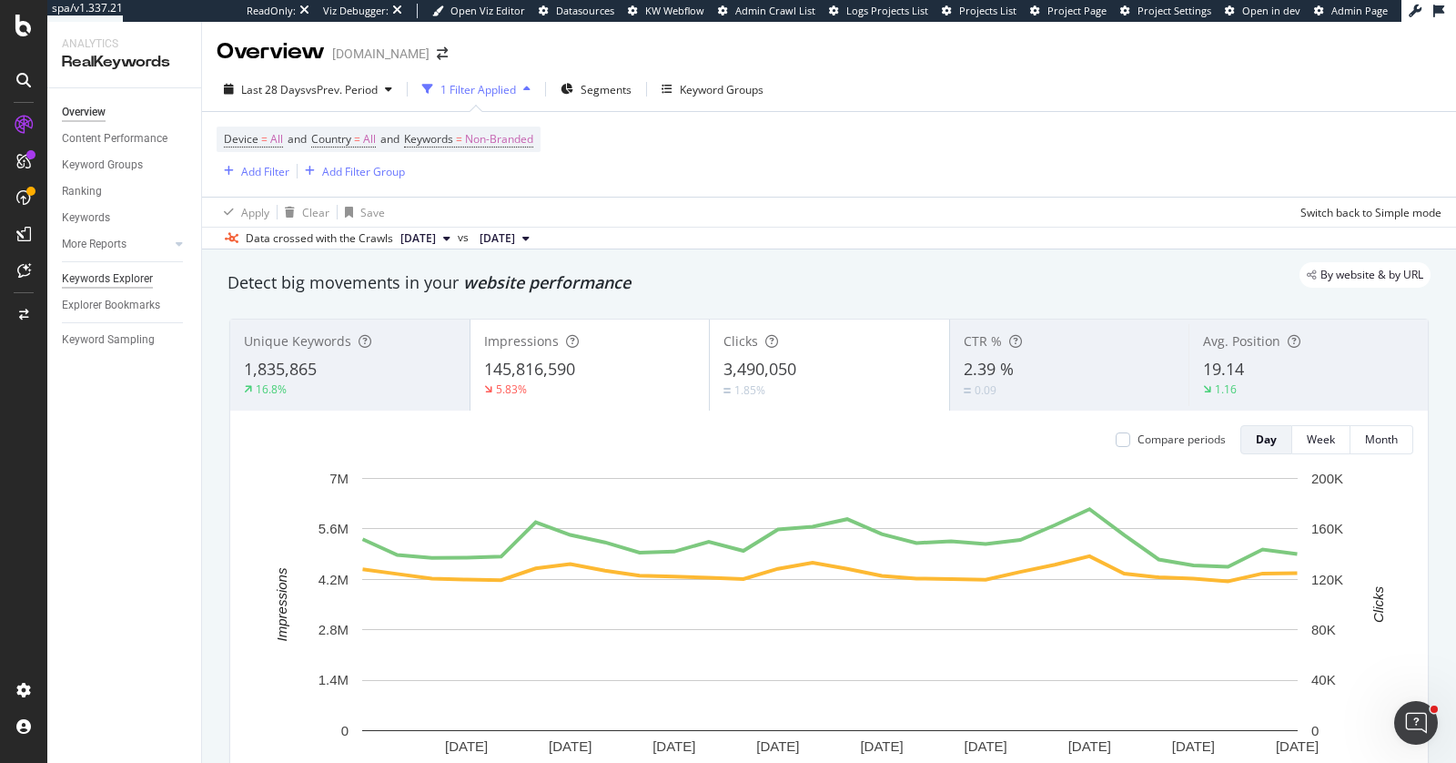
click at [89, 280] on div "Keywords Explorer" at bounding box center [107, 278] width 91 height 19
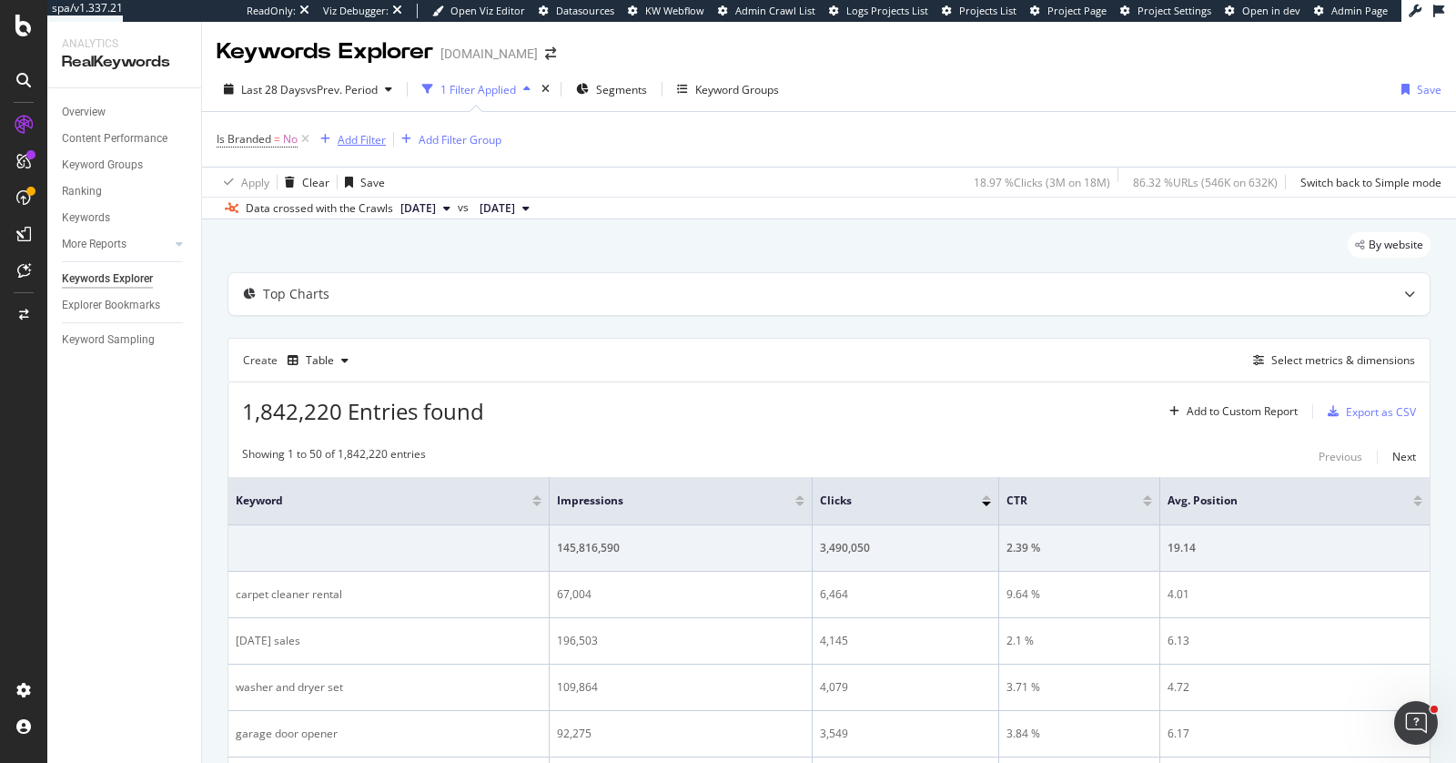
click at [365, 135] on div "Add Filter" at bounding box center [362, 139] width 48 height 15
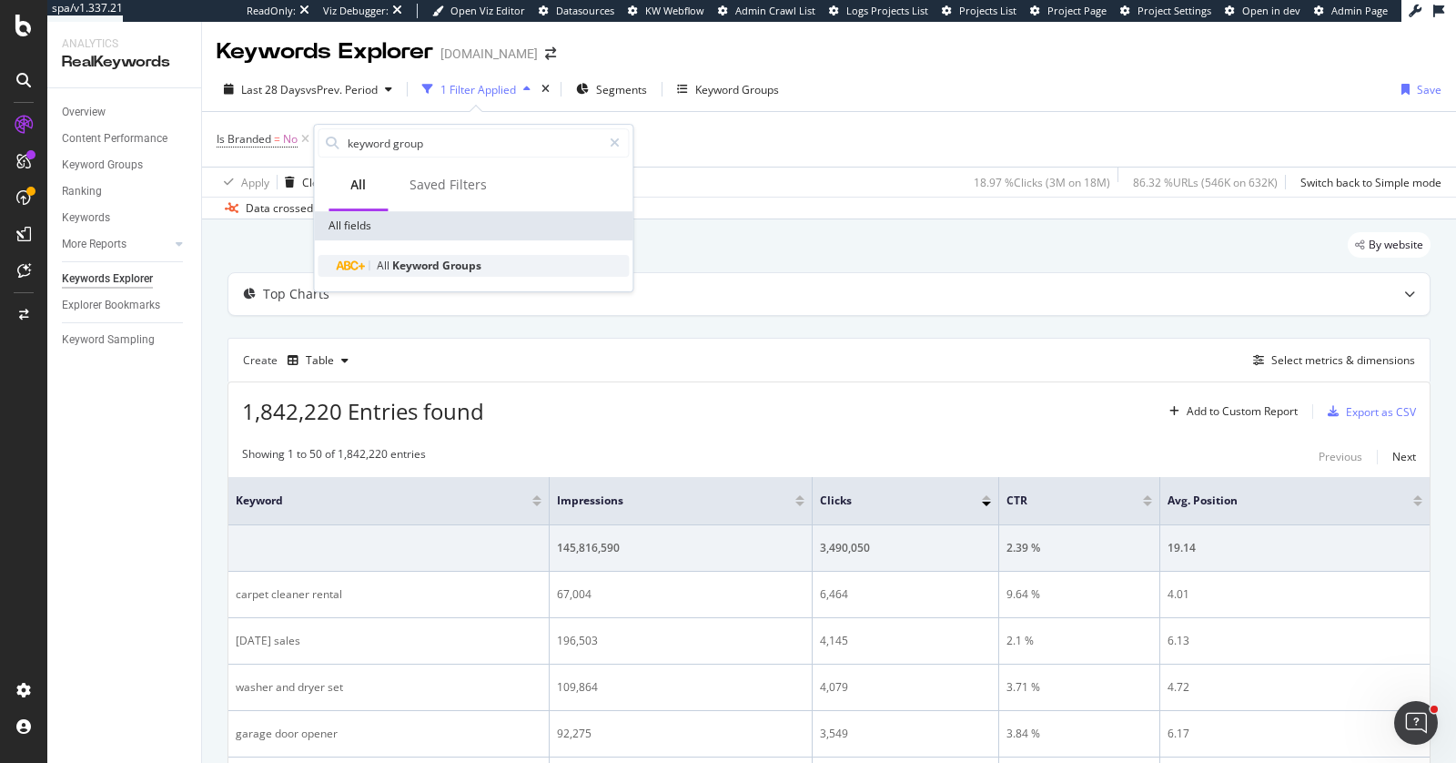
type input "keyword group"
click at [409, 269] on span "Keyword" at bounding box center [417, 265] width 50 height 15
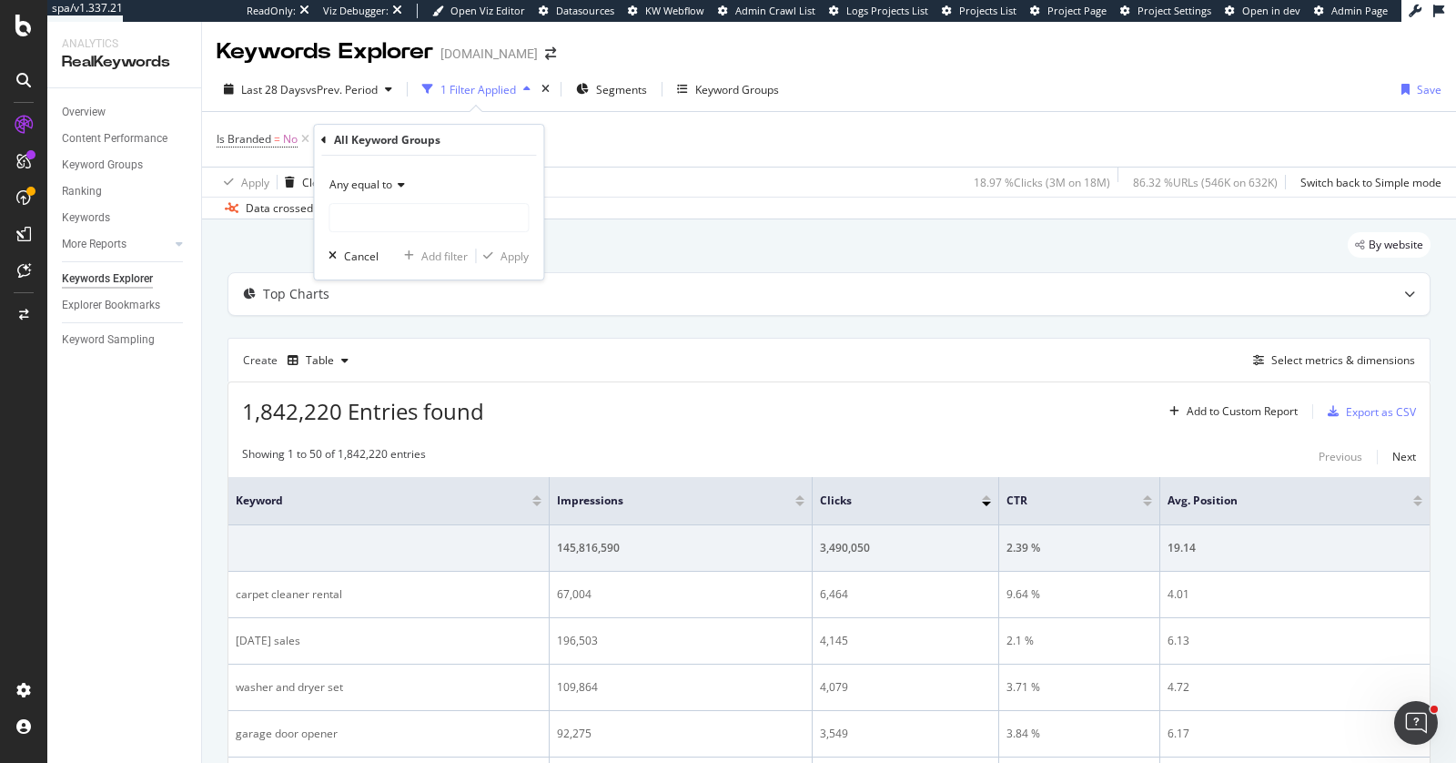
click at [370, 183] on span "Any equal to" at bounding box center [360, 184] width 63 height 15
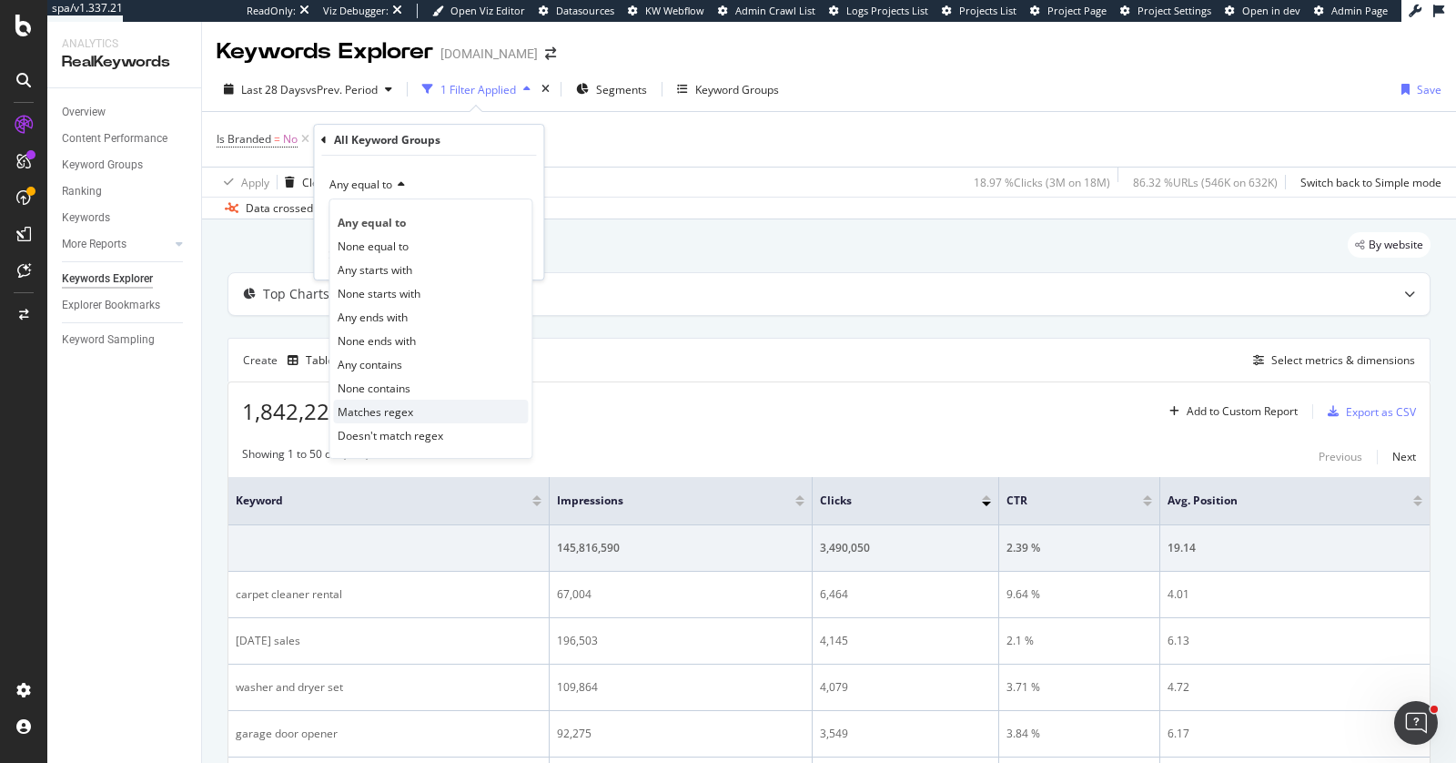
click at [431, 408] on div "Matches regex" at bounding box center [430, 412] width 195 height 24
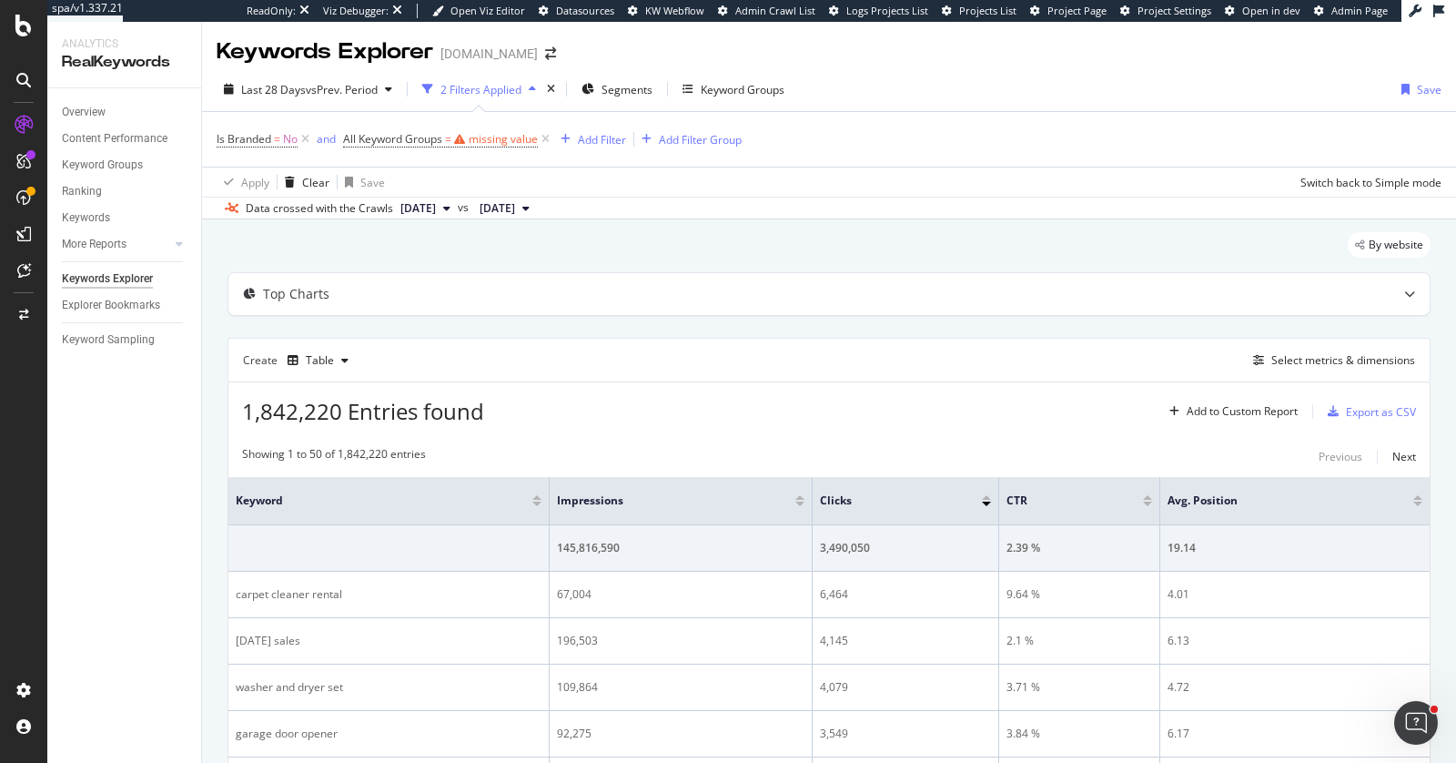
click at [182, 486] on div "Overview Content Performance Keyword Groups Ranking Keywords More Reports Count…" at bounding box center [124, 425] width 154 height 674
